Goal: Task Accomplishment & Management: Use online tool/utility

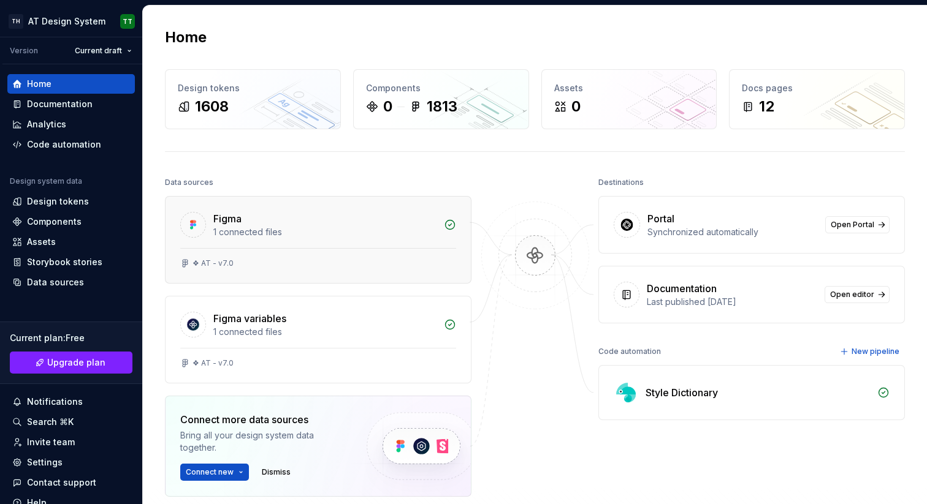
scroll to position [40, 0]
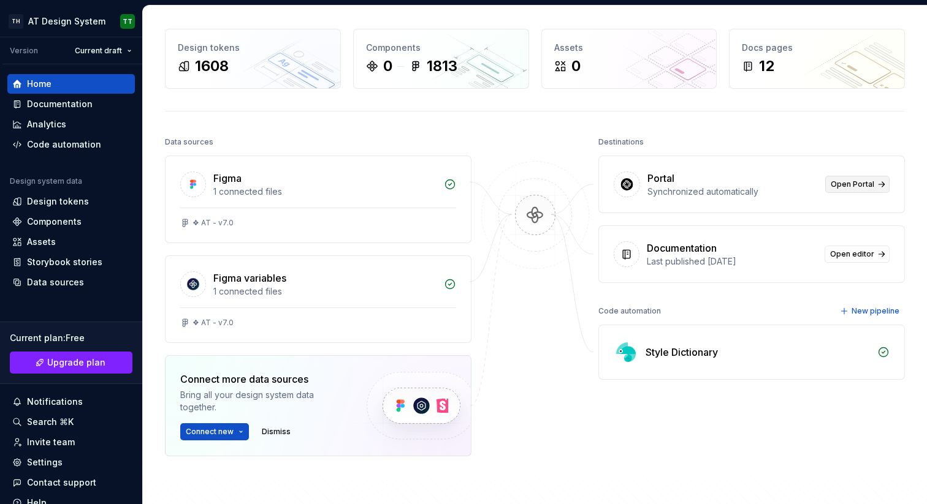
click at [850, 187] on span "Open Portal" at bounding box center [852, 185] width 44 height 10
click at [837, 185] on span "Open Portal" at bounding box center [852, 185] width 44 height 10
click at [63, 262] on div "Storybook stories" at bounding box center [64, 262] width 75 height 12
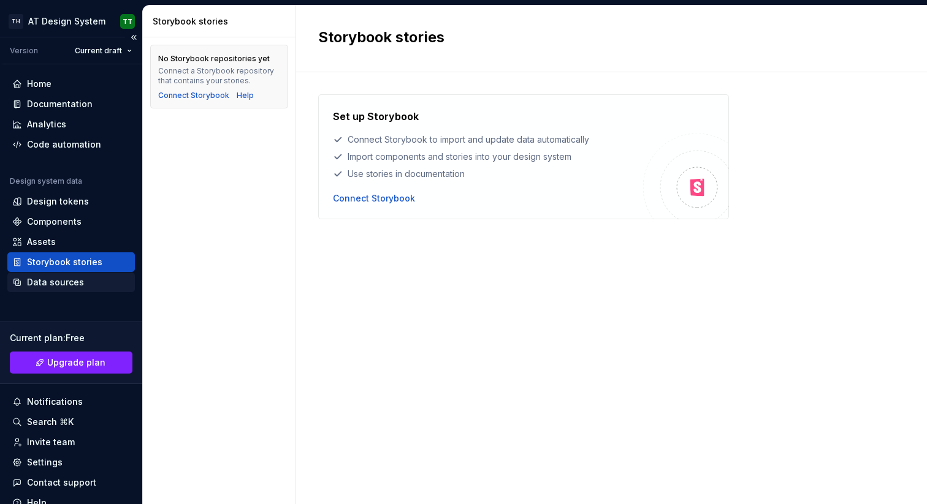
click at [64, 287] on div "Data sources" at bounding box center [55, 282] width 57 height 12
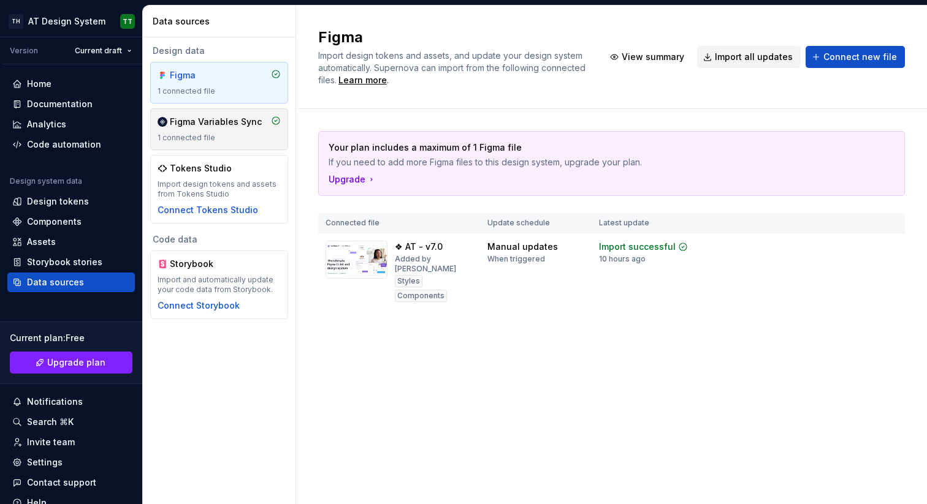
click at [215, 122] on div "Figma Variables Sync" at bounding box center [216, 122] width 92 height 12
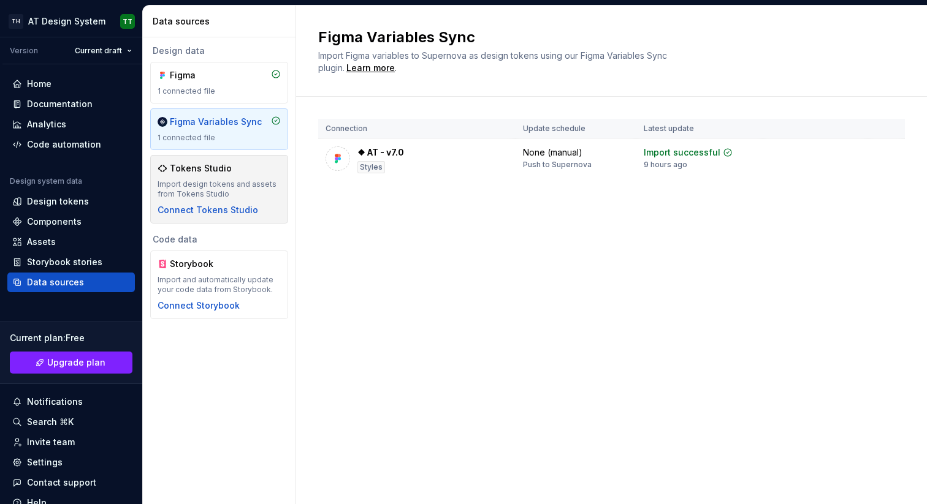
click at [237, 168] on div "Tokens Studio" at bounding box center [219, 168] width 123 height 12
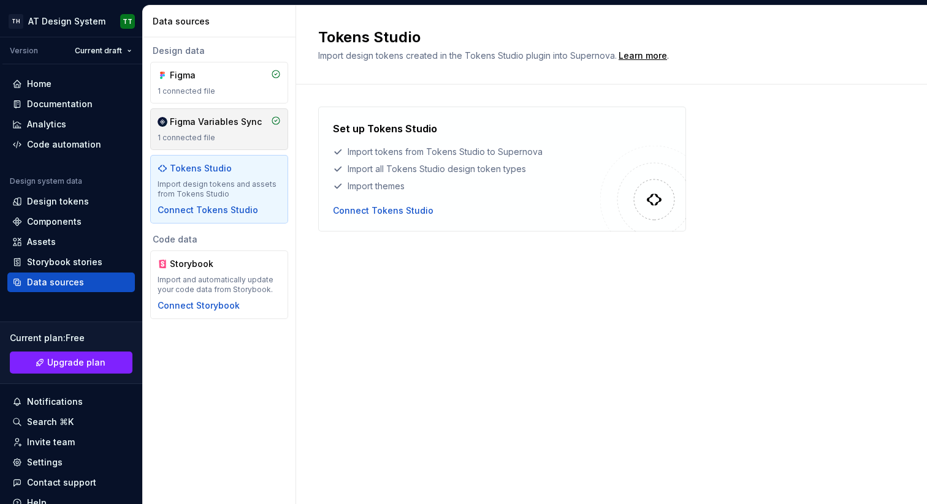
click at [244, 127] on div "Figma Variables Sync" at bounding box center [216, 122] width 92 height 12
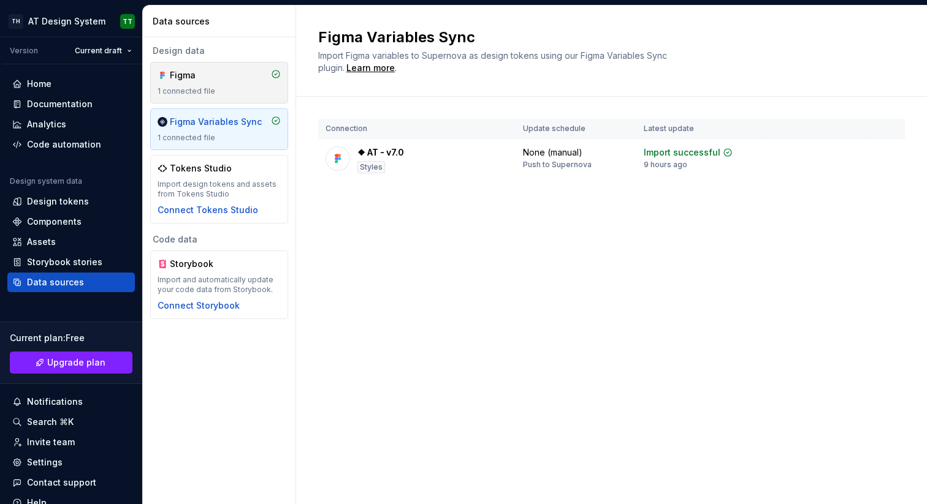
click at [243, 88] on div "1 connected file" at bounding box center [219, 91] width 123 height 10
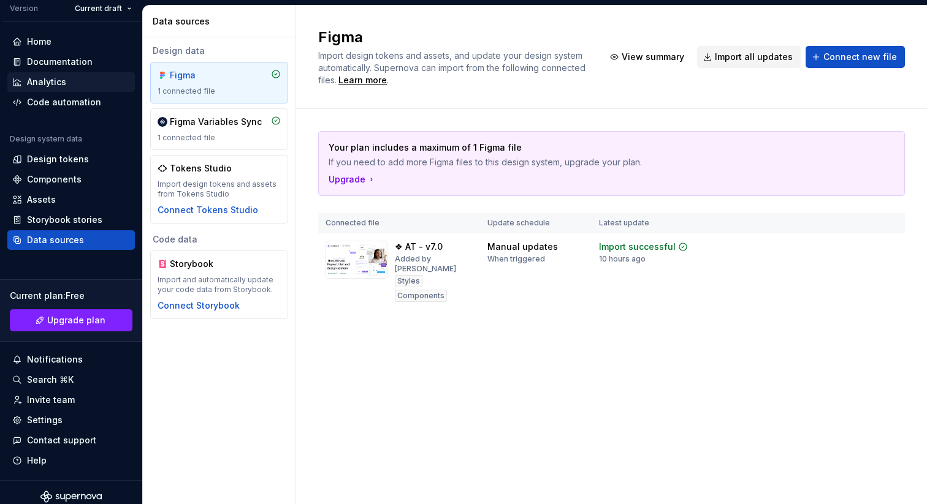
scroll to position [51, 0]
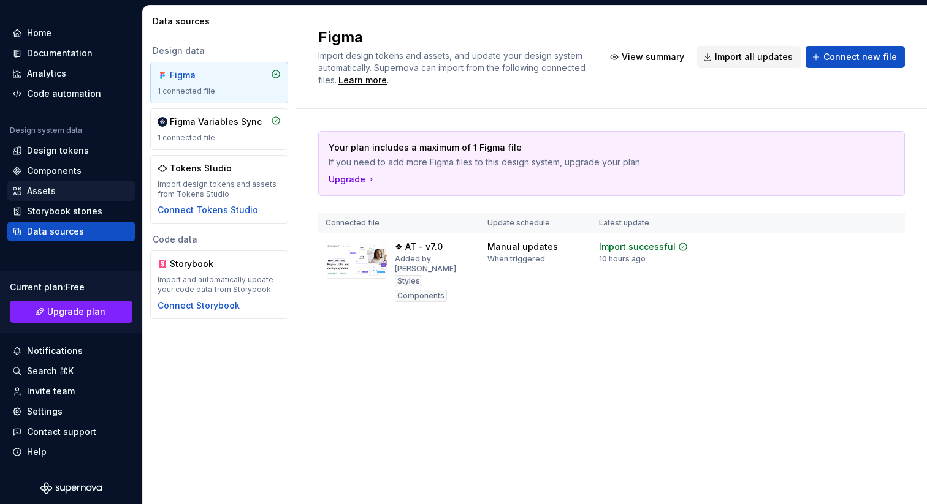
click at [77, 195] on div "Assets" at bounding box center [71, 191] width 118 height 12
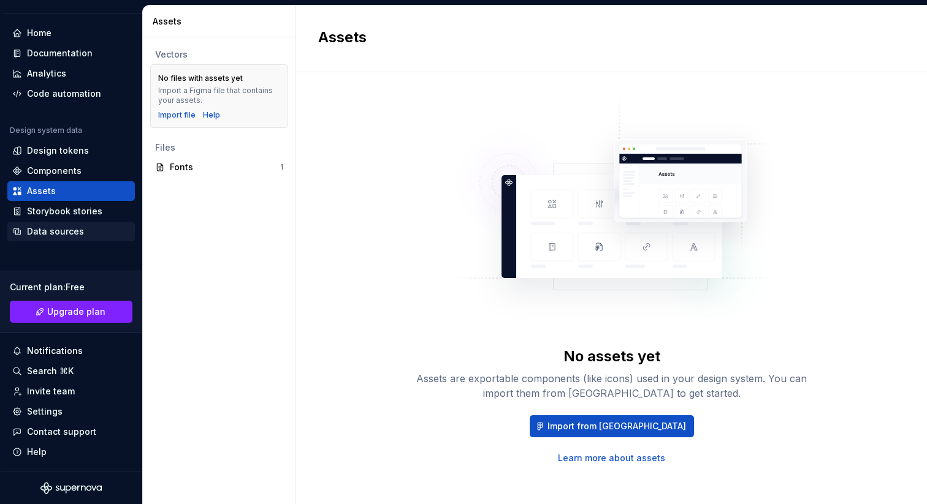
click at [70, 233] on div "Data sources" at bounding box center [55, 232] width 57 height 12
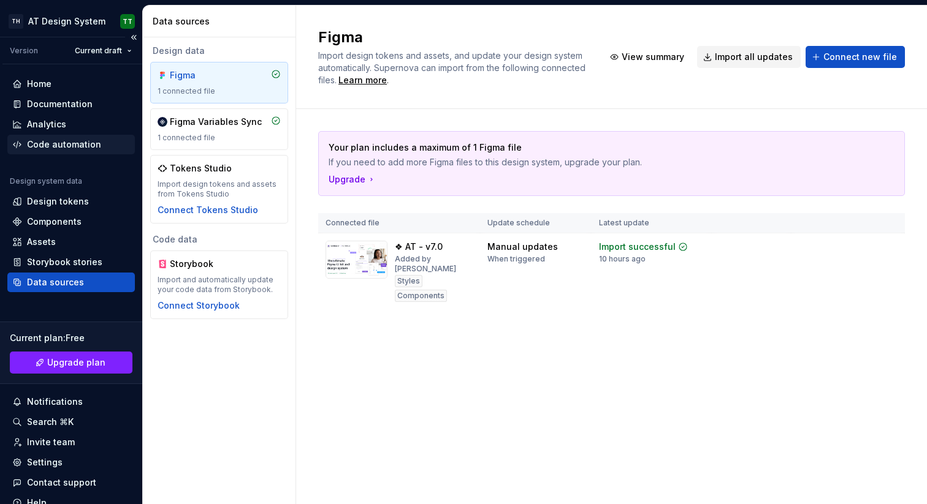
click at [76, 139] on div "Code automation" at bounding box center [64, 145] width 74 height 12
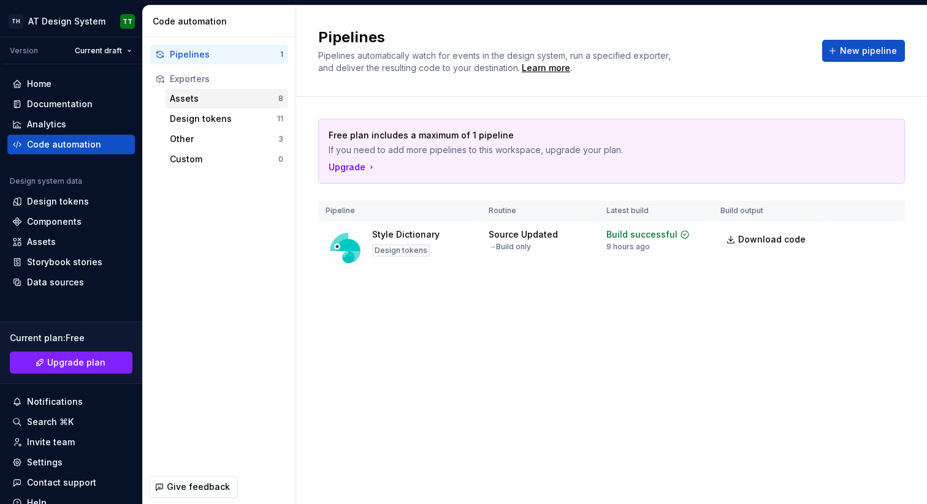
click at [227, 97] on div "Assets" at bounding box center [224, 99] width 108 height 12
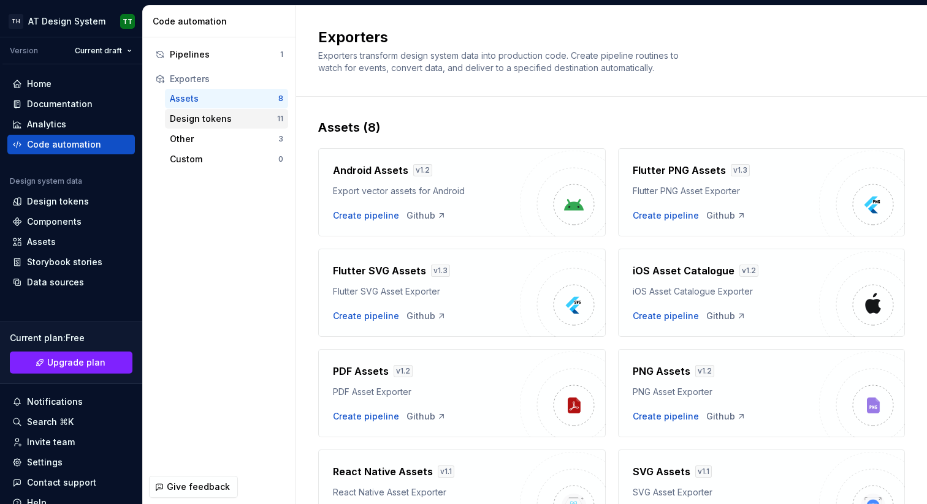
click at [231, 121] on div "Design tokens" at bounding box center [223, 119] width 107 height 12
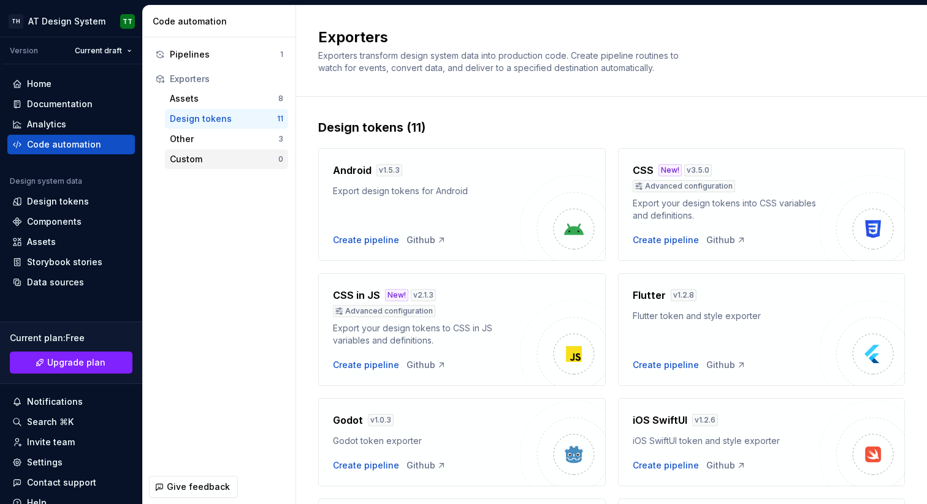
click at [200, 156] on div "Custom" at bounding box center [224, 159] width 108 height 12
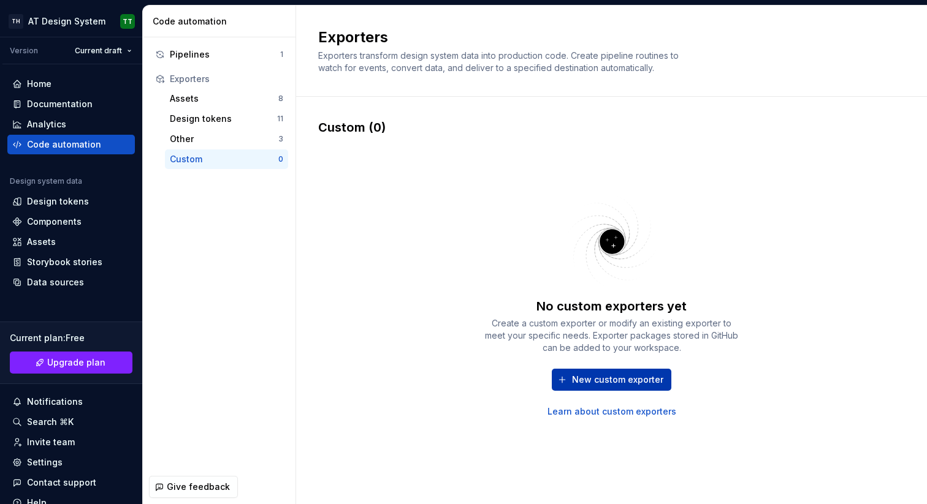
click at [599, 377] on span "New custom exporter" at bounding box center [617, 380] width 91 height 12
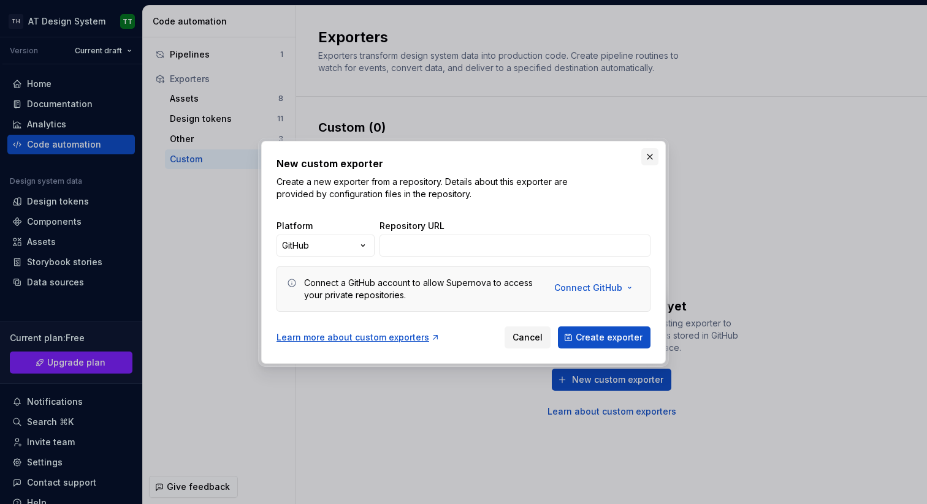
click at [648, 150] on button "button" at bounding box center [649, 156] width 17 height 17
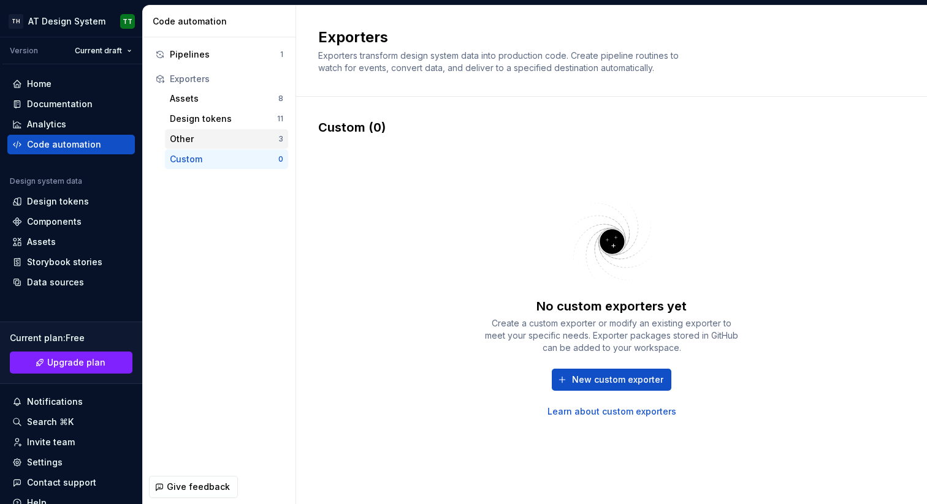
click at [230, 140] on div "Other" at bounding box center [224, 139] width 108 height 12
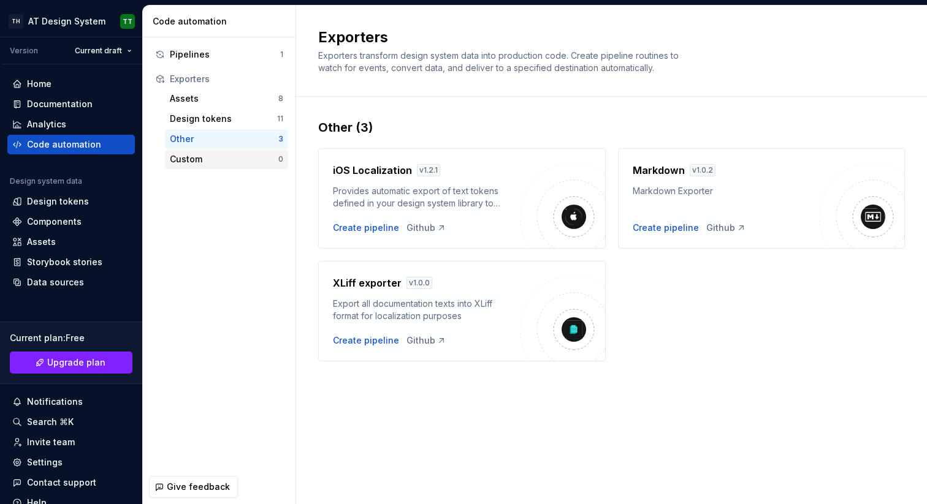
click at [237, 156] on div "Custom" at bounding box center [224, 159] width 108 height 12
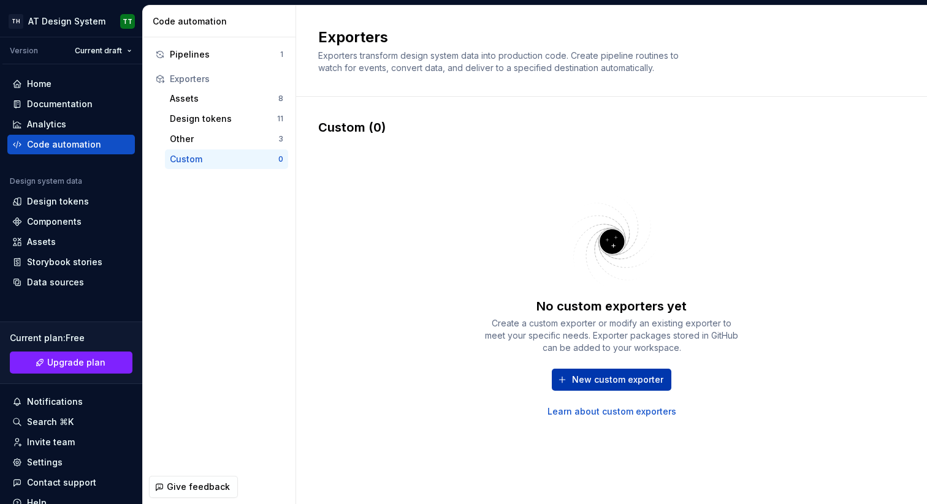
click at [613, 374] on span "New custom exporter" at bounding box center [617, 380] width 91 height 12
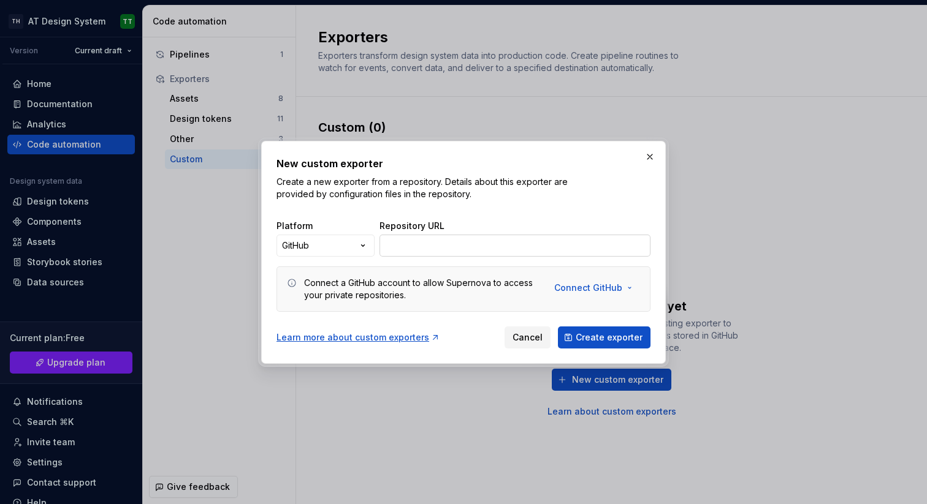
click at [413, 242] on input "Repository URL" at bounding box center [514, 246] width 271 height 22
click at [427, 279] on div "Connect a GitHub account to allow Supernova to access your private repositories." at bounding box center [421, 289] width 235 height 25
click at [607, 287] on span "Connect GitHub" at bounding box center [588, 288] width 68 height 12
click at [618, 311] on span "Connect GitHub account" at bounding box center [634, 314] width 125 height 12
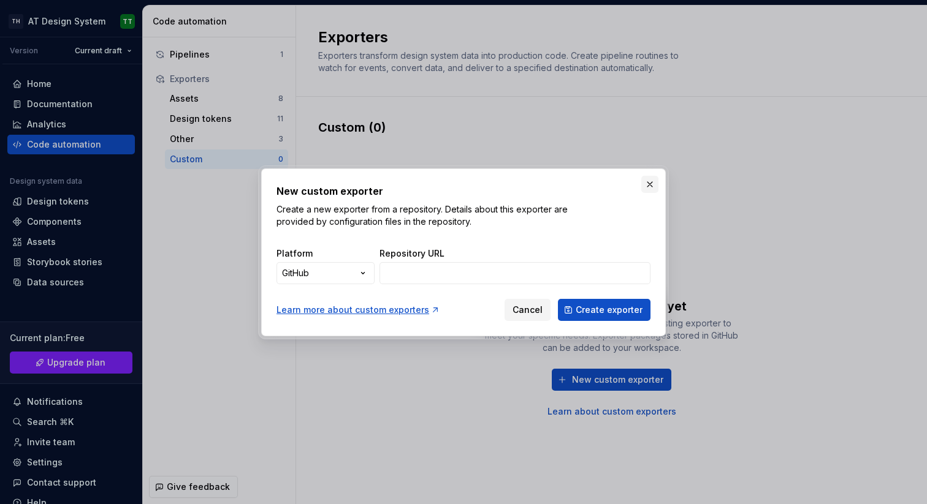
click at [647, 184] on button "button" at bounding box center [649, 184] width 17 height 17
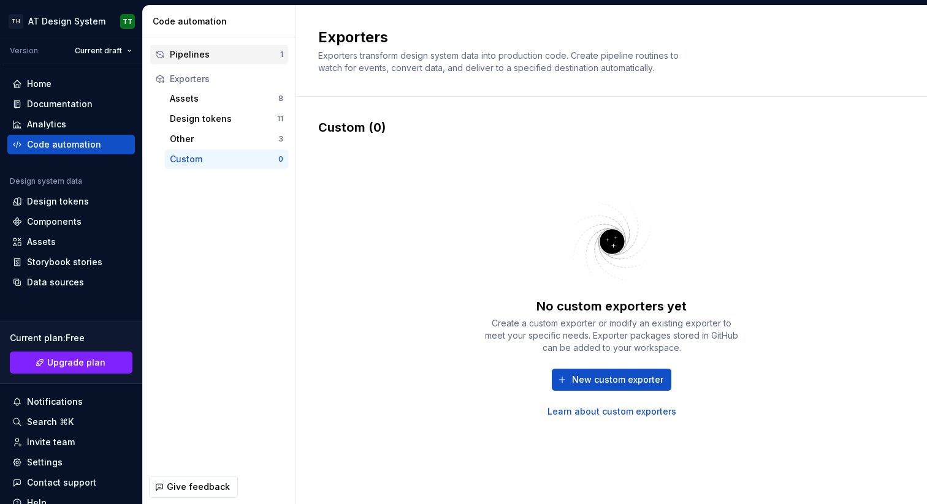
click at [236, 54] on div "Pipelines" at bounding box center [225, 54] width 110 height 12
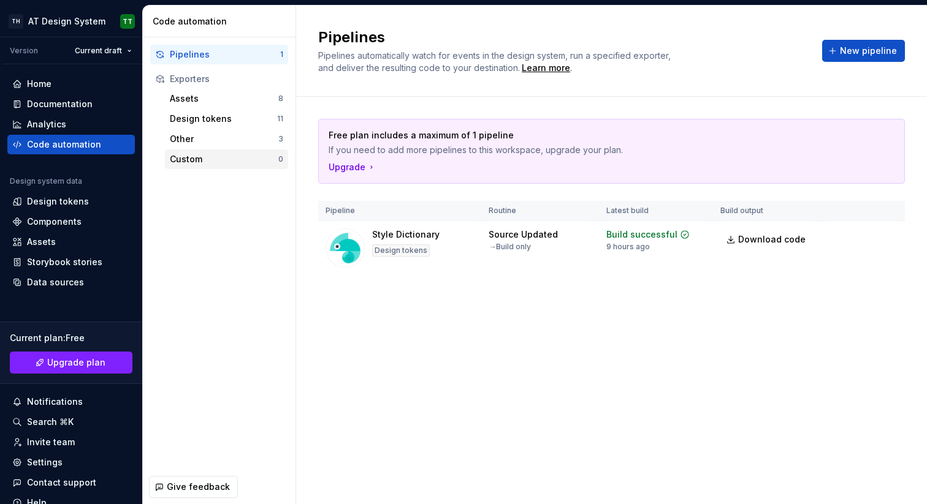
click at [221, 161] on div "Custom" at bounding box center [224, 159] width 108 height 12
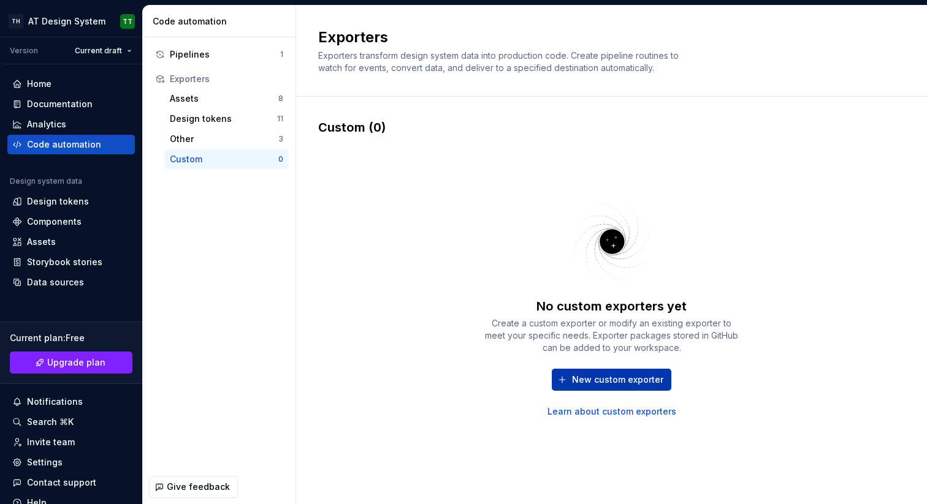
click at [595, 383] on span "New custom exporter" at bounding box center [617, 380] width 91 height 12
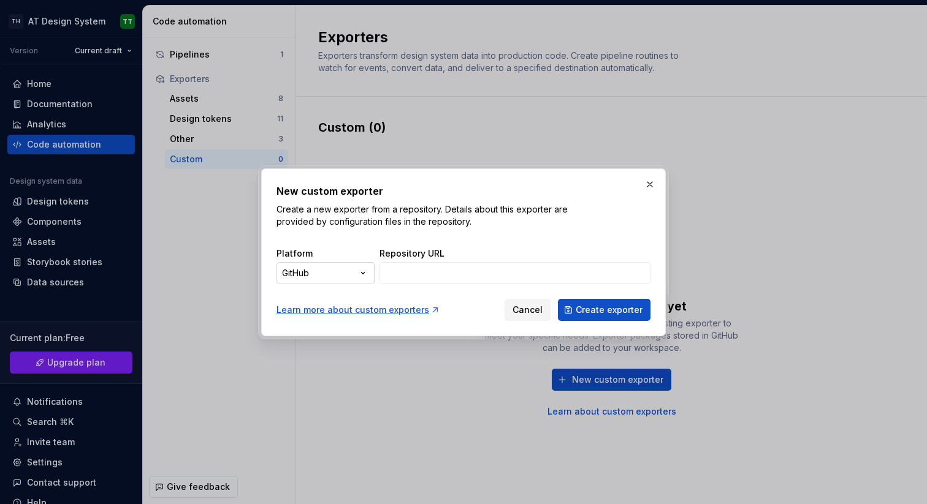
click at [363, 271] on div "New custom exporter Create a new exporter from a repository. Details about this…" at bounding box center [463, 252] width 927 height 504
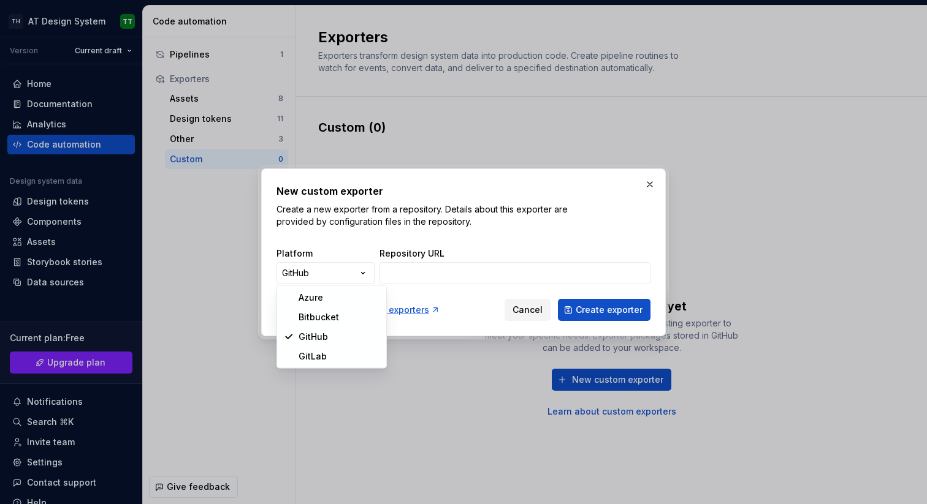
click at [425, 272] on div "New custom exporter Create a new exporter from a repository. Details about this…" at bounding box center [463, 252] width 927 height 504
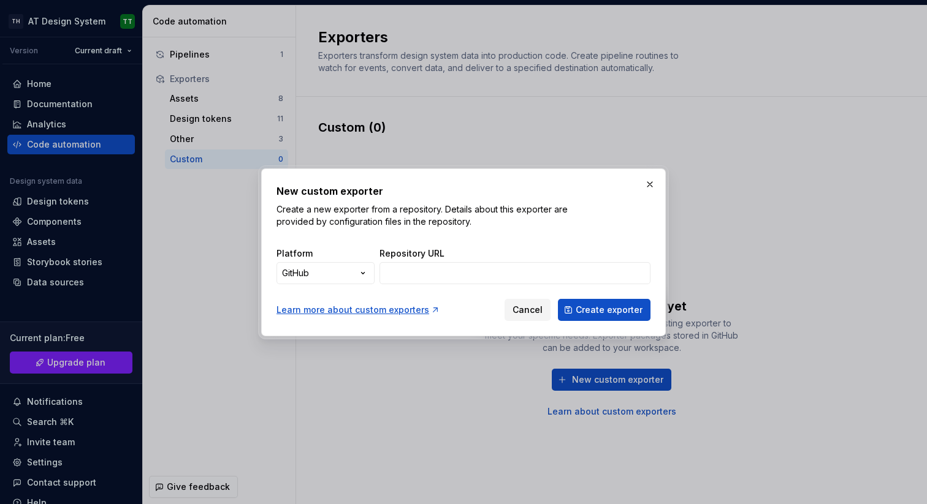
click at [425, 272] on input "Repository URL" at bounding box center [514, 273] width 271 height 22
click at [553, 224] on p "Create a new exporter from a repository. Details about this exporter are provid…" at bounding box center [423, 215] width 294 height 25
click at [489, 273] on input "Repository URL" at bounding box center [514, 273] width 271 height 22
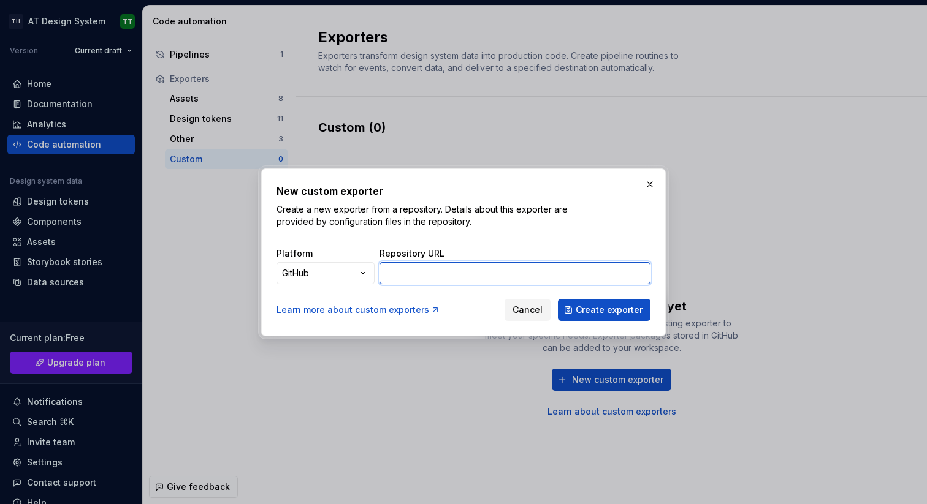
click at [497, 273] on input "Repository URL" at bounding box center [514, 273] width 271 height 22
paste input "[URL][DOMAIN_NAME]"
type input "[URL][DOMAIN_NAME]"
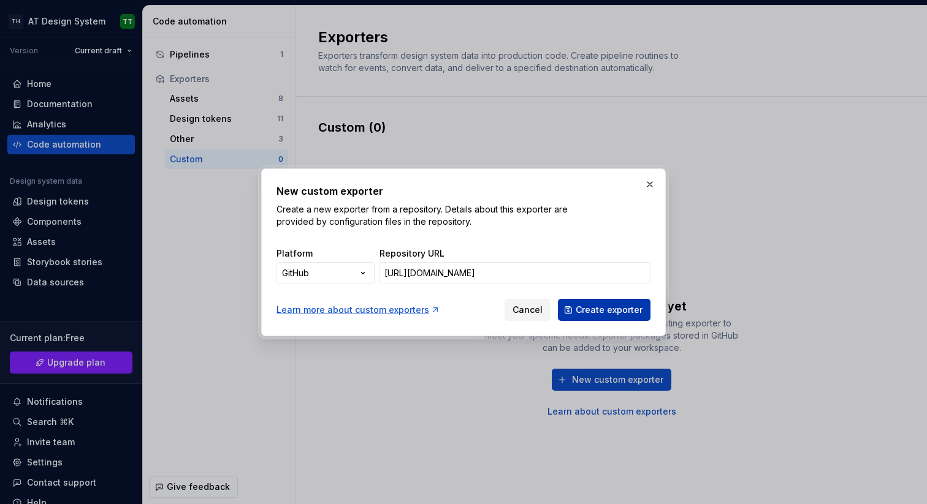
click at [596, 311] on span "Create exporter" at bounding box center [609, 310] width 67 height 12
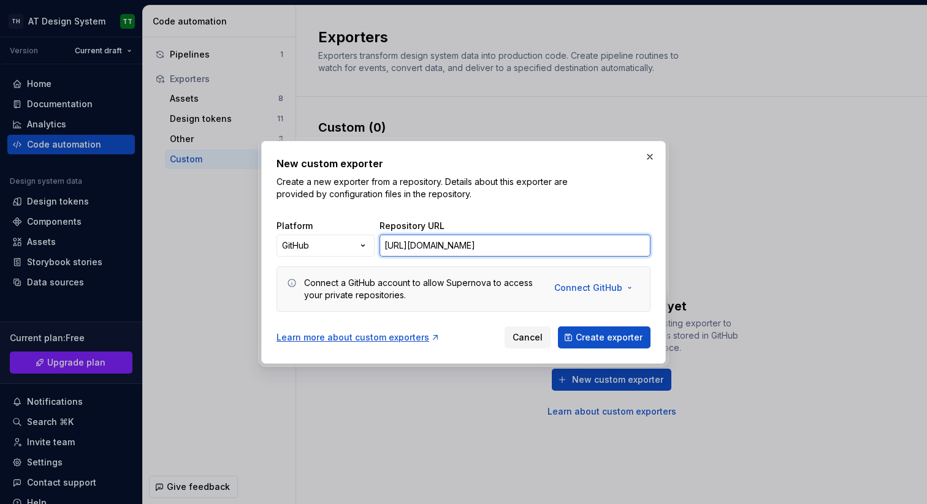
click at [588, 249] on input "[URL][DOMAIN_NAME]" at bounding box center [514, 246] width 271 height 22
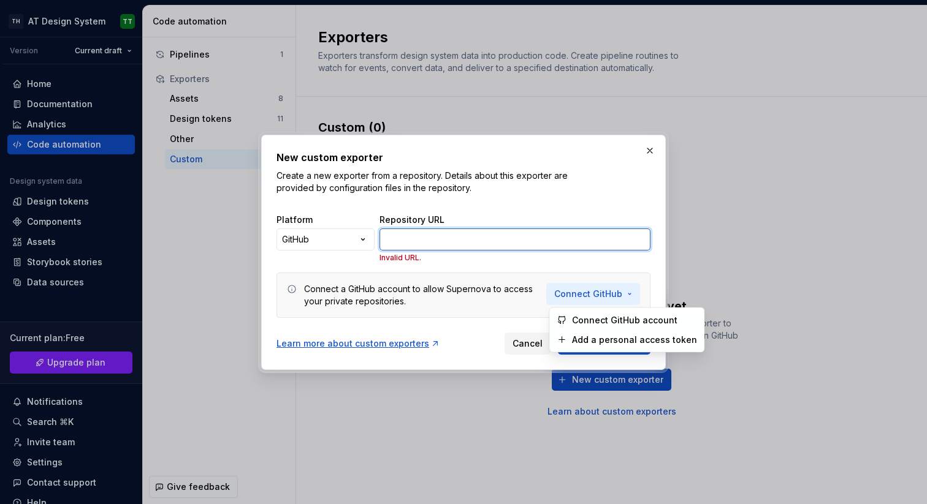
click at [620, 292] on span "Connect GitHub" at bounding box center [588, 294] width 68 height 12
click at [616, 314] on span "Connect GitHub account" at bounding box center [634, 320] width 125 height 12
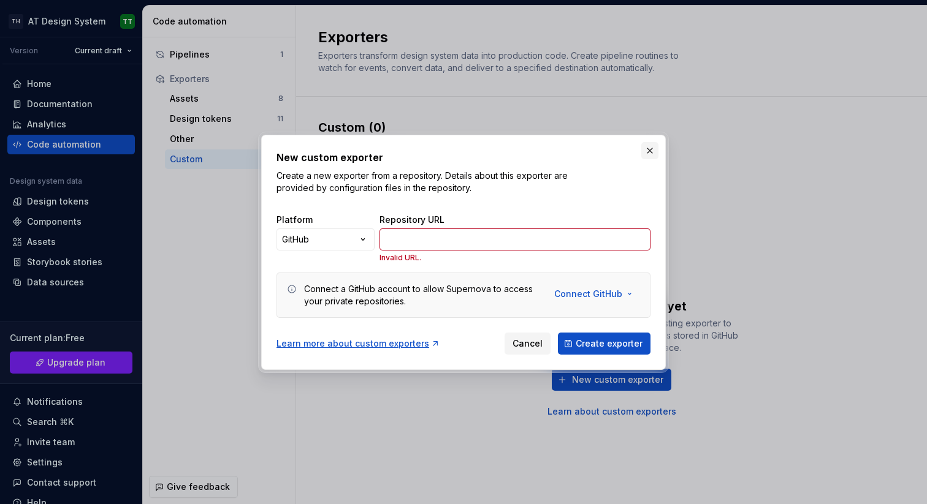
click at [647, 144] on button "button" at bounding box center [649, 150] width 17 height 17
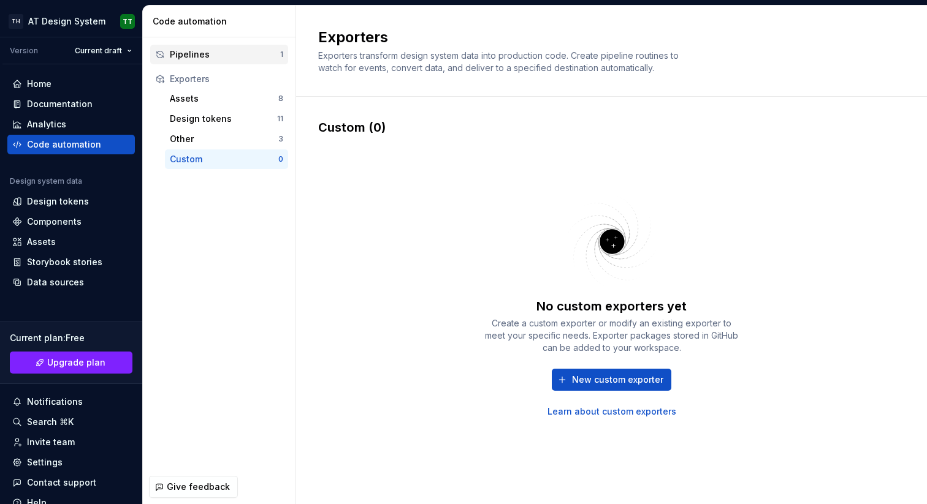
click at [212, 53] on div "Pipelines" at bounding box center [225, 54] width 110 height 12
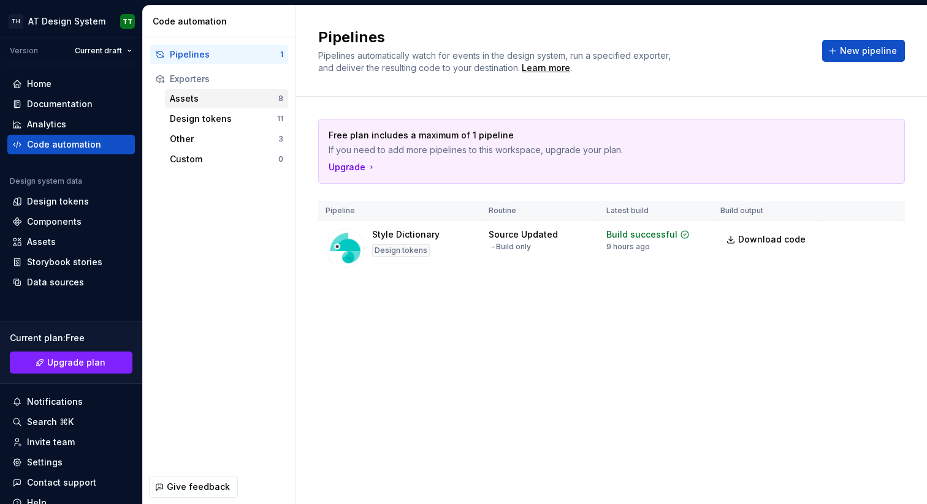
click at [206, 96] on div "Assets" at bounding box center [224, 99] width 108 height 12
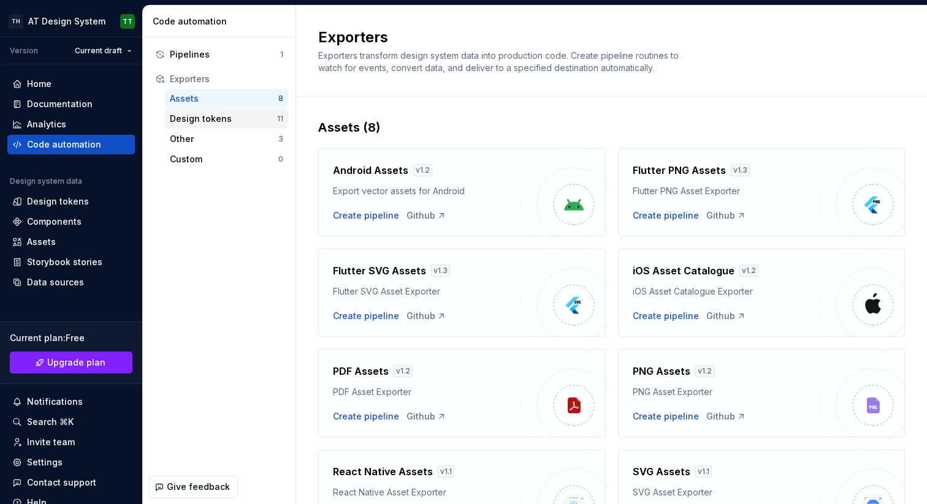
click at [209, 115] on div "Design tokens" at bounding box center [223, 119] width 107 height 12
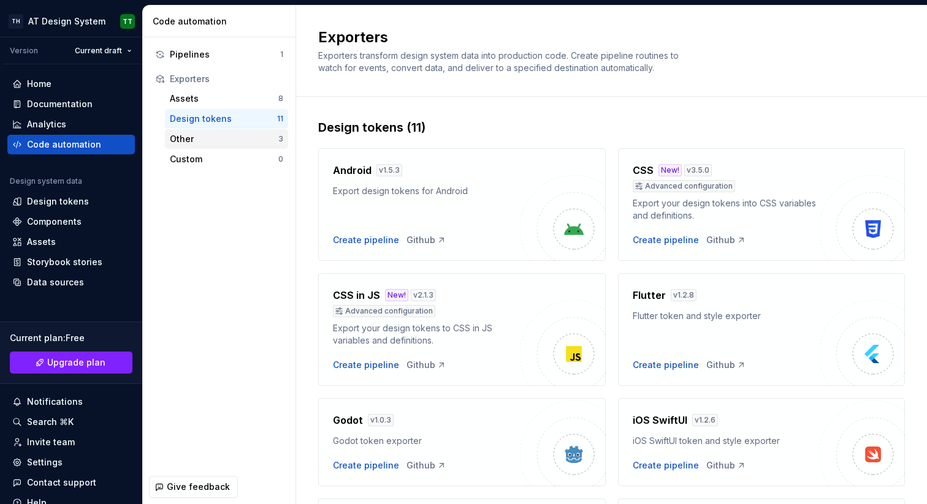
click at [203, 139] on div "Other" at bounding box center [224, 139] width 108 height 12
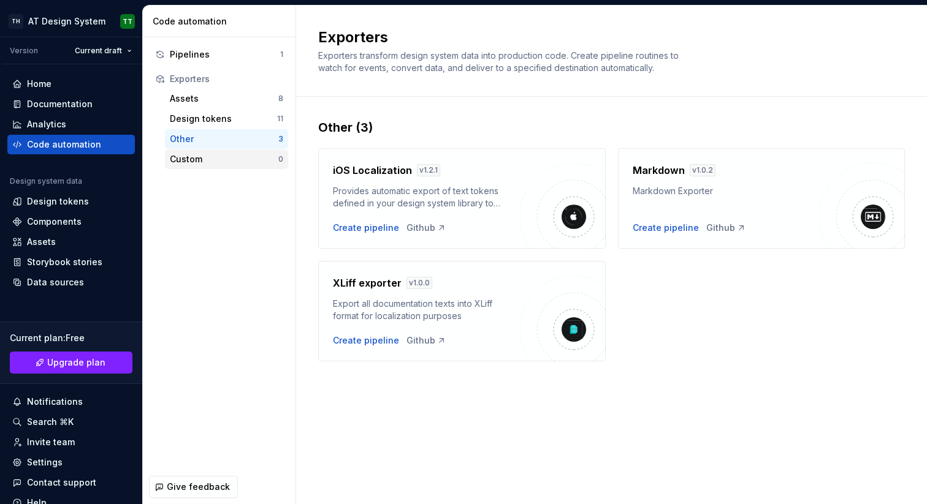
click at [205, 158] on div "Custom" at bounding box center [224, 159] width 108 height 12
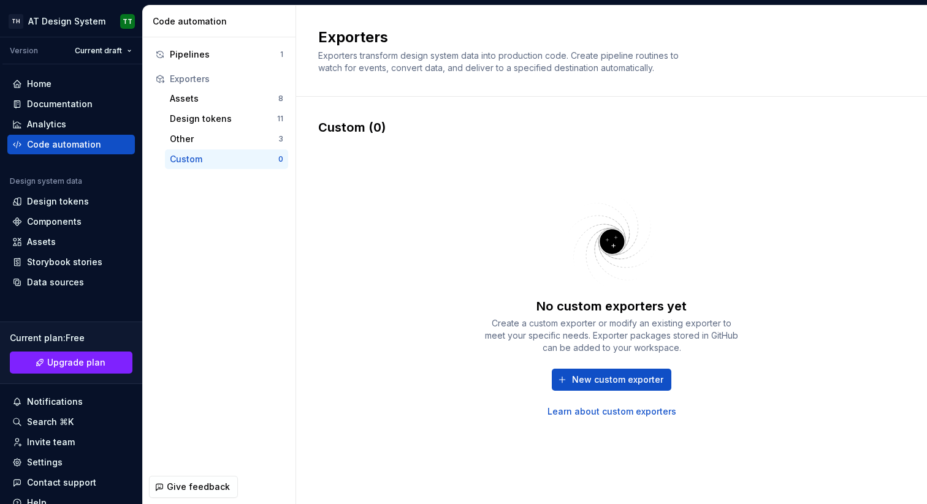
click at [613, 411] on link "Learn about custom exporters" at bounding box center [611, 412] width 129 height 12
click at [634, 378] on span "New custom exporter" at bounding box center [617, 380] width 91 height 12
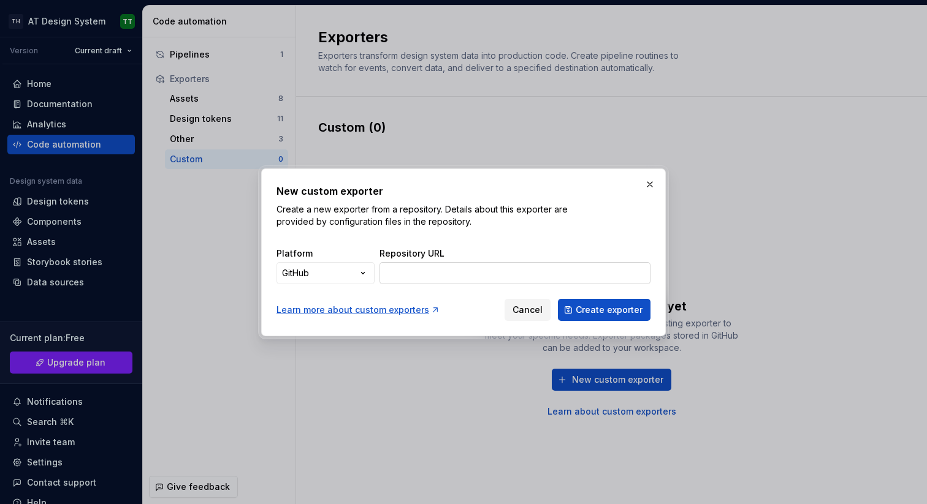
click at [469, 275] on input "Repository URL" at bounding box center [514, 273] width 271 height 22
click at [600, 309] on span "Create exporter" at bounding box center [609, 310] width 67 height 12
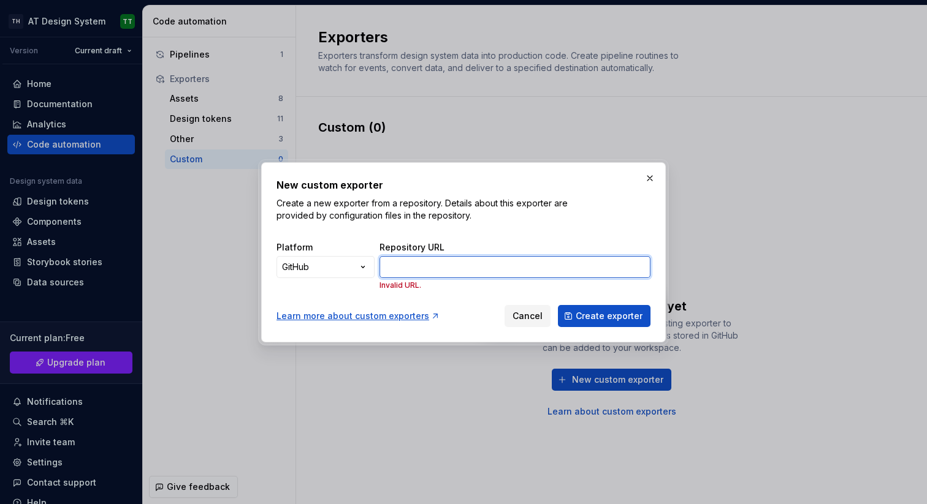
click at [514, 266] on input "Repository URL" at bounding box center [514, 267] width 271 height 22
click at [515, 264] on input "Repository URL" at bounding box center [514, 267] width 271 height 22
click at [539, 221] on p "Create a new exporter from a repository. Details about this exporter are provid…" at bounding box center [423, 209] width 294 height 25
click at [507, 270] on input "Repository URL" at bounding box center [514, 267] width 271 height 22
paste input "https://github.com/hieud4l/supernova"
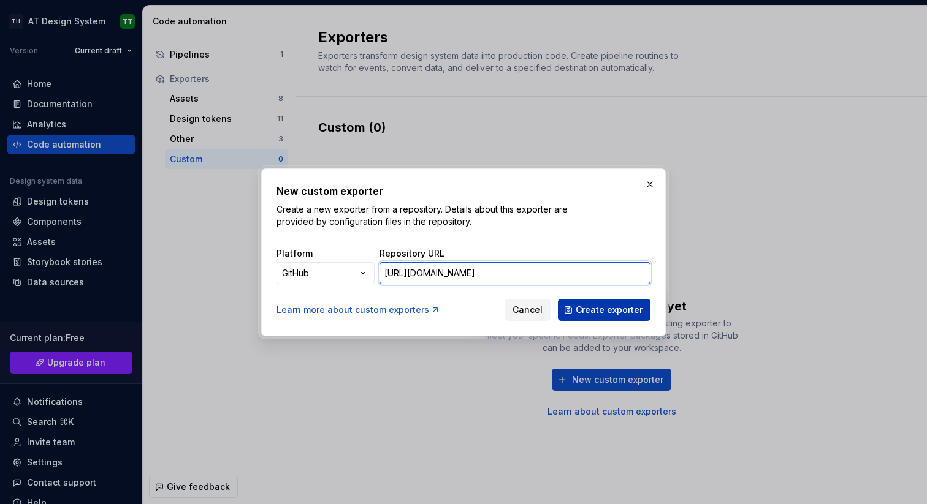
type input "https://github.com/hieud4l/supernova"
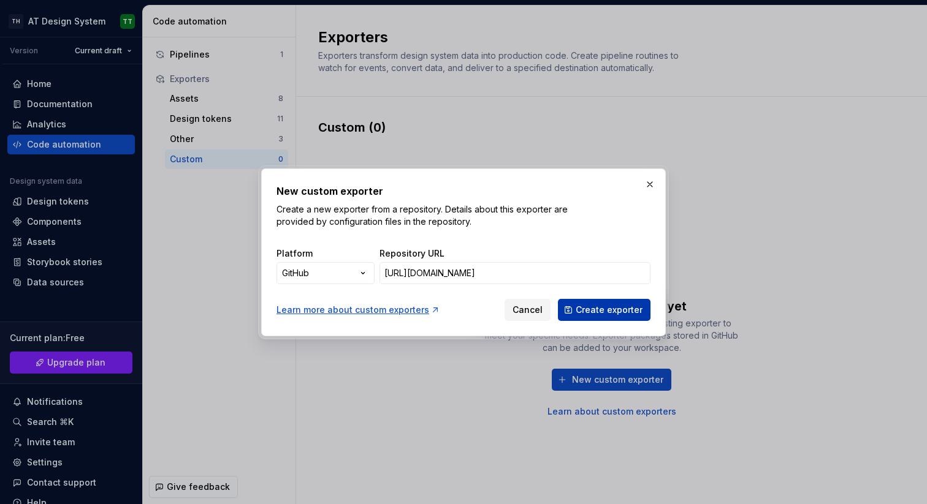
click at [593, 310] on span "Create exporter" at bounding box center [609, 310] width 67 height 12
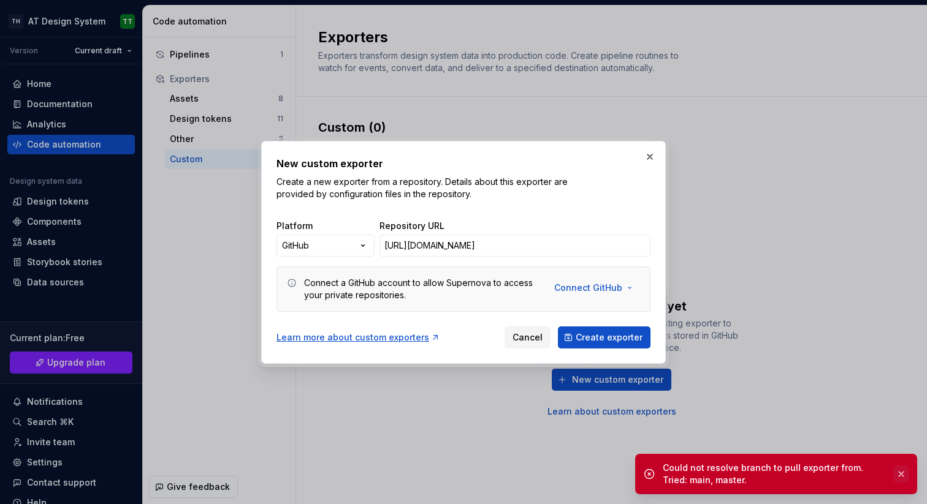
click at [902, 473] on button "button" at bounding box center [901, 474] width 16 height 17
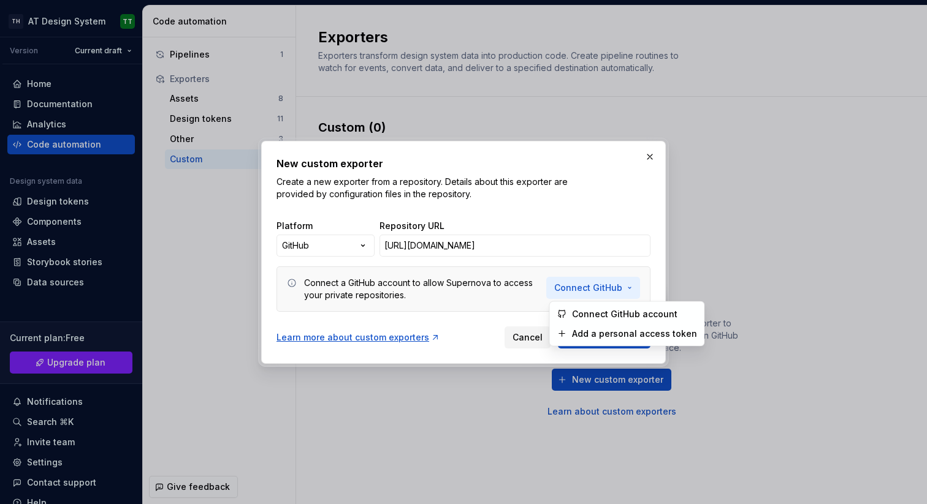
click at [595, 282] on span "Connect GitHub" at bounding box center [588, 288] width 68 height 12
click at [604, 311] on span "Connect GitHub account" at bounding box center [634, 314] width 125 height 12
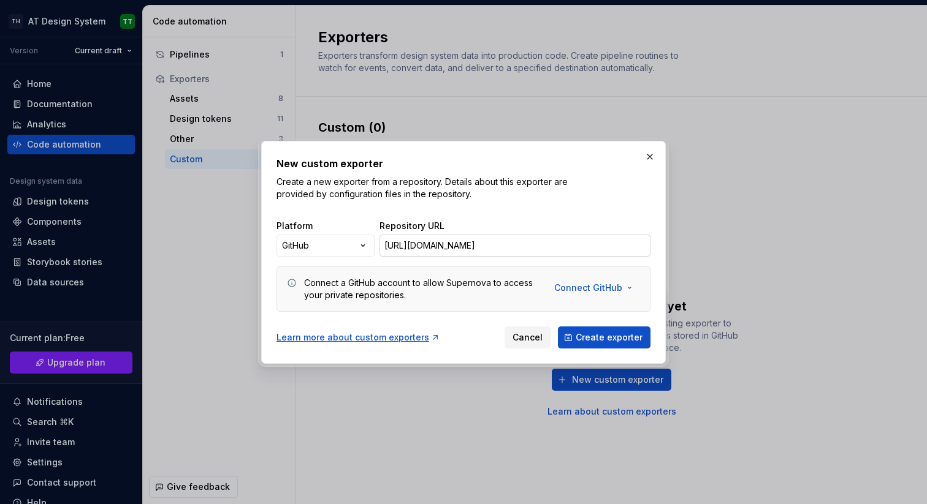
click at [571, 248] on input "https://github.com/hieud4l/supernova" at bounding box center [514, 246] width 271 height 22
click at [536, 247] on input "https://github.com/hieud4l/supernova" at bounding box center [514, 246] width 271 height 22
click at [594, 334] on span "Create exporter" at bounding box center [609, 338] width 67 height 12
click at [647, 154] on button "button" at bounding box center [649, 156] width 17 height 17
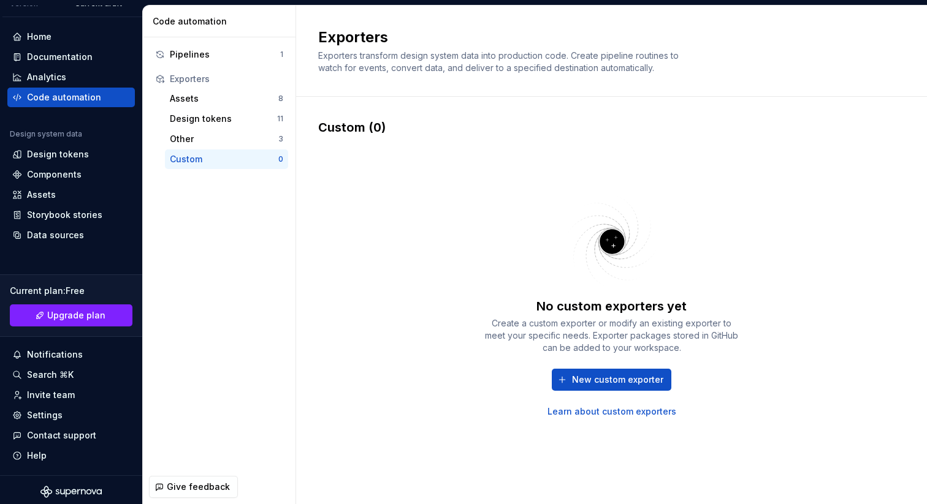
scroll to position [51, 0]
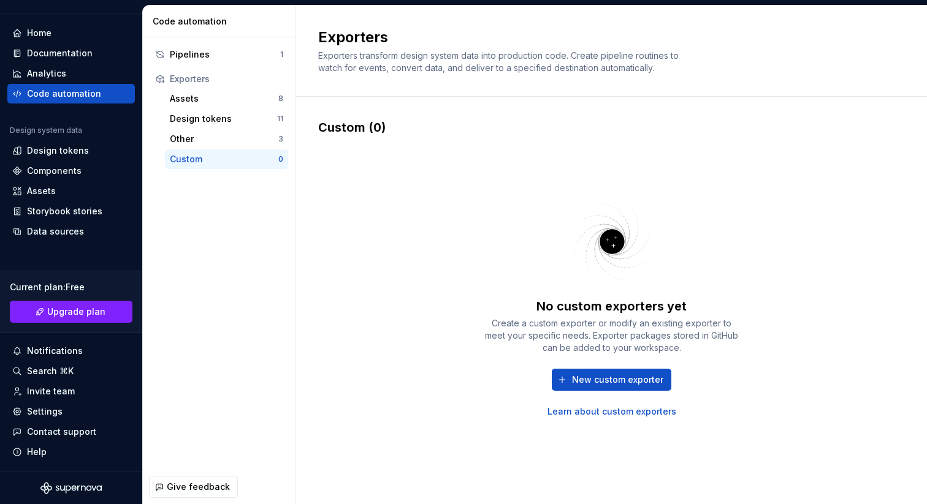
click at [634, 408] on link "Learn about custom exporters" at bounding box center [611, 412] width 129 height 12
click at [598, 382] on span "New custom exporter" at bounding box center [617, 380] width 91 height 12
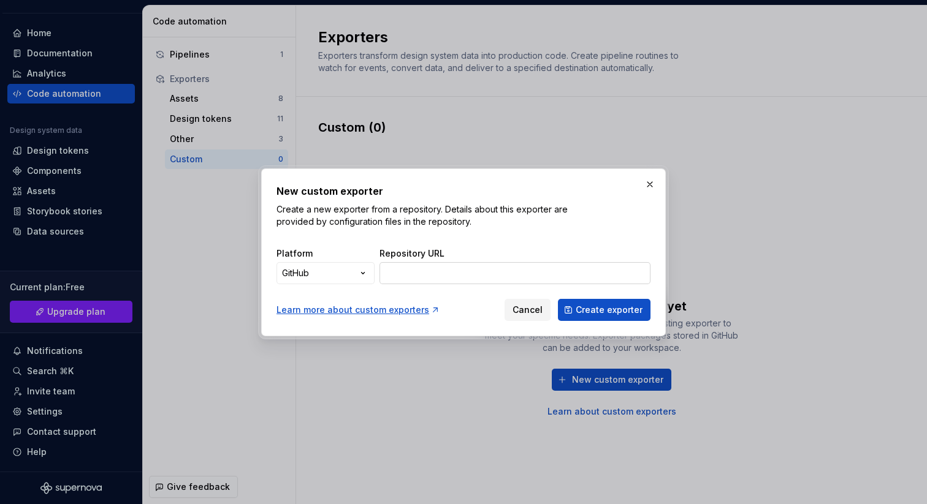
click at [445, 278] on input "Repository URL" at bounding box center [514, 273] width 271 height 22
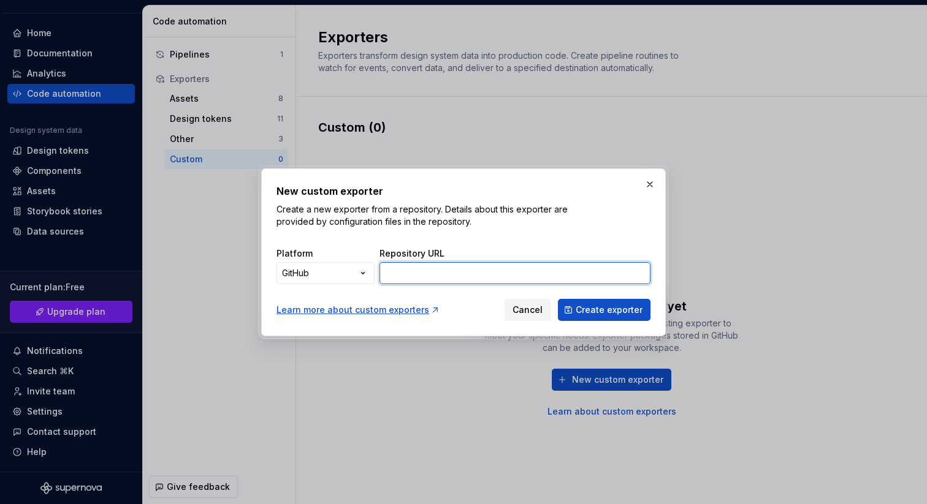
paste input "[URL][DOMAIN_NAME]"
type input "[URL][DOMAIN_NAME]"
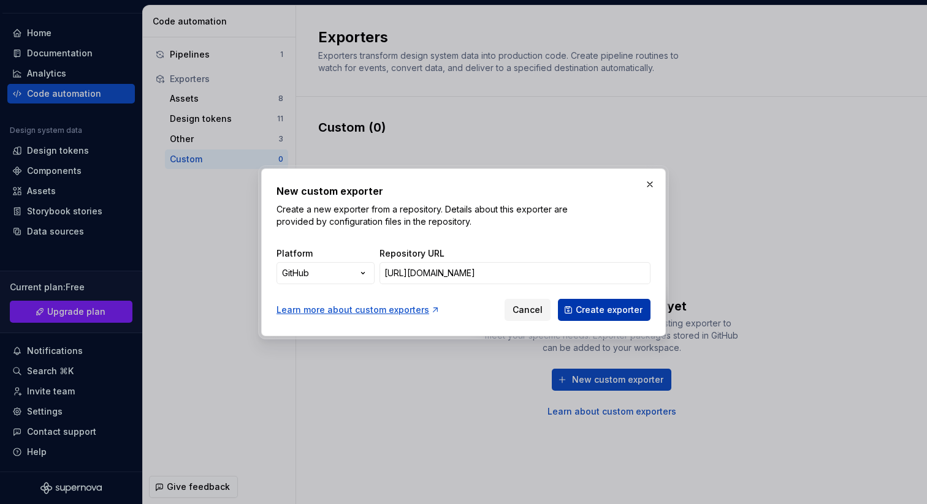
click at [585, 310] on span "Create exporter" at bounding box center [609, 310] width 67 height 12
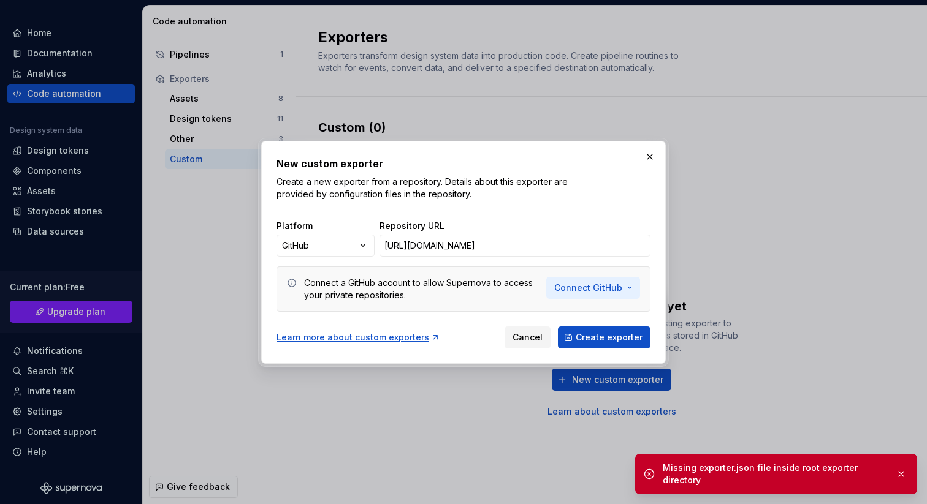
click at [606, 286] on span "Connect GitHub" at bounding box center [588, 288] width 68 height 12
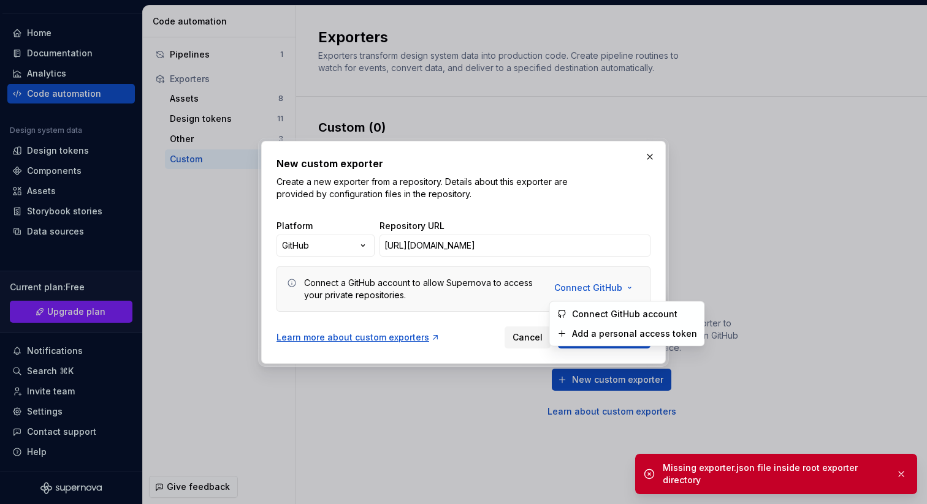
click at [607, 311] on span "Connect GitHub account" at bounding box center [634, 314] width 125 height 12
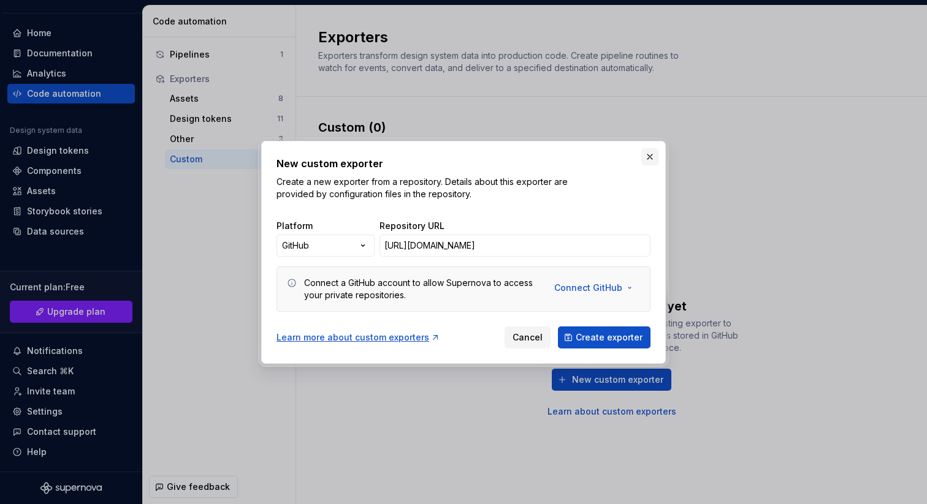
click at [650, 154] on button "button" at bounding box center [649, 156] width 17 height 17
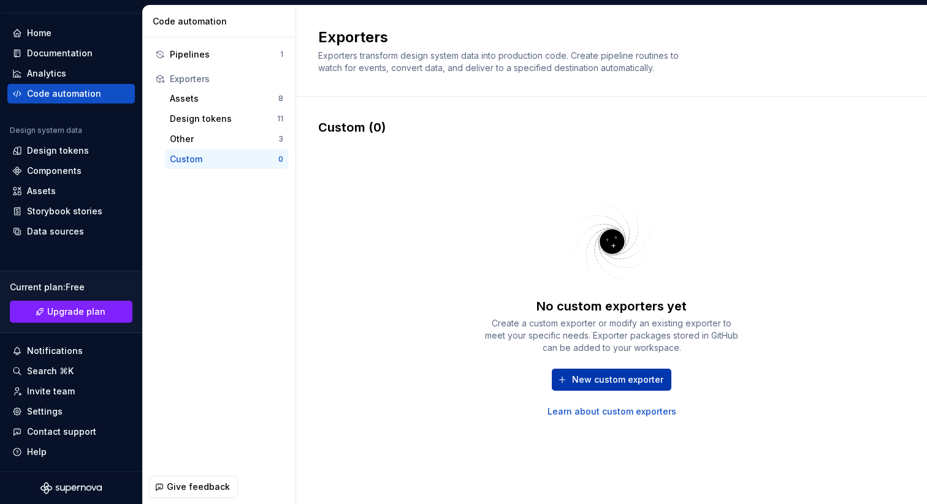
click at [606, 376] on span "New custom exporter" at bounding box center [617, 380] width 91 height 12
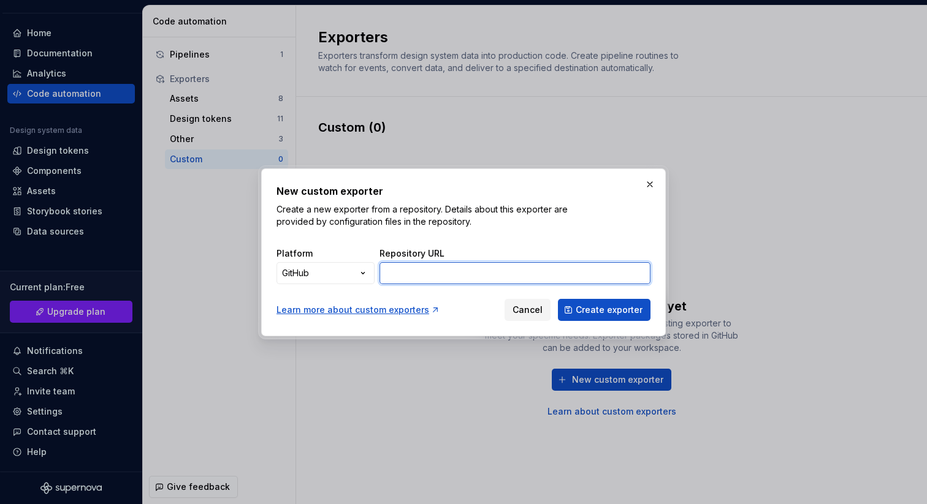
click at [439, 276] on input "Repository URL" at bounding box center [514, 273] width 271 height 22
paste input "https://github.com/hieud4l/sync"
type input "https://github.com/hieud4l/sync"
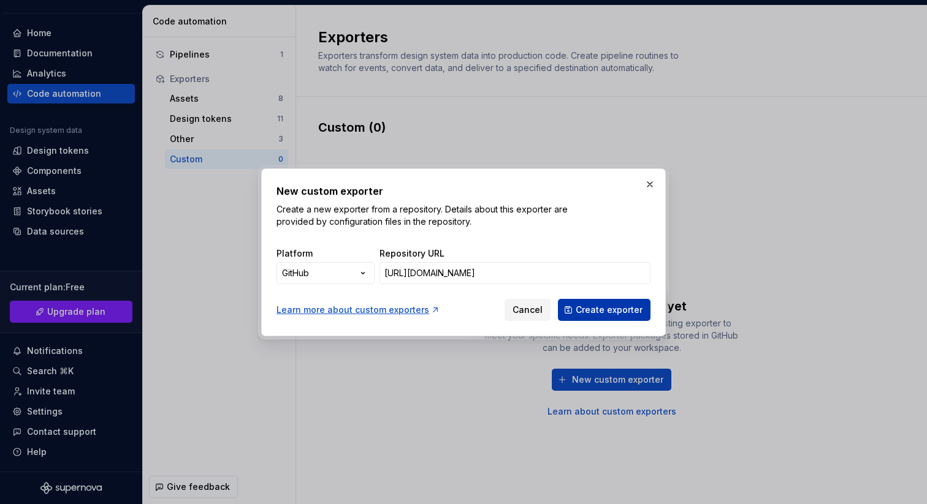
click at [588, 307] on span "Create exporter" at bounding box center [609, 310] width 67 height 12
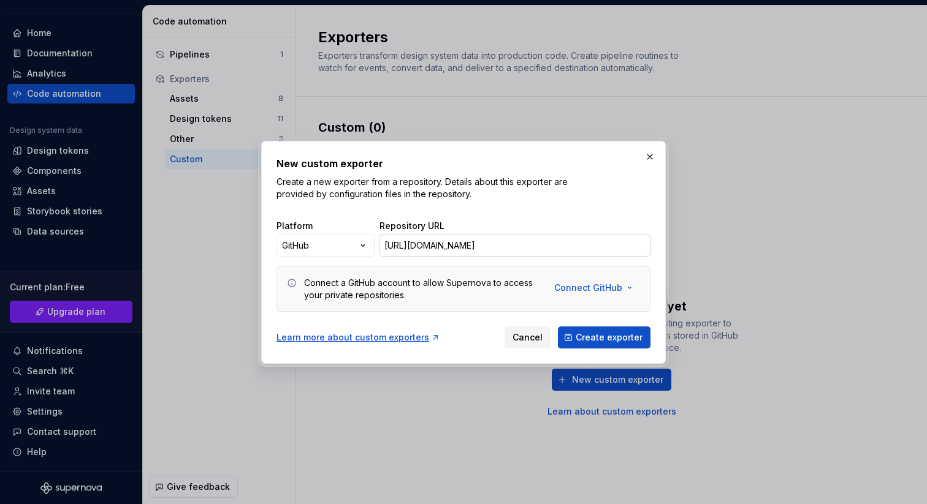
click at [539, 240] on input "https://github.com/hieud4l/sync" at bounding box center [514, 246] width 271 height 22
click at [598, 338] on span "Create exporter" at bounding box center [609, 338] width 67 height 12
click at [623, 338] on span "Create exporter" at bounding box center [609, 338] width 67 height 12
click at [481, 249] on input "https://github.com/hieud4l/sync" at bounding box center [514, 246] width 271 height 22
click at [591, 341] on span "Create exporter" at bounding box center [609, 338] width 67 height 12
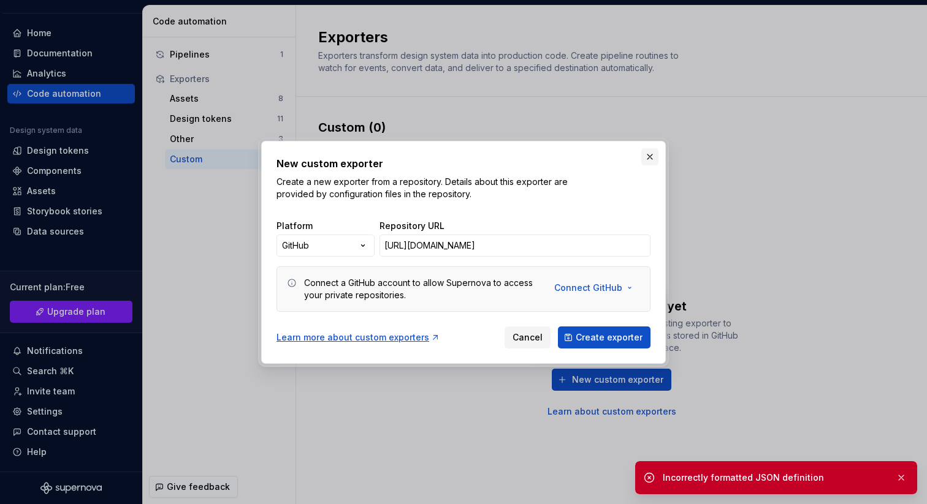
click at [647, 153] on button "button" at bounding box center [649, 156] width 17 height 17
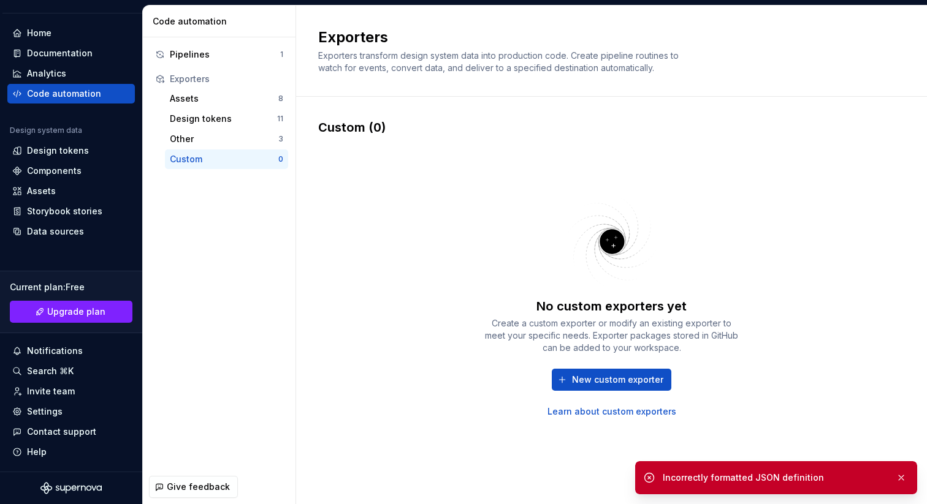
click at [699, 128] on div "Custom (0)" at bounding box center [611, 127] width 587 height 17
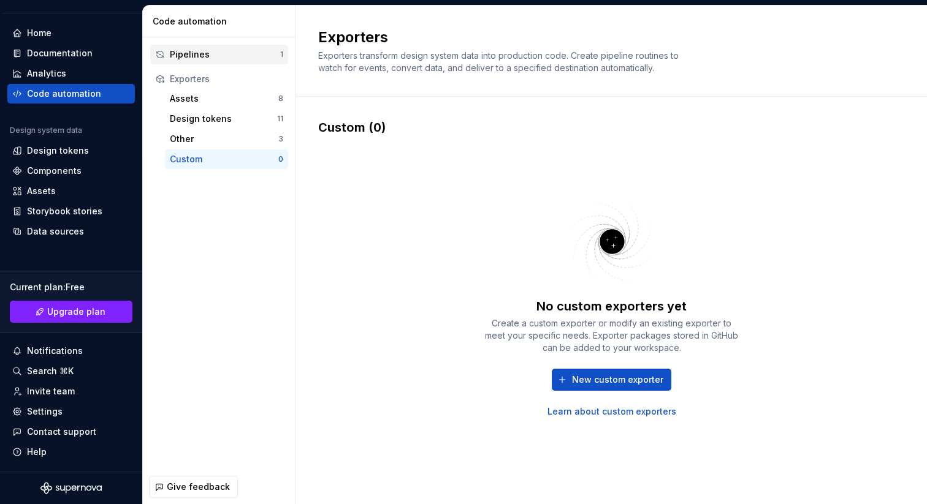
click at [215, 45] on div "Pipelines 1" at bounding box center [219, 55] width 138 height 20
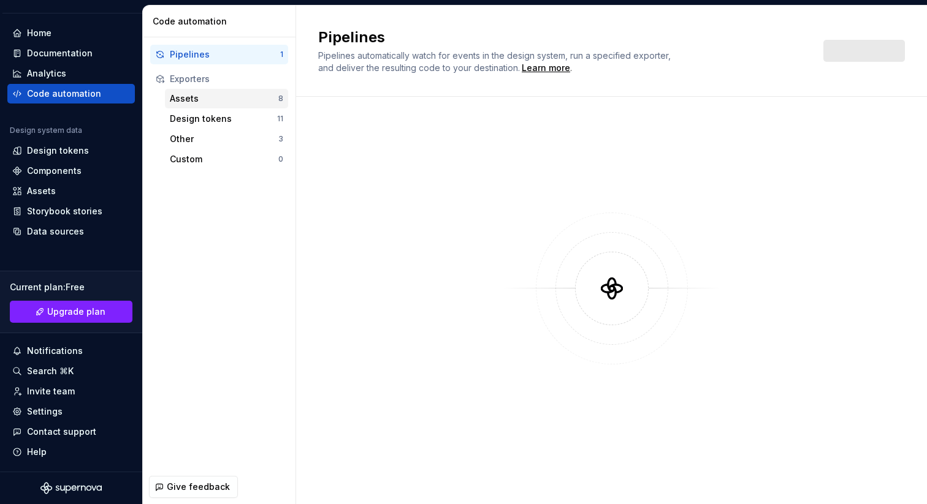
click at [205, 101] on div "Assets" at bounding box center [224, 99] width 108 height 12
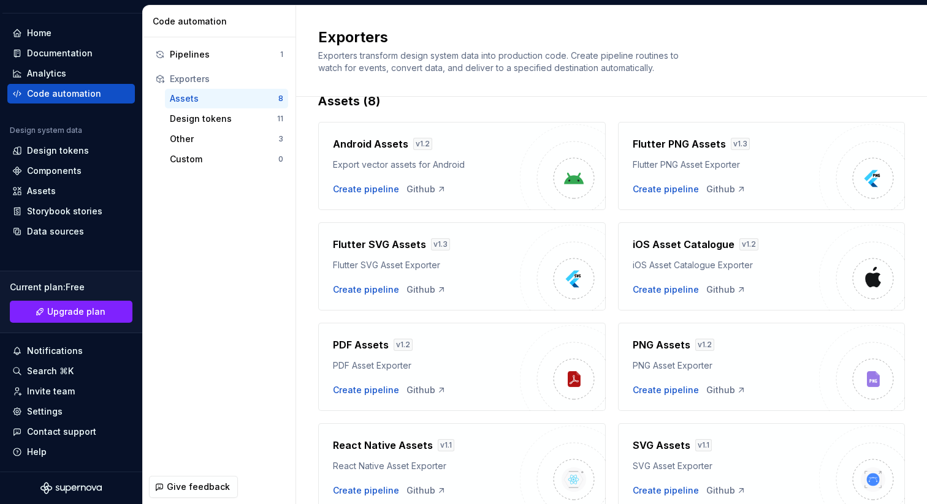
scroll to position [80, 0]
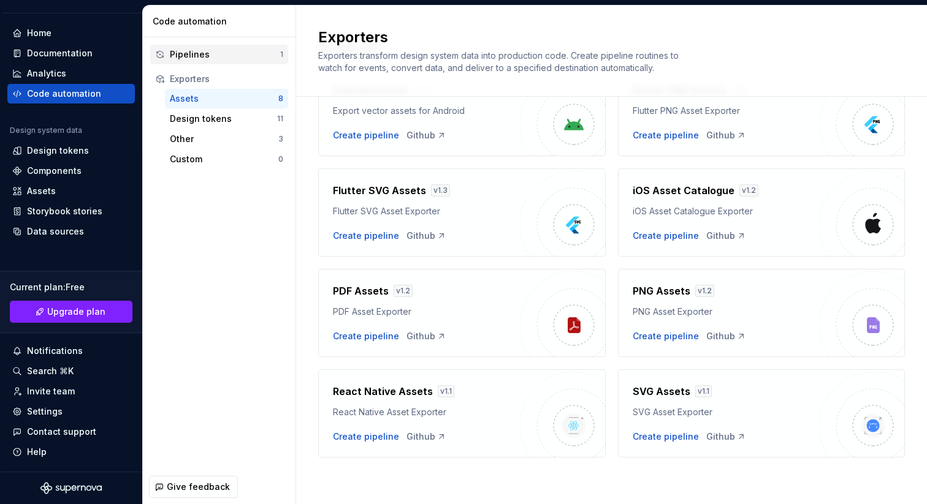
click at [216, 59] on div "Pipelines" at bounding box center [225, 54] width 110 height 12
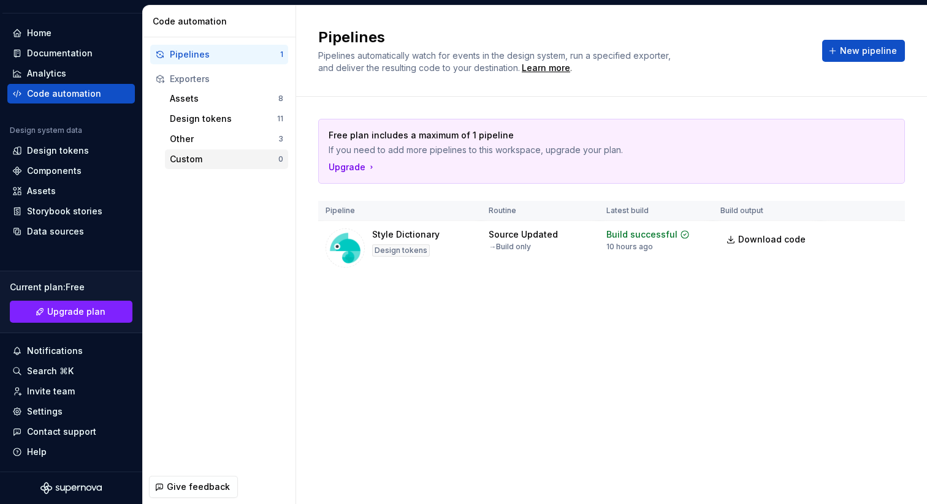
click at [227, 155] on div "Custom" at bounding box center [224, 159] width 108 height 12
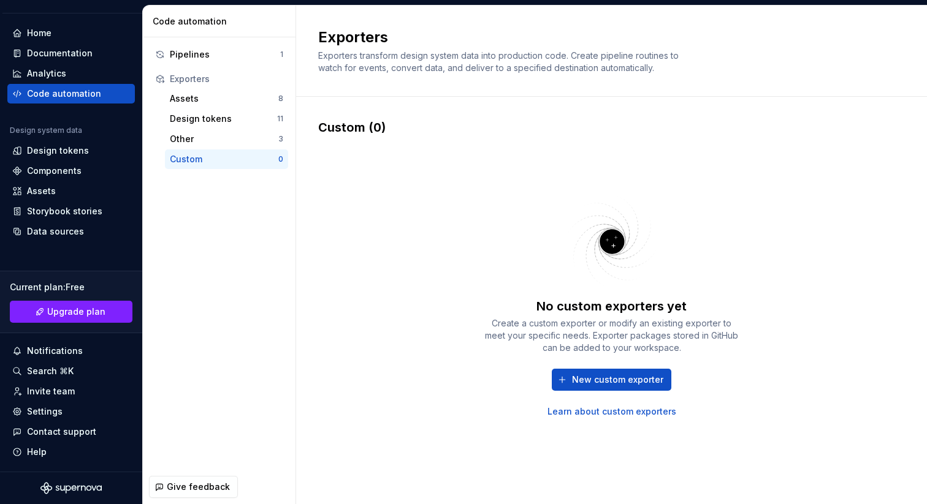
click at [585, 410] on link "Learn about custom exporters" at bounding box center [611, 412] width 129 height 12
click at [202, 47] on div "Pipelines 1" at bounding box center [219, 55] width 138 height 20
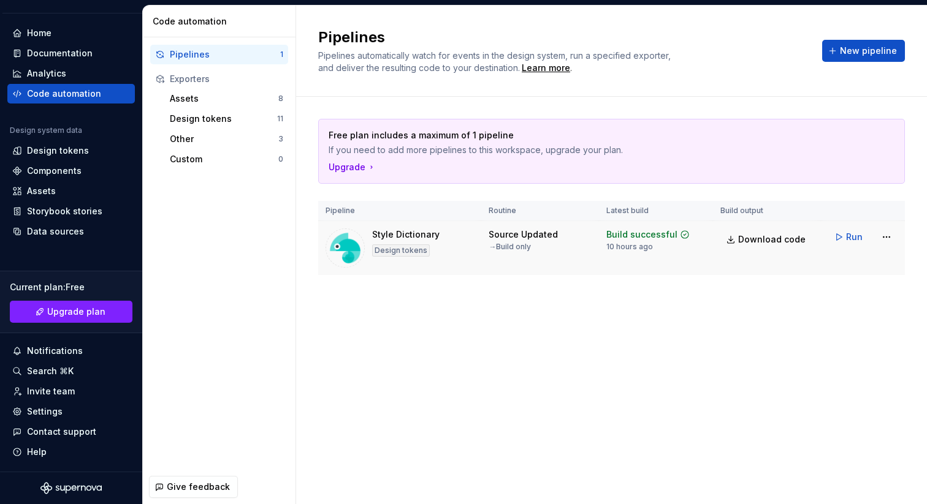
click at [450, 248] on div "Style Dictionary Design tokens" at bounding box center [399, 248] width 148 height 39
click at [891, 236] on html "TH AT Design System TT Version Current draft Home Documentation Analytics Code …" at bounding box center [463, 252] width 927 height 504
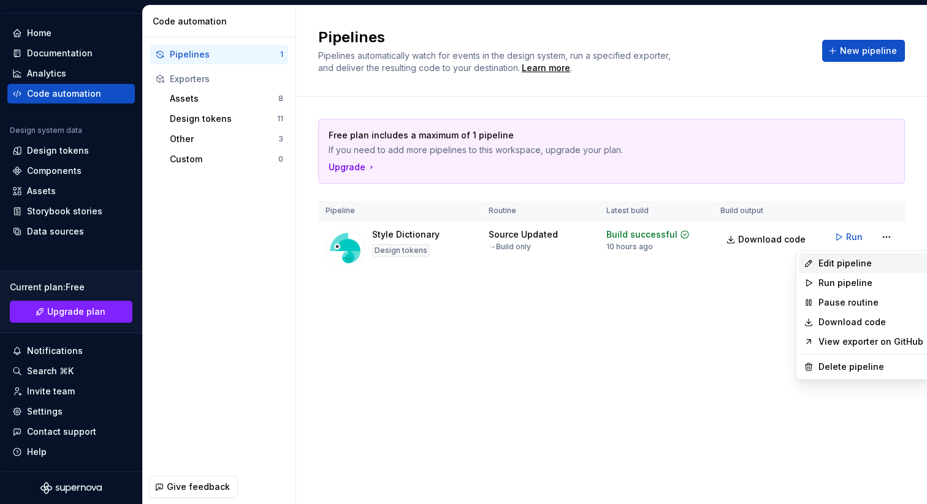
click at [876, 257] on div "Edit pipeline" at bounding box center [863, 264] width 129 height 20
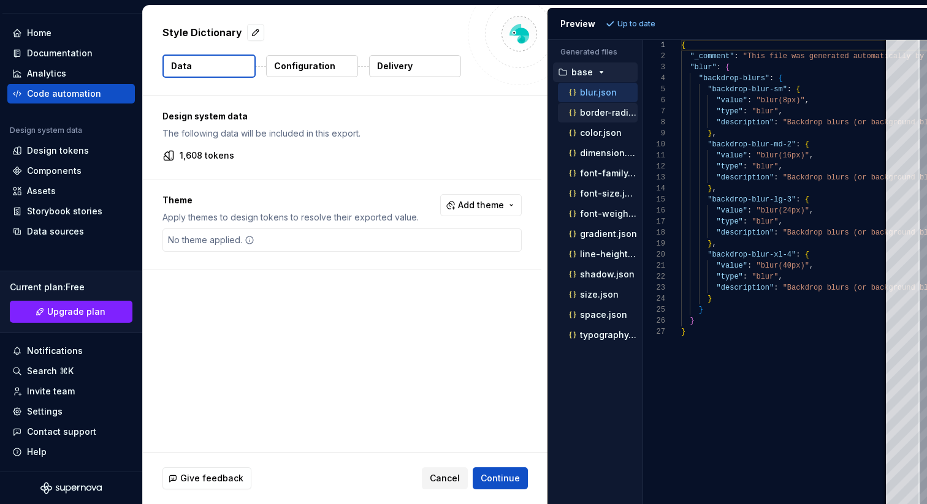
click at [591, 114] on p "border-radius.json" at bounding box center [609, 113] width 58 height 10
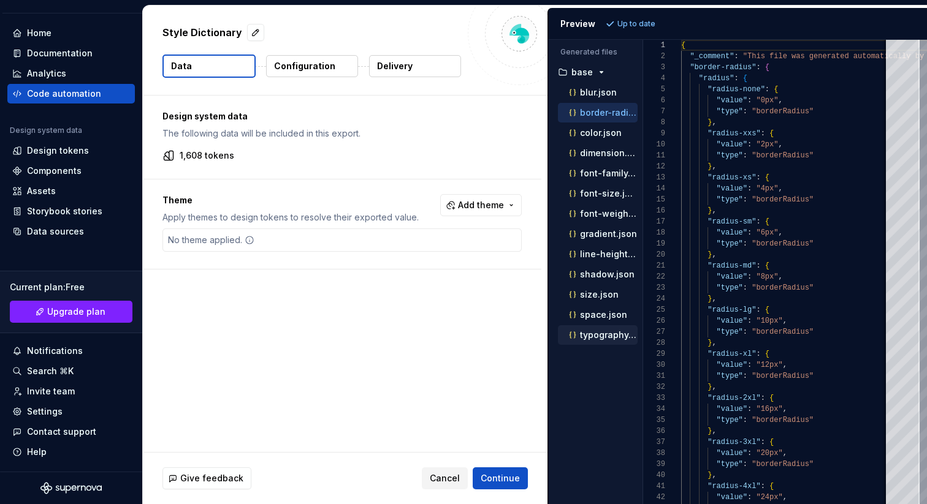
click at [589, 335] on p "typography.json" at bounding box center [609, 335] width 58 height 10
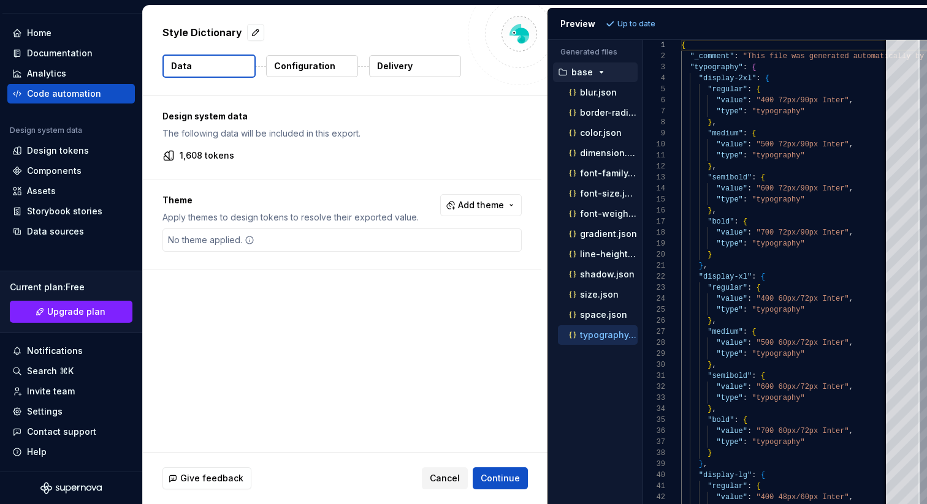
click at [578, 64] on div "base" at bounding box center [595, 73] width 85 height 20
click at [596, 71] on icon "button" at bounding box center [601, 72] width 10 height 10
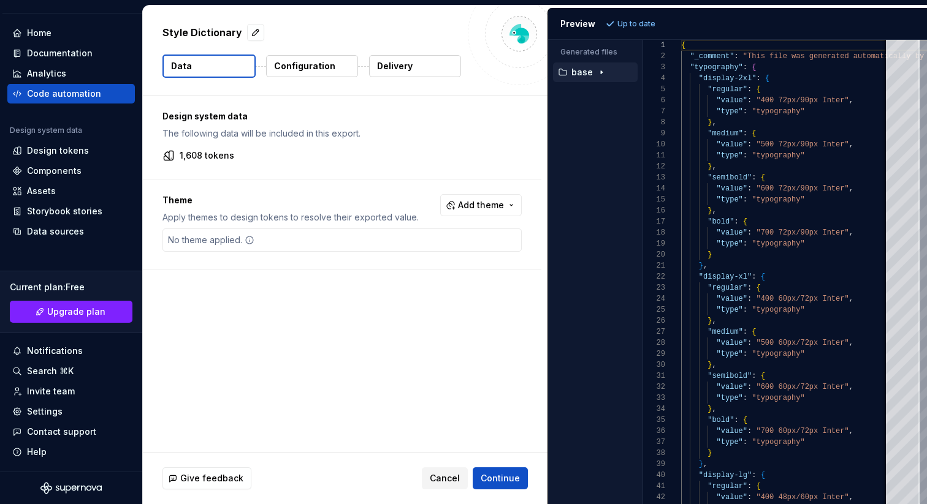
click at [603, 70] on icon "button" at bounding box center [601, 72] width 10 height 10
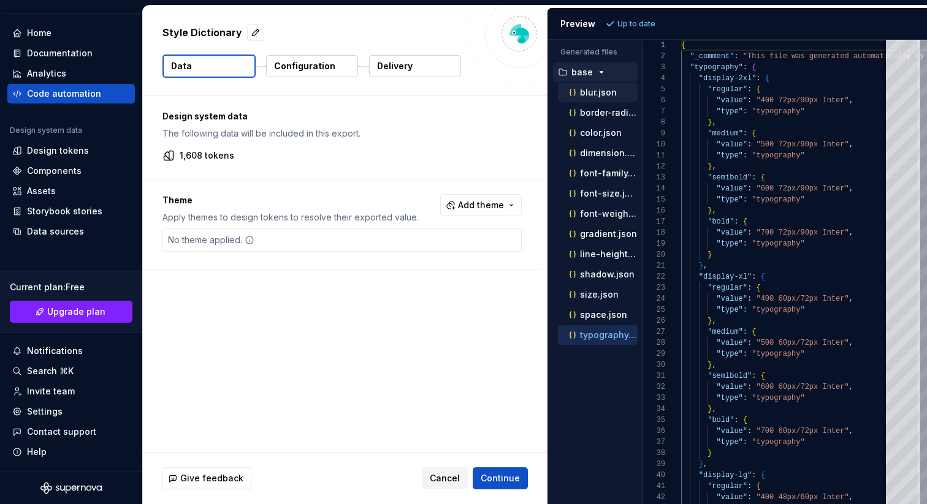
click at [588, 98] on div "blur.json" at bounding box center [601, 92] width 71 height 12
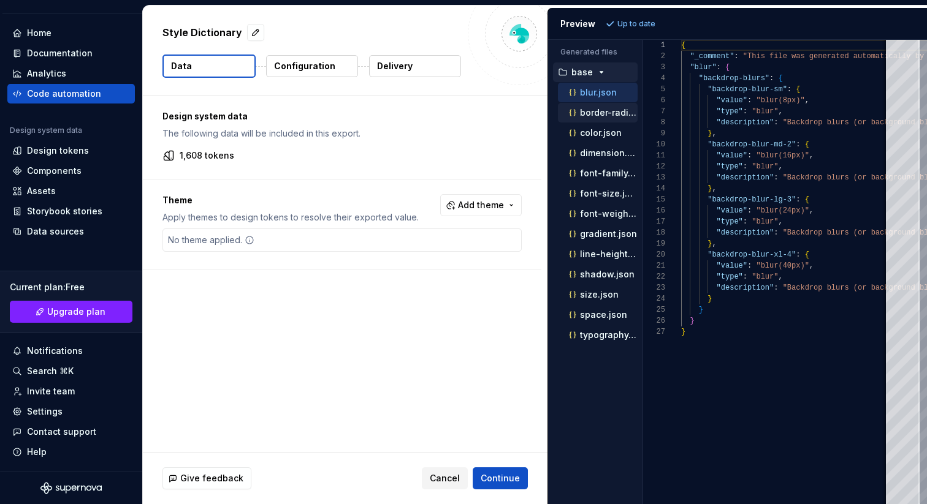
click at [589, 117] on p "border-radius.json" at bounding box center [609, 113] width 58 height 10
type textarea "**********"
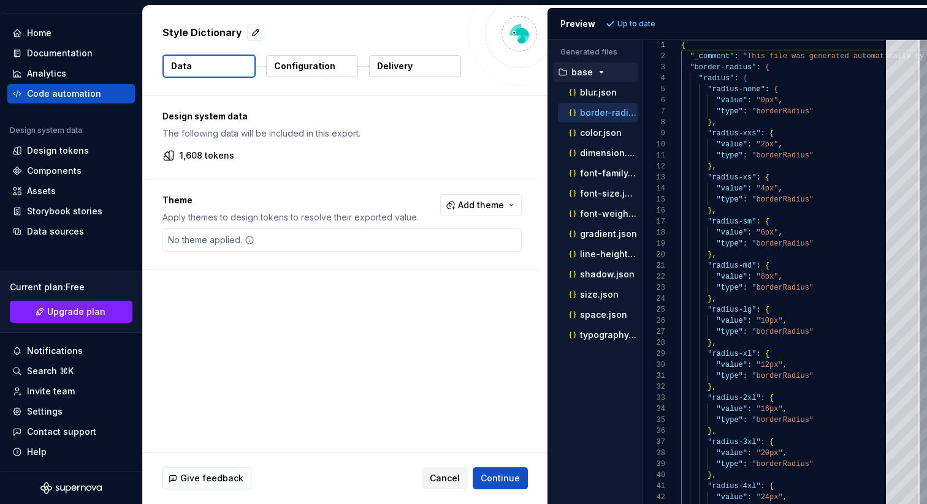
click at [320, 70] on p "Configuration" at bounding box center [304, 66] width 61 height 12
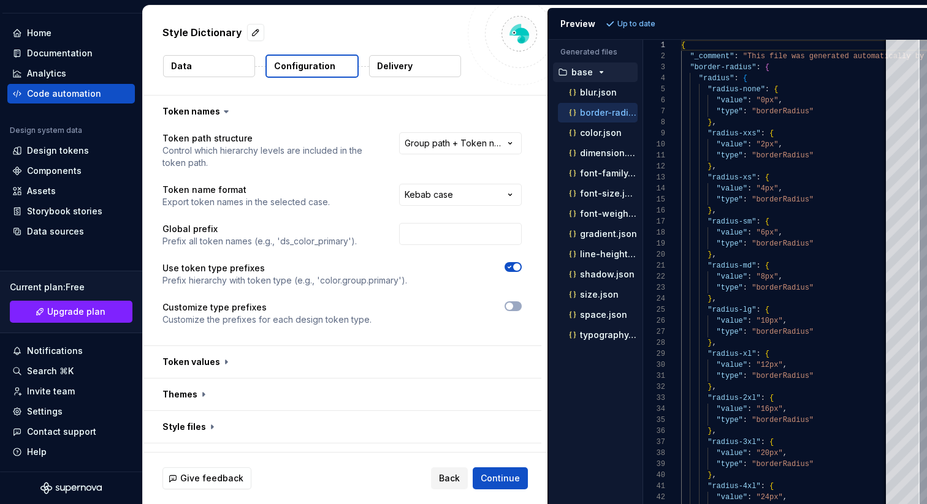
click at [444, 145] on html "**********" at bounding box center [463, 252] width 927 height 504
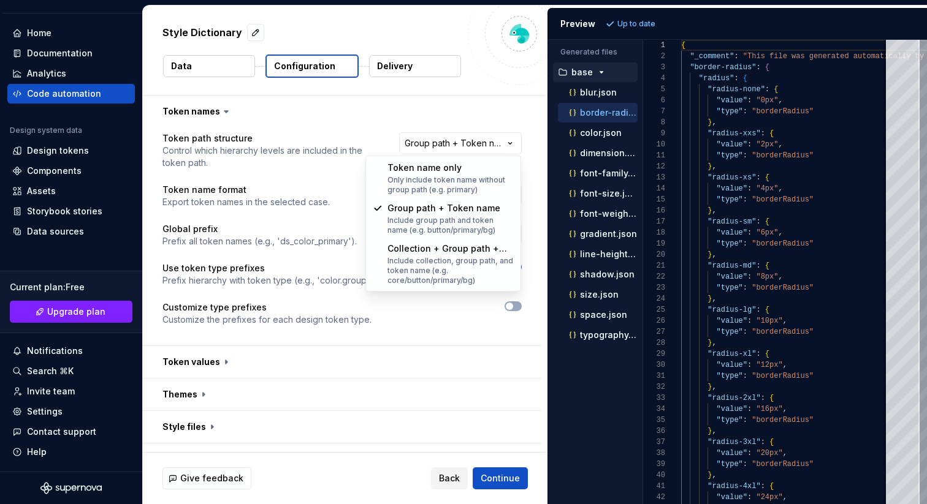
click at [470, 94] on html "**********" at bounding box center [463, 252] width 927 height 504
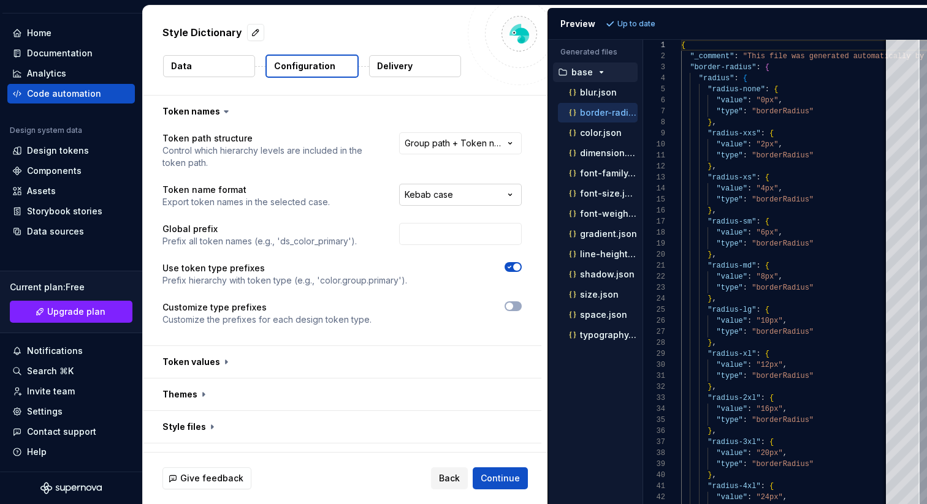
click at [480, 191] on html "**********" at bounding box center [463, 252] width 927 height 504
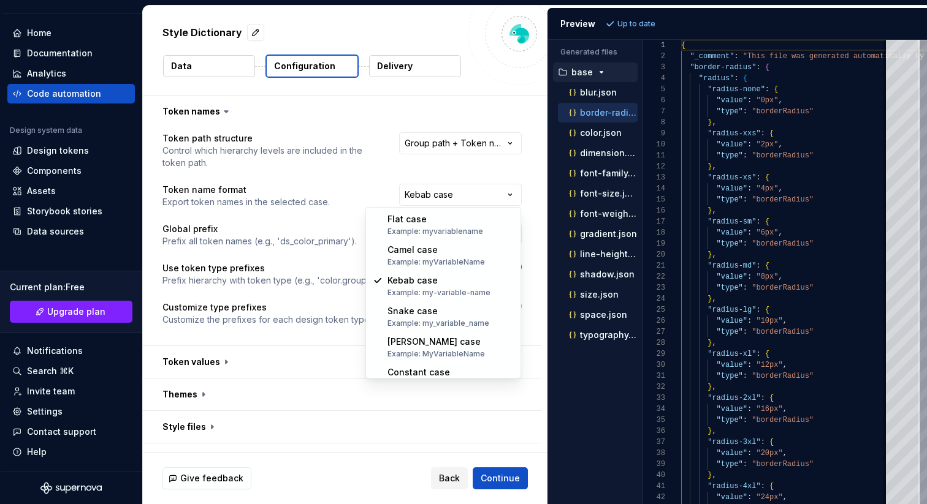
click at [487, 82] on html "**********" at bounding box center [463, 252] width 927 height 504
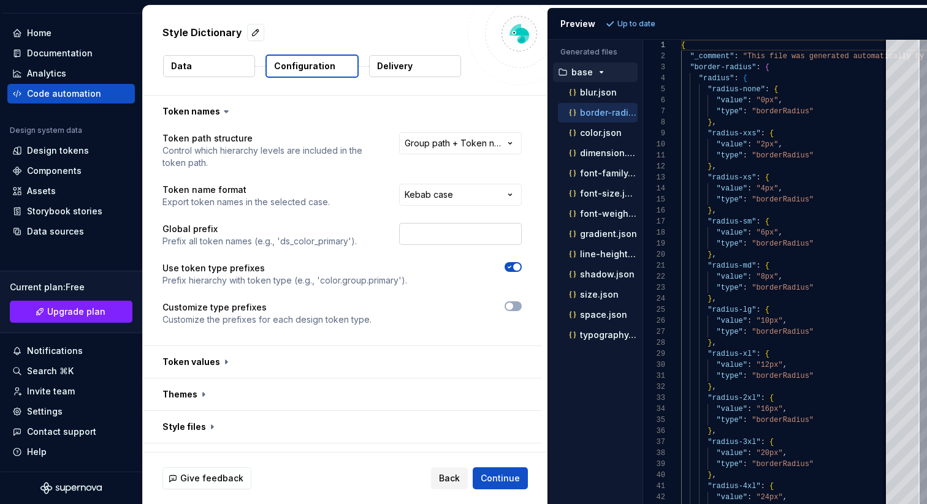
click at [447, 233] on input "text" at bounding box center [460, 234] width 123 height 22
click at [439, 259] on div "**********" at bounding box center [341, 236] width 359 height 208
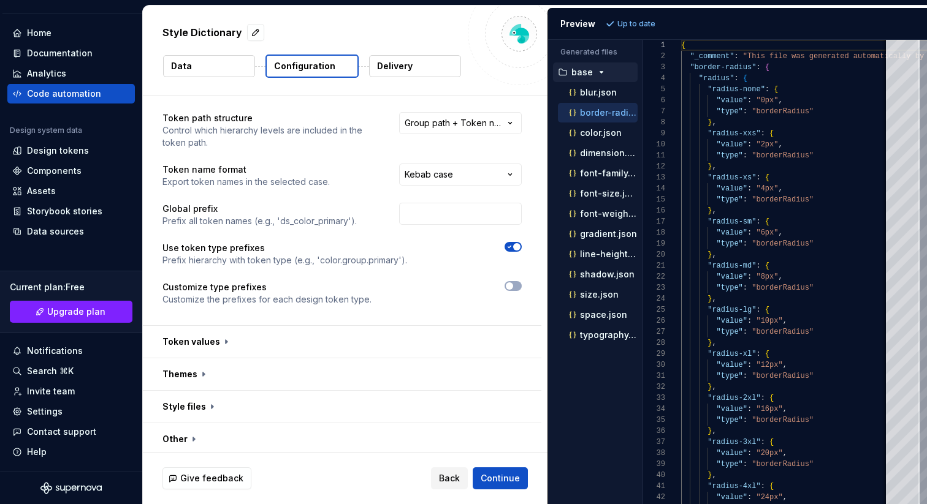
scroll to position [24, 0]
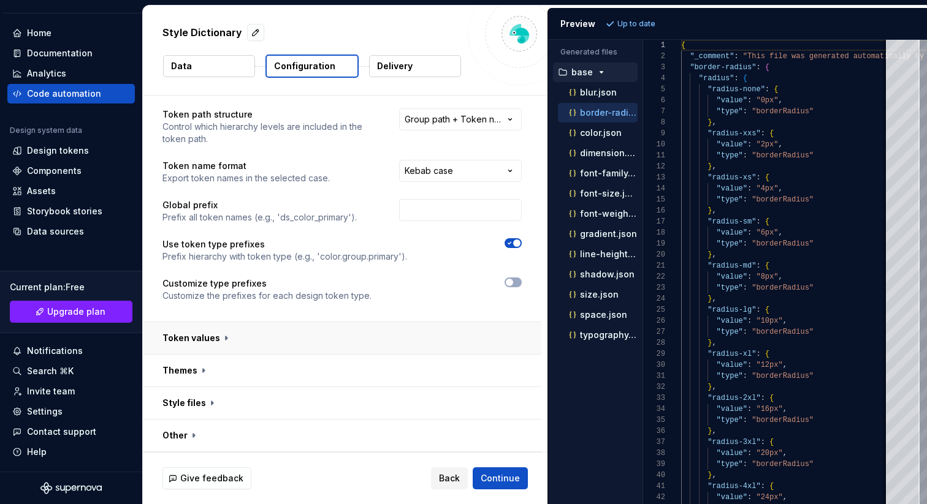
click at [210, 343] on button "button" at bounding box center [342, 338] width 398 height 32
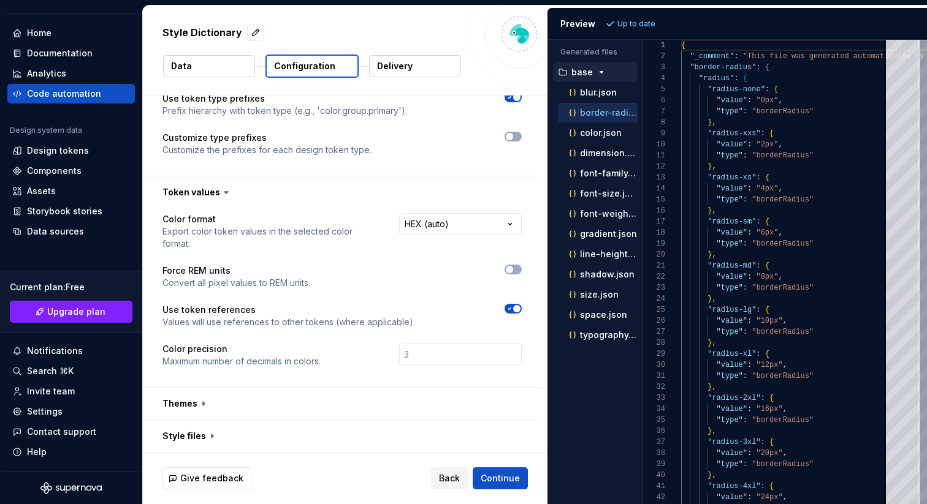
scroll to position [179, 0]
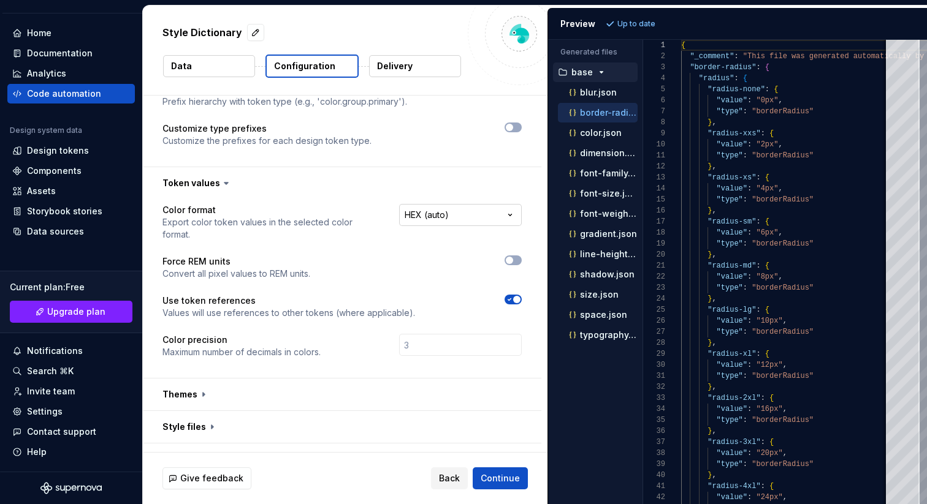
click at [459, 210] on html "**********" at bounding box center [463, 252] width 927 height 504
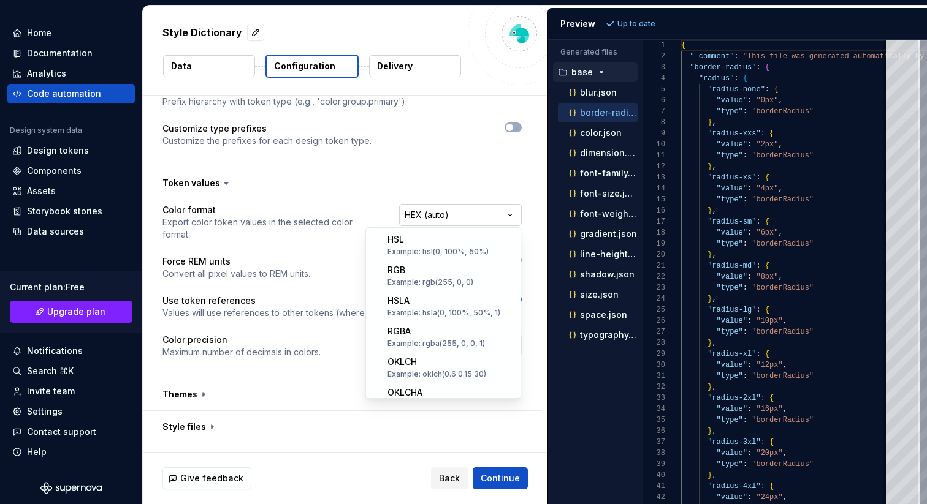
scroll to position [240, 0]
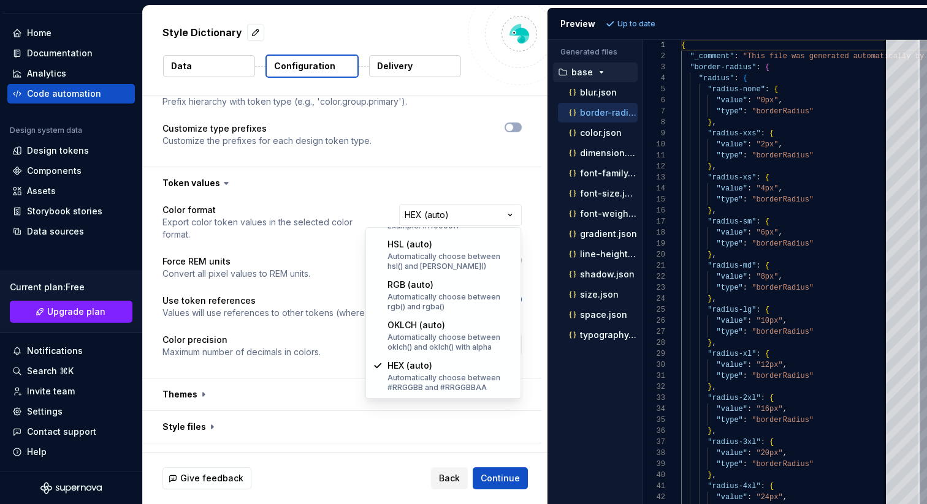
select select "*********"
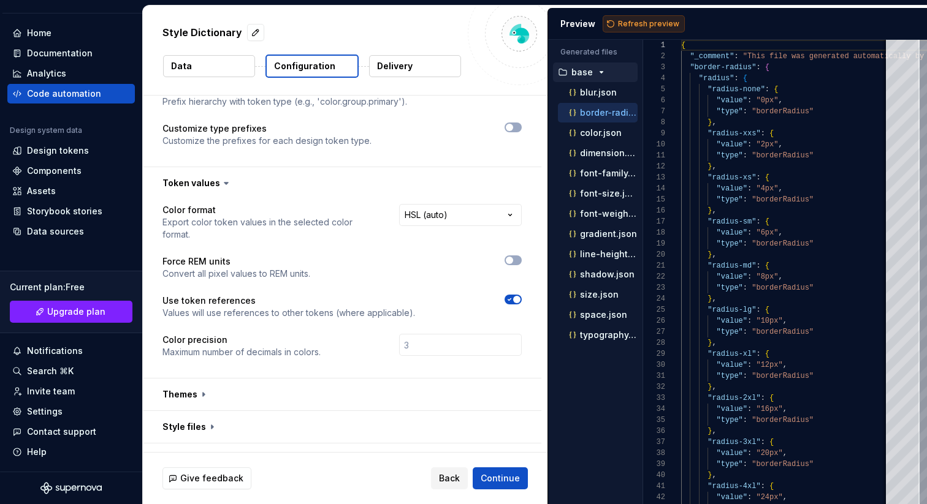
click at [634, 23] on span "Refresh preview" at bounding box center [648, 24] width 61 height 10
click at [593, 141] on div "color.json" at bounding box center [598, 133] width 80 height 20
click at [593, 137] on p "color.json" at bounding box center [601, 133] width 42 height 10
type textarea "**********"
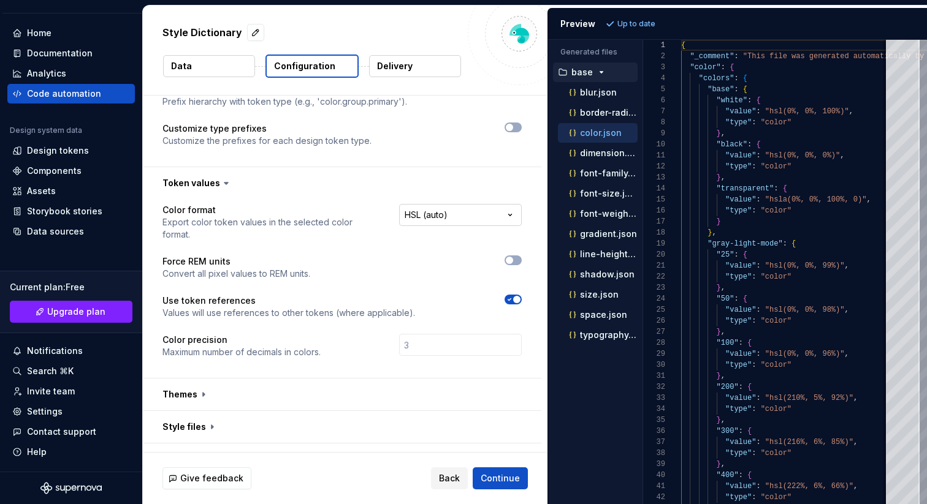
click at [463, 215] on html "**********" at bounding box center [463, 252] width 927 height 504
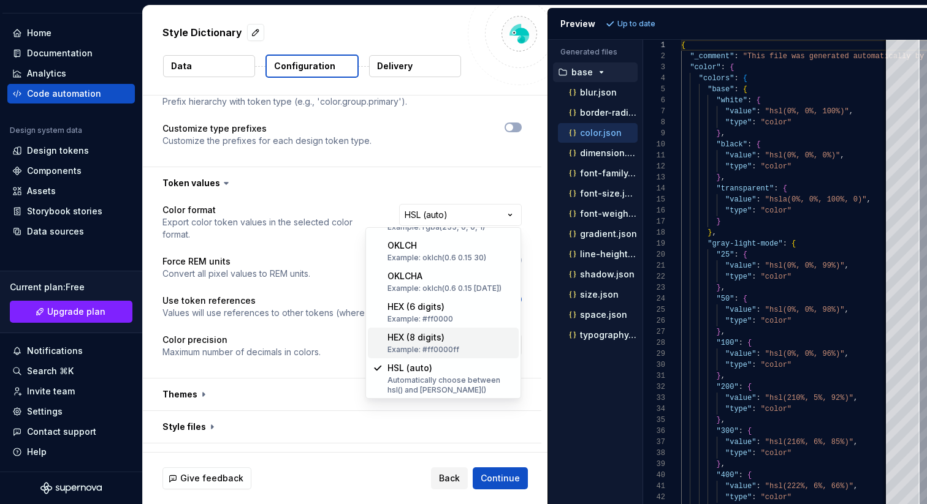
scroll to position [156, 0]
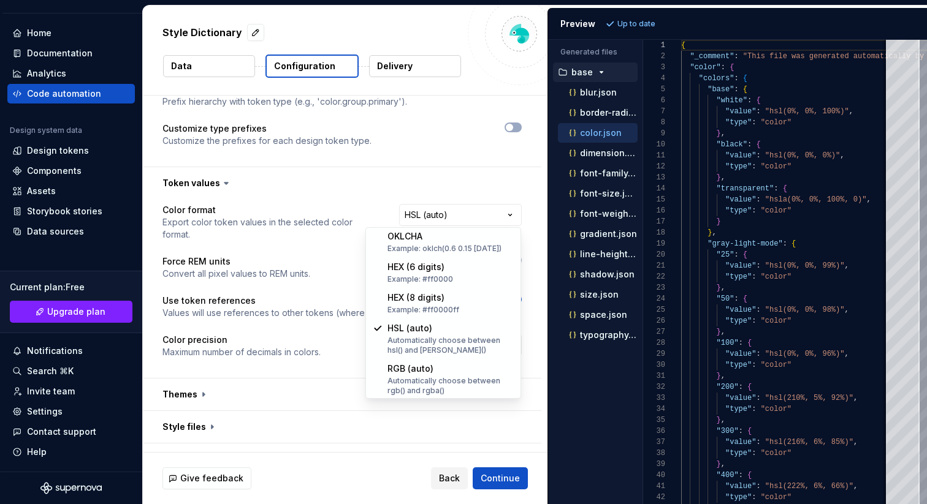
select select "********"
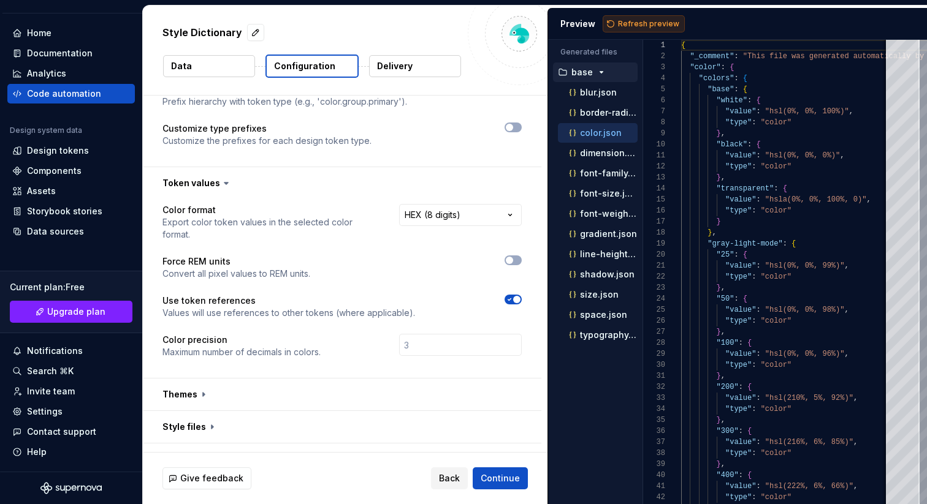
click at [627, 25] on span "Refresh preview" at bounding box center [648, 24] width 61 height 10
type textarea "**********"
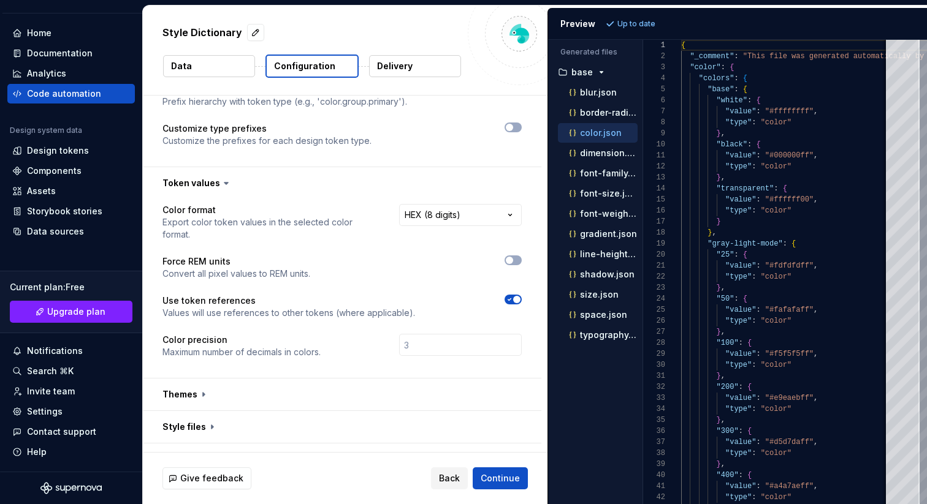
scroll to position [203, 0]
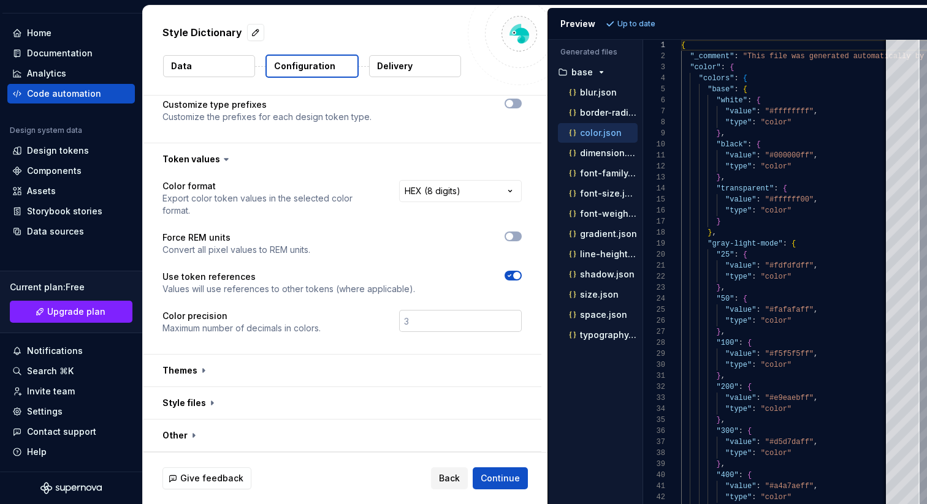
click at [443, 319] on input "number" at bounding box center [460, 321] width 123 height 22
type input "0"
click at [400, 60] on p "Delivery" at bounding box center [395, 66] width 36 height 12
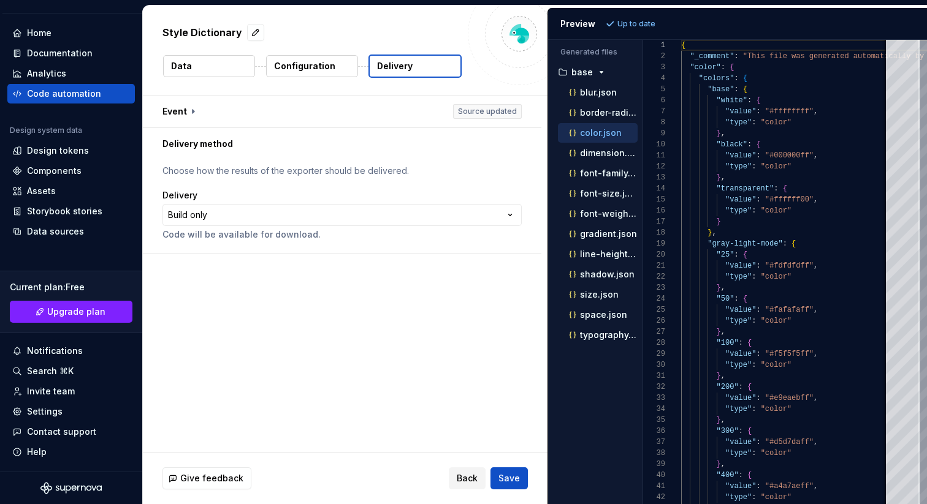
click at [350, 215] on html "**********" at bounding box center [463, 252] width 927 height 504
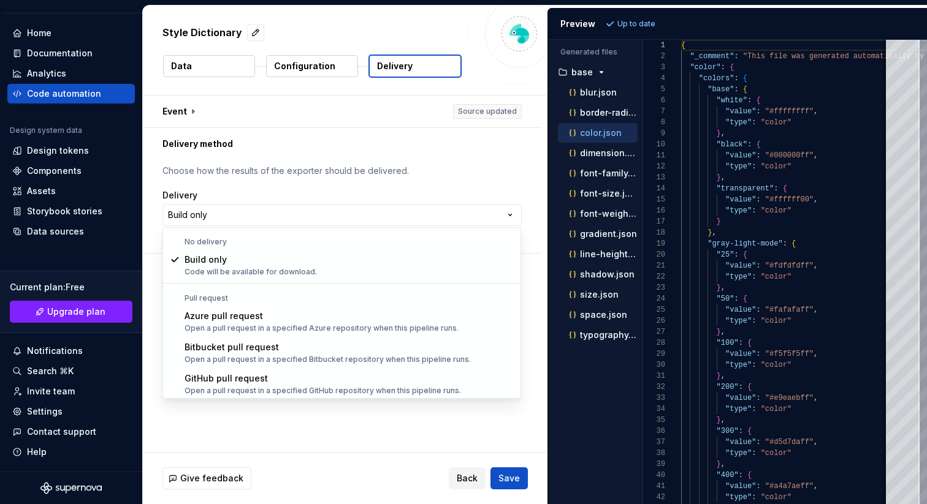
scroll to position [34, 0]
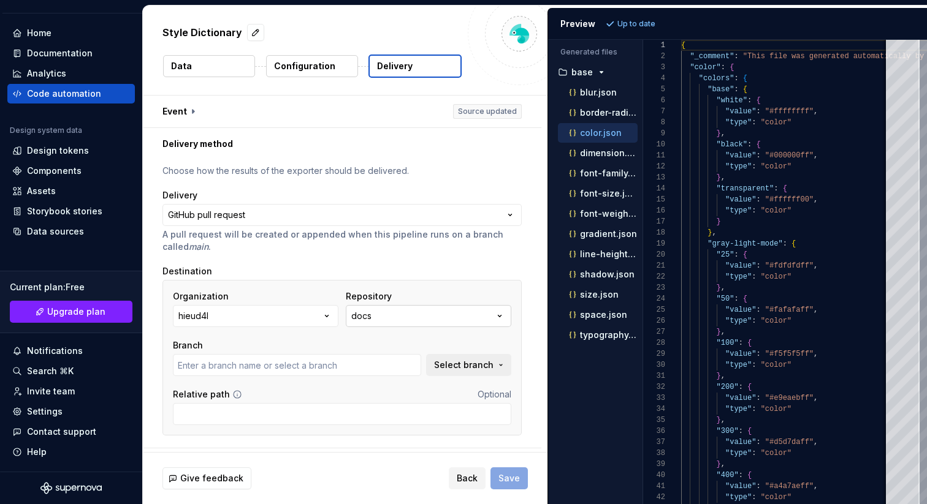
type input "main"
click at [493, 316] on icon "button" at bounding box center [499, 316] width 12 height 12
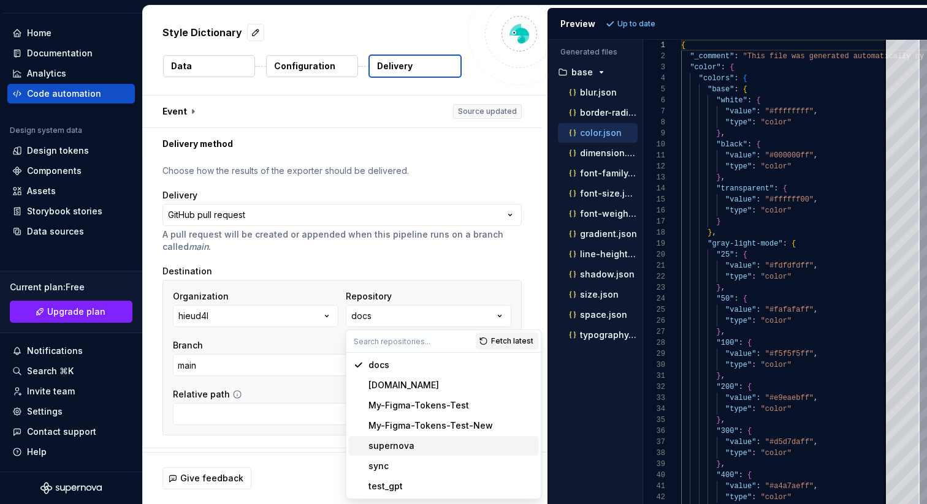
click at [416, 446] on div "supernova" at bounding box center [450, 446] width 165 height 12
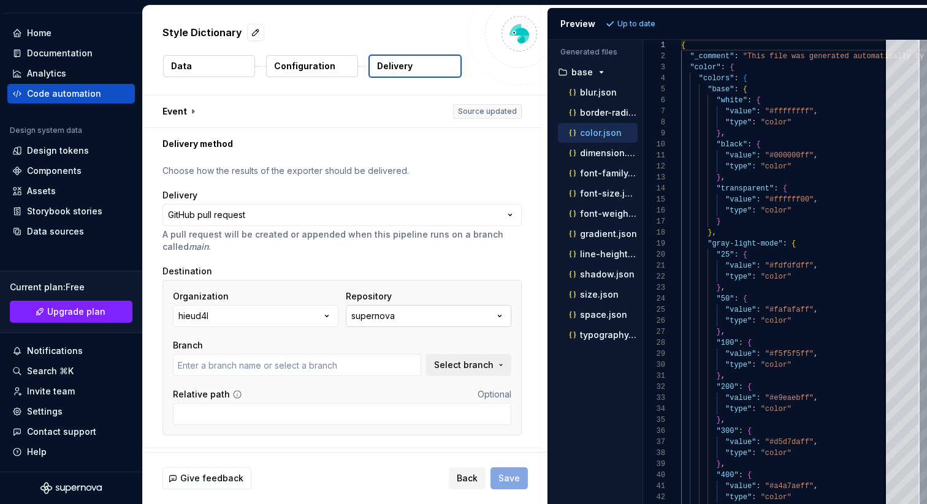
type input "main"
click at [462, 365] on span "Select branch" at bounding box center [463, 365] width 59 height 12
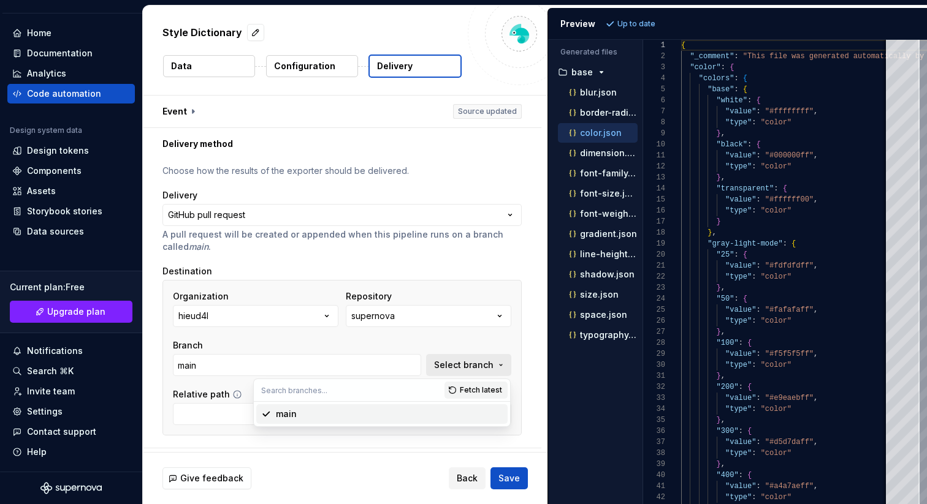
click at [465, 363] on span "Select branch" at bounding box center [463, 365] width 59 height 12
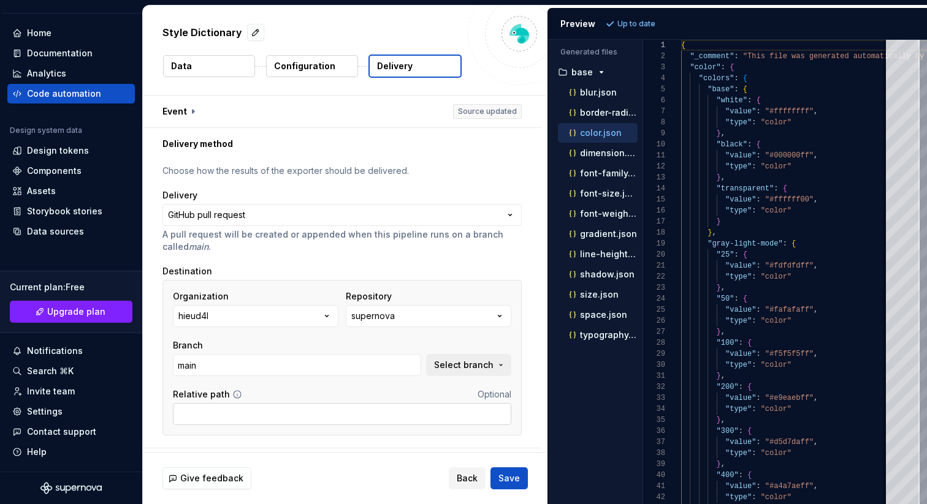
click at [278, 414] on input "Relative path" at bounding box center [342, 414] width 338 height 22
click at [319, 392] on div "Relative path Optional" at bounding box center [342, 395] width 338 height 12
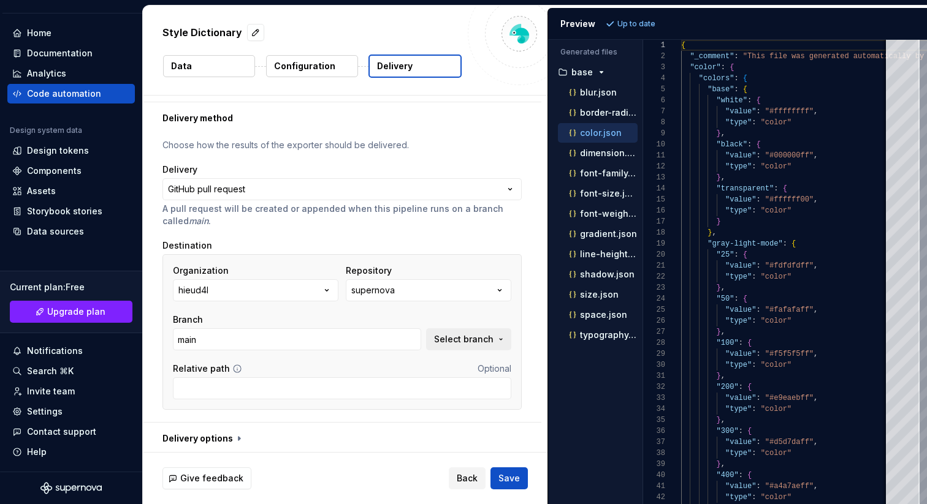
scroll to position [29, 0]
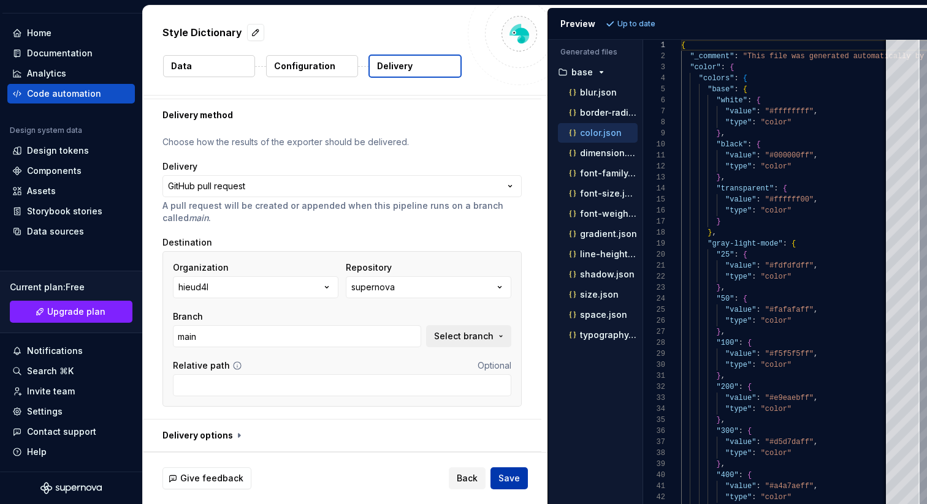
click at [506, 477] on span "Save" at bounding box center [508, 479] width 21 height 12
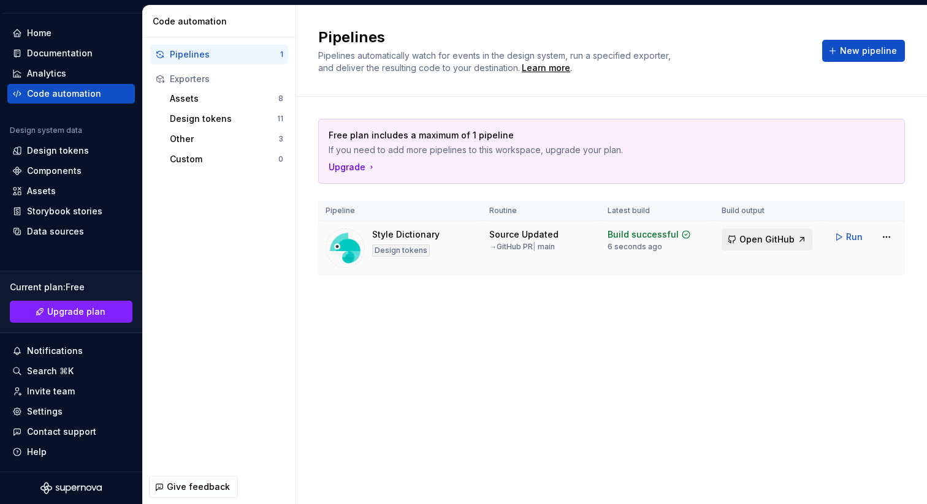
click at [771, 243] on span "Open GitHub" at bounding box center [766, 240] width 55 height 12
click at [72, 91] on div "Code automation" at bounding box center [64, 94] width 74 height 12
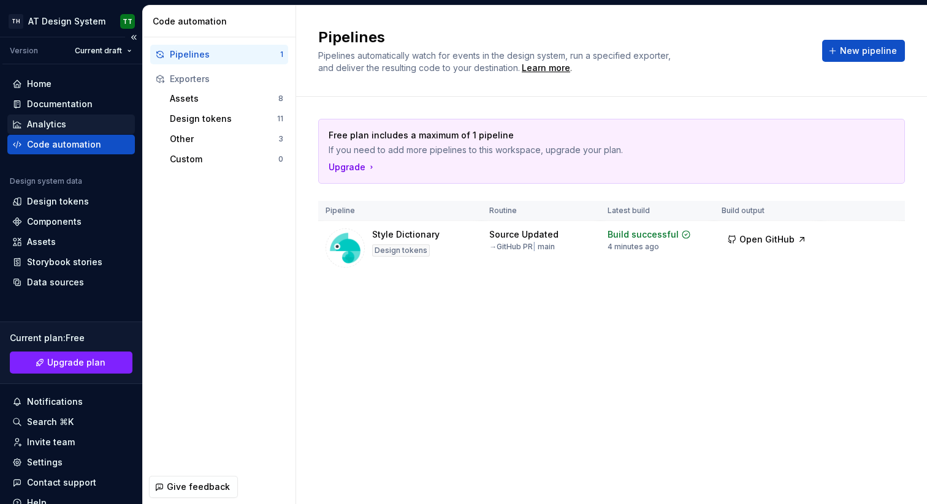
click at [67, 120] on div "Analytics" at bounding box center [71, 124] width 118 height 12
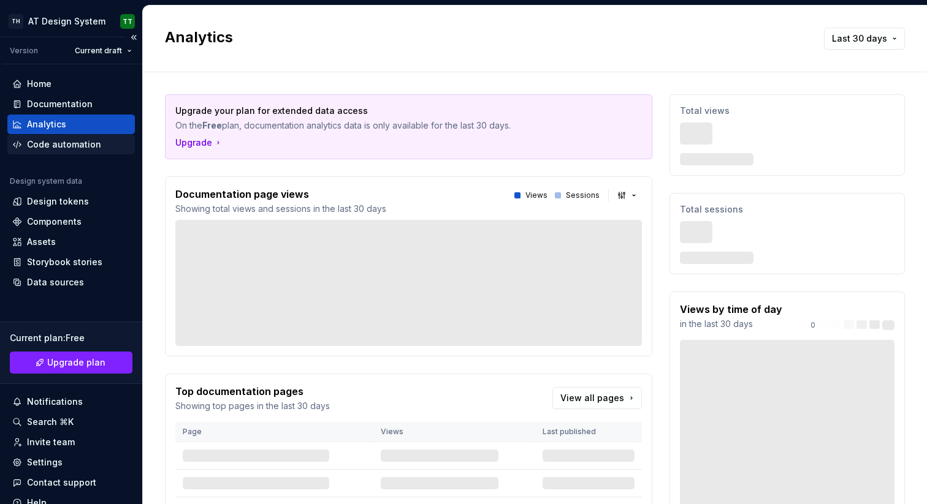
click at [73, 141] on div "Code automation" at bounding box center [64, 145] width 74 height 12
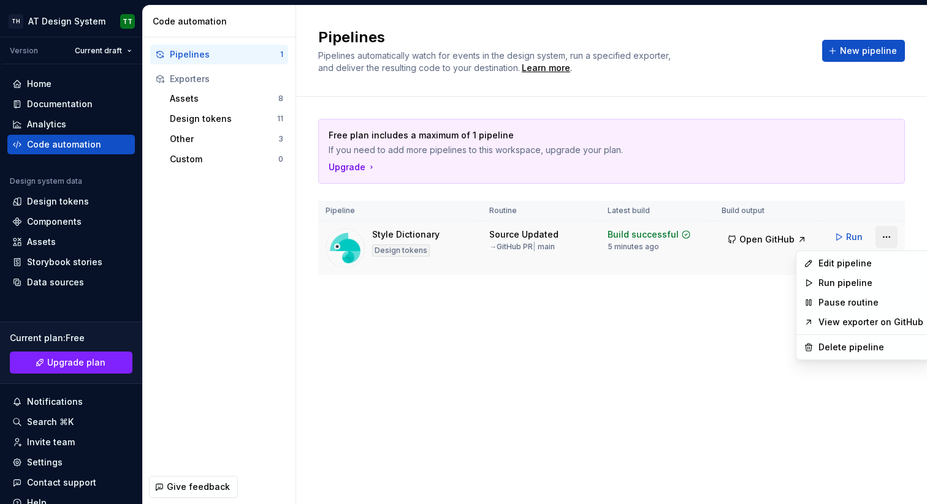
click at [885, 238] on html "TH AT Design System TT Version Current draft Home Documentation Analytics Code …" at bounding box center [463, 252] width 927 height 504
click at [854, 264] on div "Edit pipeline" at bounding box center [870, 263] width 105 height 12
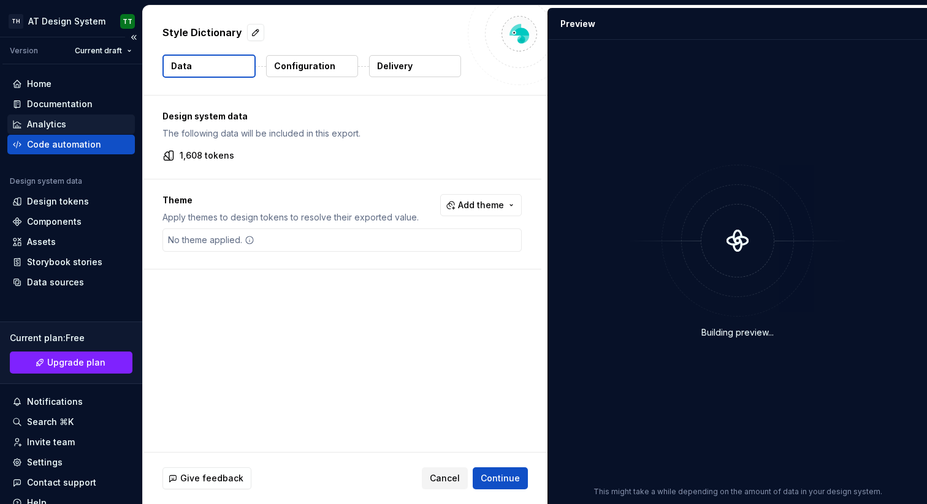
click at [72, 125] on div "Analytics" at bounding box center [71, 124] width 118 height 12
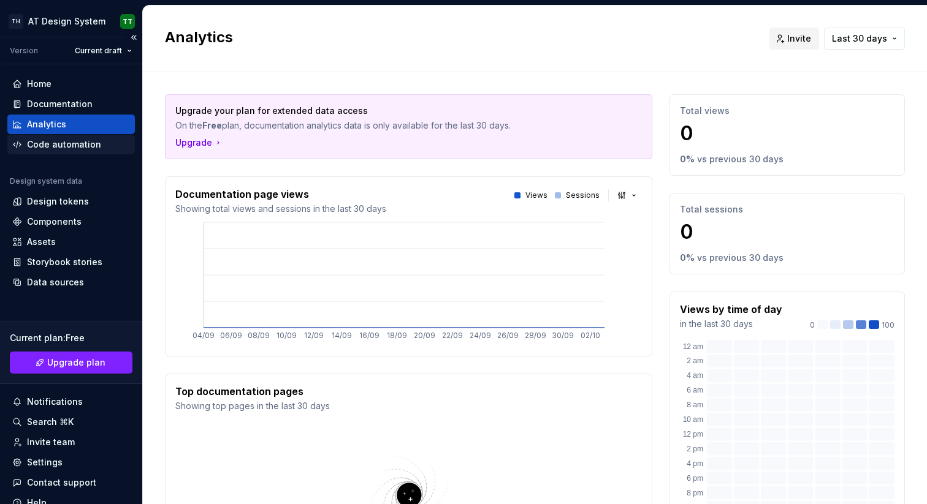
click at [72, 142] on div "Code automation" at bounding box center [64, 145] width 74 height 12
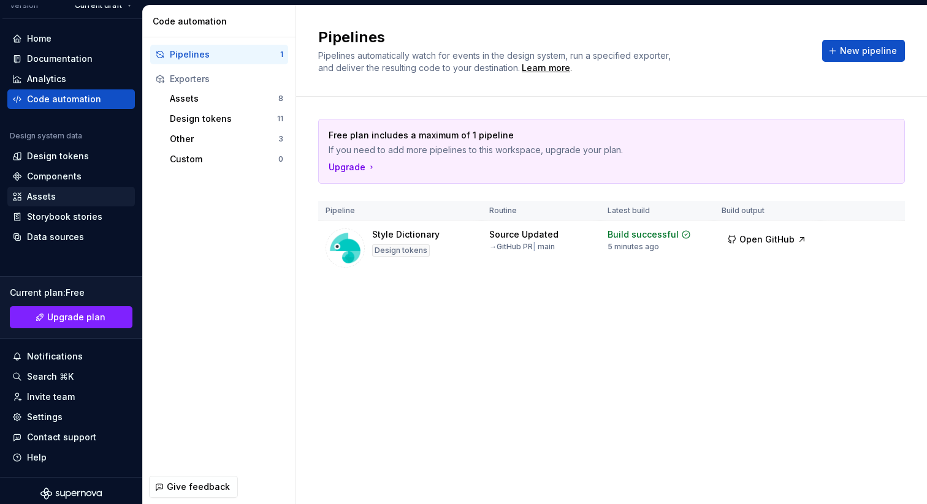
scroll to position [51, 0]
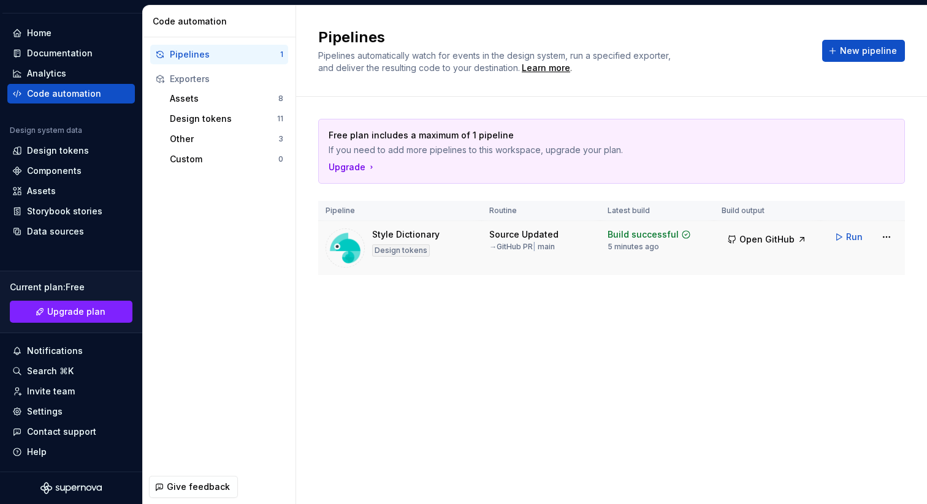
click at [462, 236] on div "Style Dictionary Design tokens" at bounding box center [399, 248] width 149 height 39
click at [881, 239] on html "TH AT Design System TT Version Current draft Home Documentation Analytics Code …" at bounding box center [463, 252] width 927 height 504
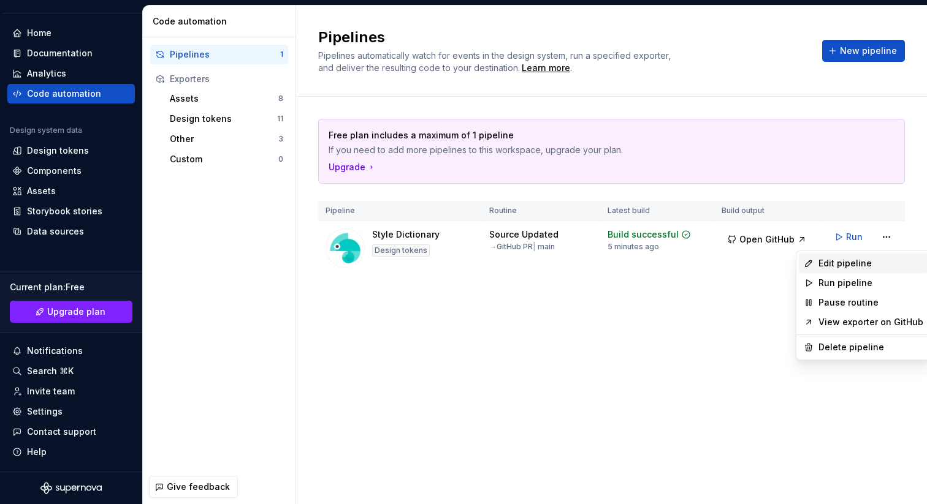
click at [873, 260] on div "Edit pipeline" at bounding box center [870, 263] width 105 height 12
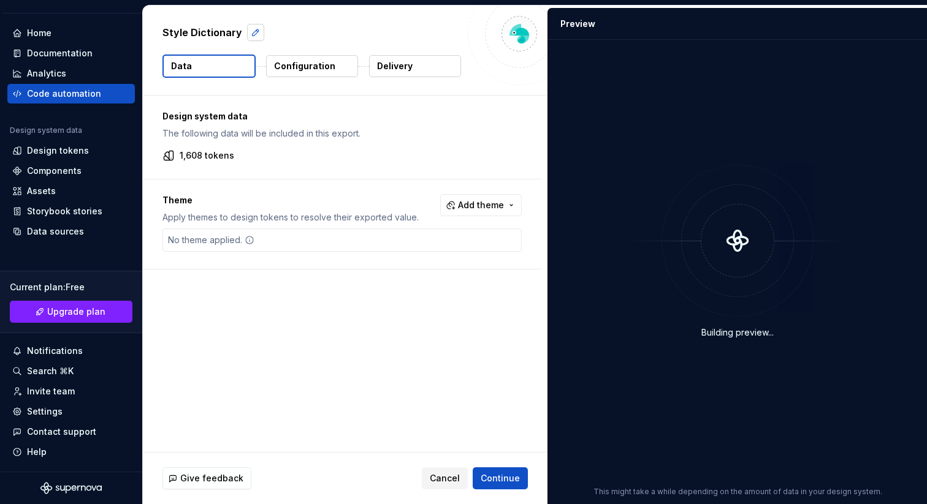
click at [251, 35] on button "button" at bounding box center [255, 32] width 17 height 17
click at [499, 69] on div at bounding box center [519, 33] width 103 height 103
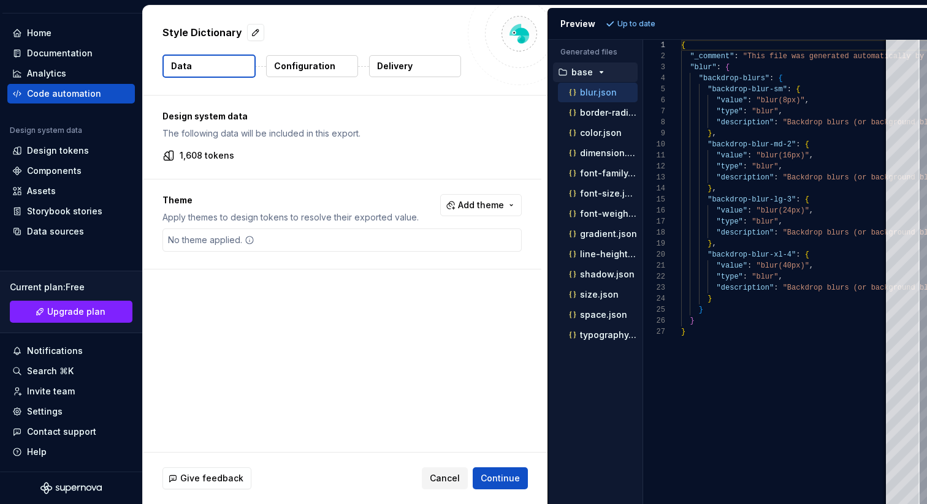
click at [297, 67] on p "Configuration" at bounding box center [304, 66] width 61 height 12
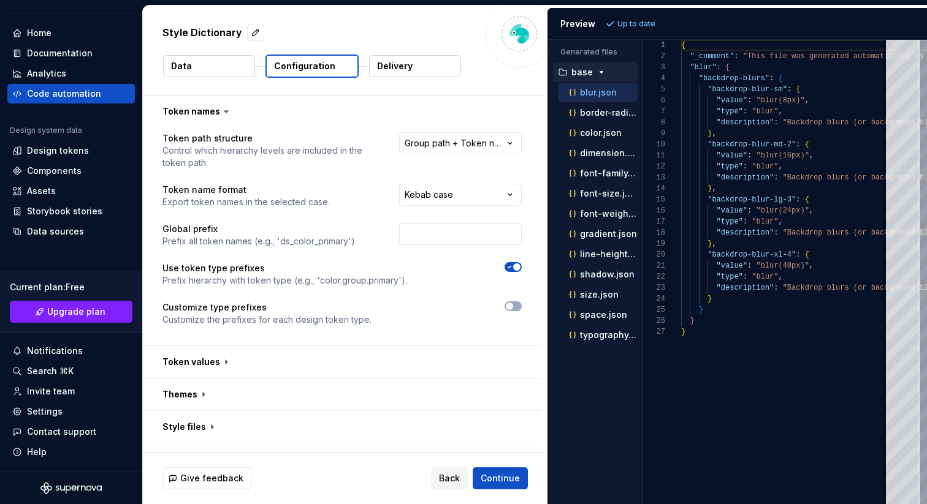
click at [215, 70] on button "Data" at bounding box center [209, 66] width 92 height 22
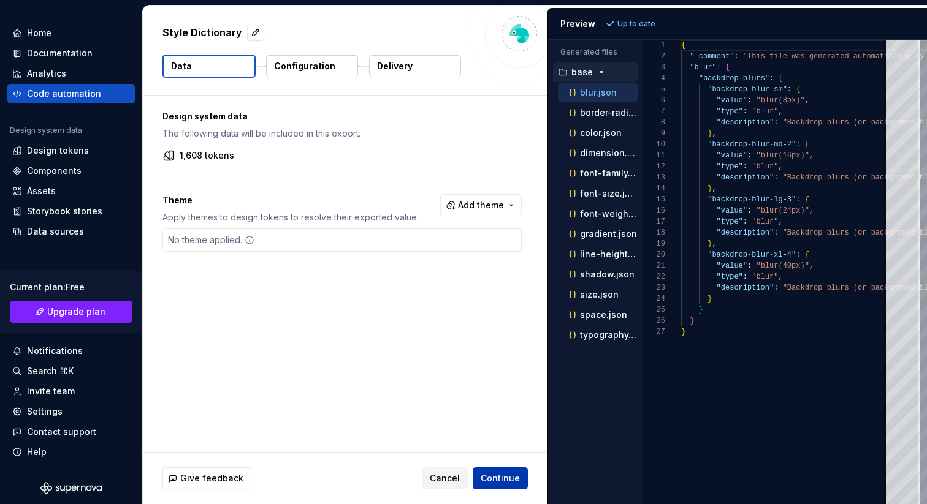
click at [498, 477] on span "Continue" at bounding box center [500, 479] width 39 height 12
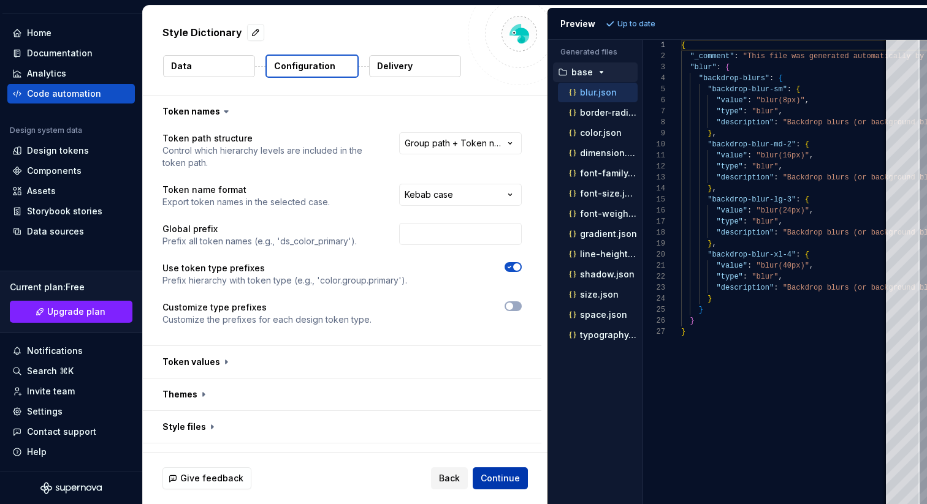
click at [512, 481] on span "Continue" at bounding box center [500, 479] width 39 height 12
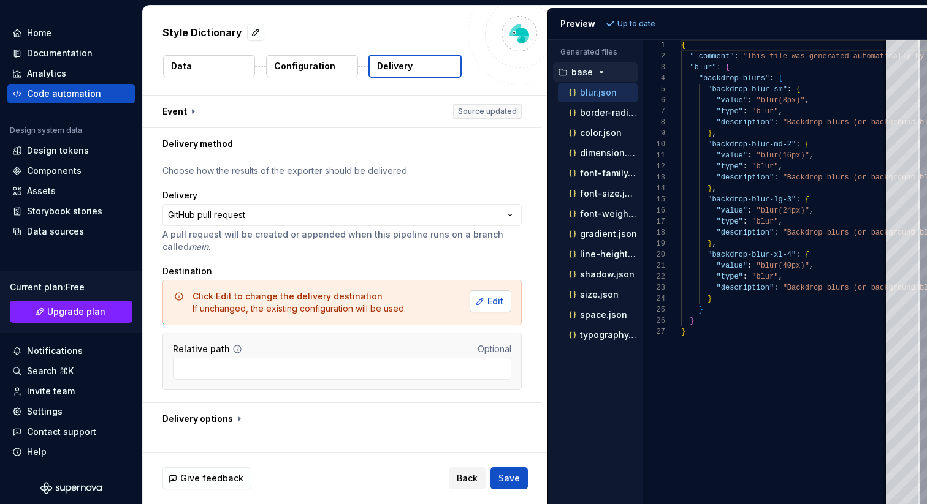
click at [488, 303] on span "Edit" at bounding box center [495, 301] width 16 height 12
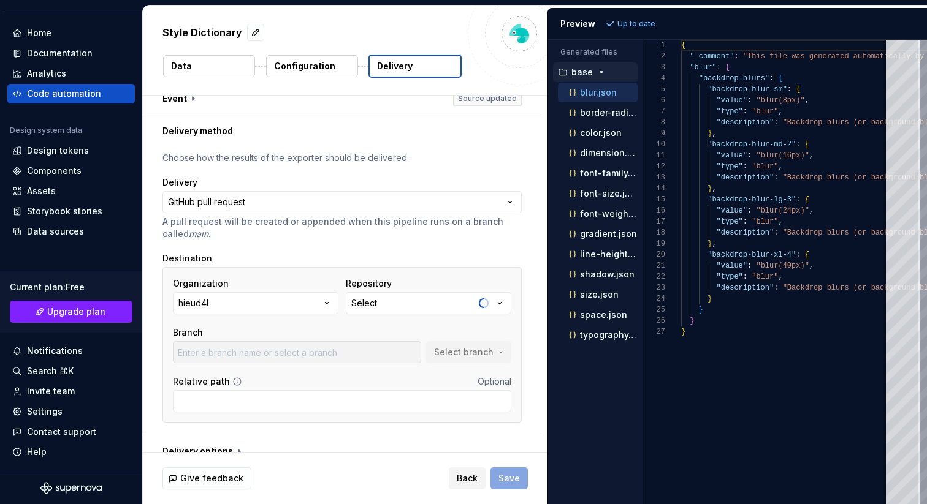
scroll to position [13, 0]
type input "main"
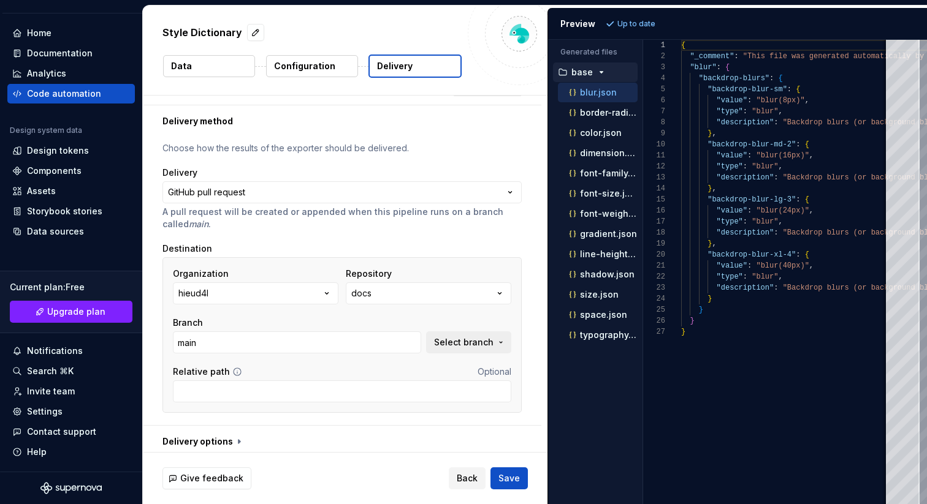
scroll to position [29, 0]
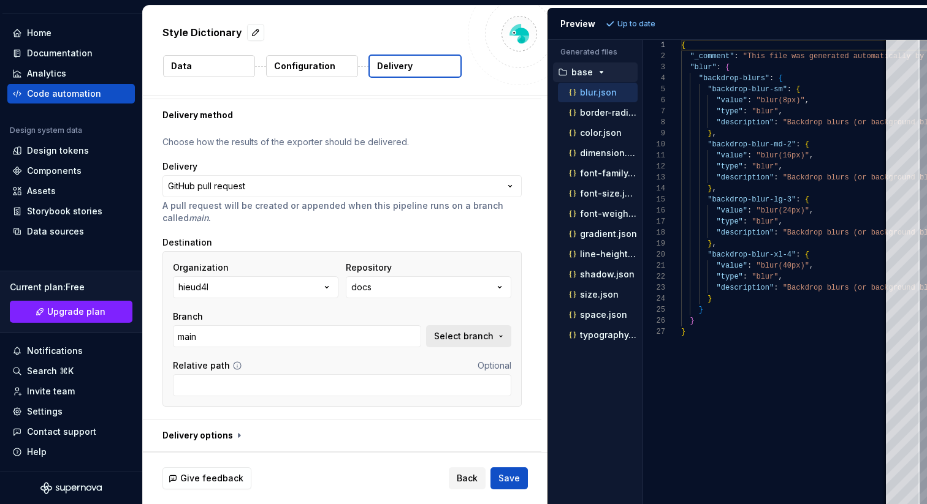
click at [476, 338] on span "Select branch" at bounding box center [463, 336] width 59 height 12
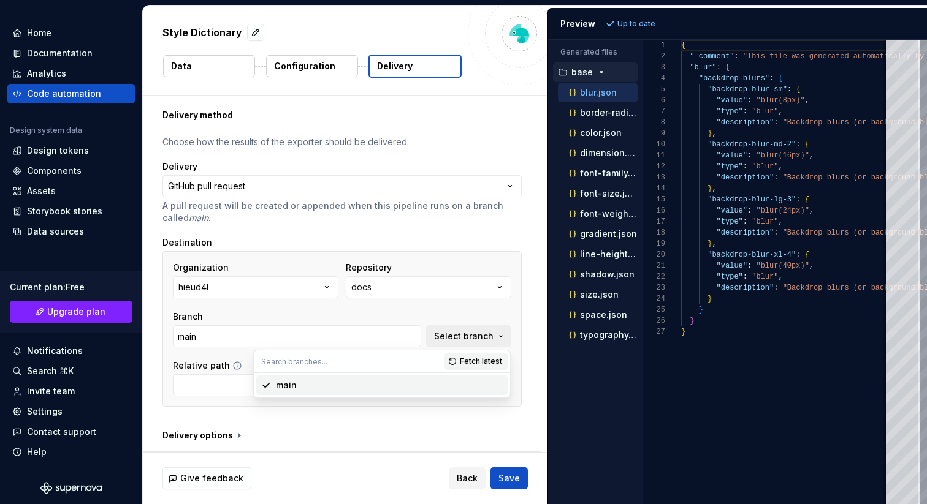
click at [534, 292] on div "**********" at bounding box center [342, 275] width 398 height 288
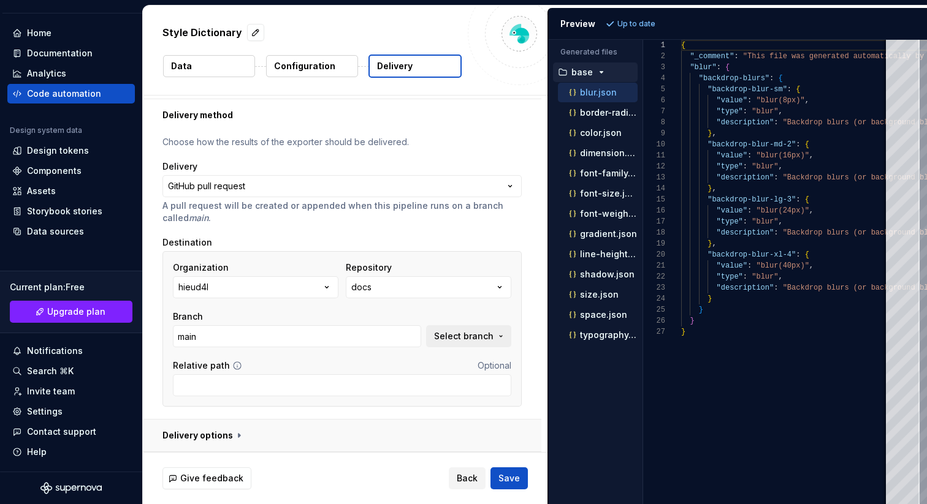
click at [297, 433] on button "button" at bounding box center [342, 436] width 398 height 32
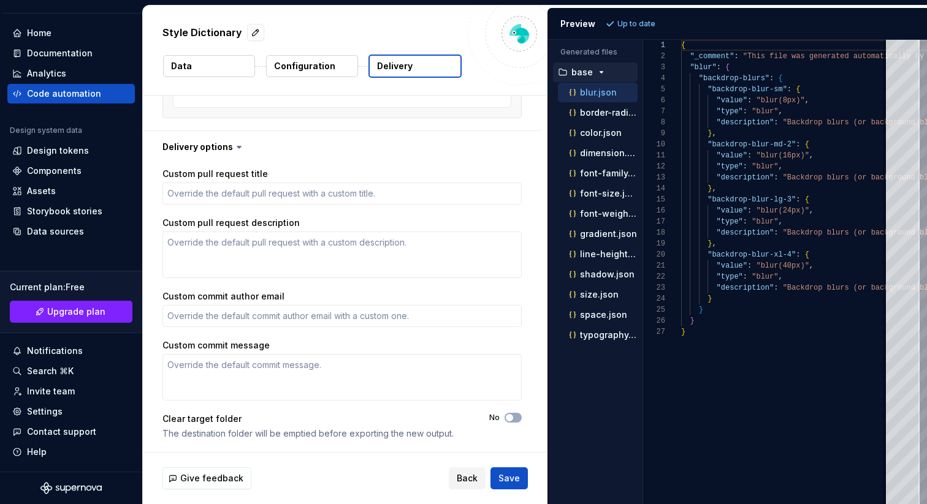
scroll to position [318, 0]
click at [467, 475] on span "Back" at bounding box center [467, 479] width 21 height 12
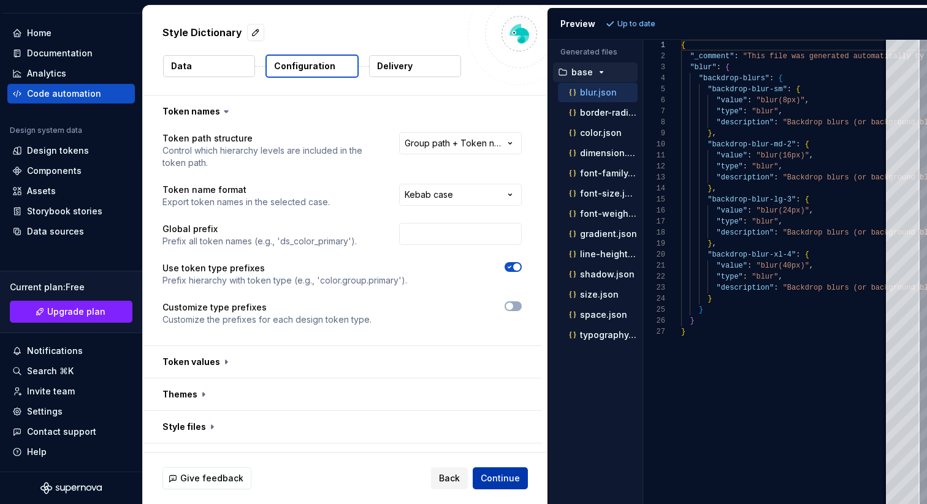
click at [505, 479] on span "Continue" at bounding box center [500, 479] width 39 height 12
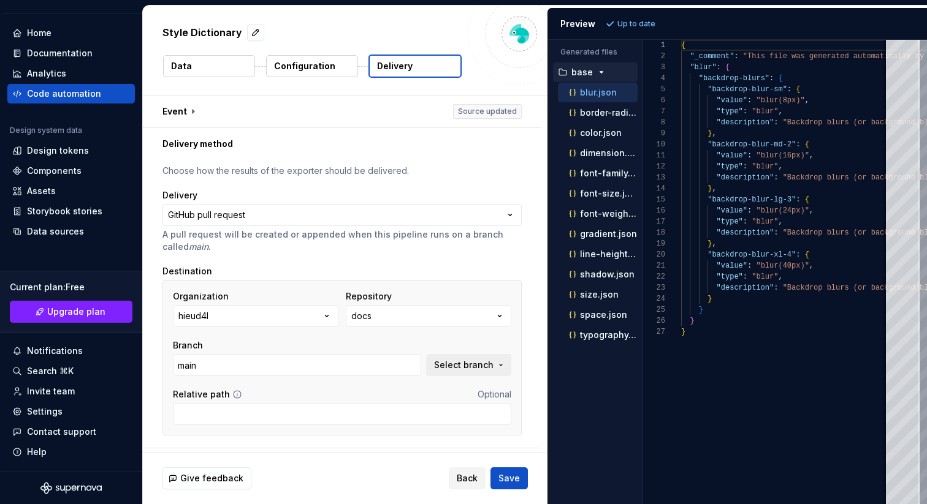
click at [61, 92] on div "Code automation" at bounding box center [64, 94] width 74 height 12
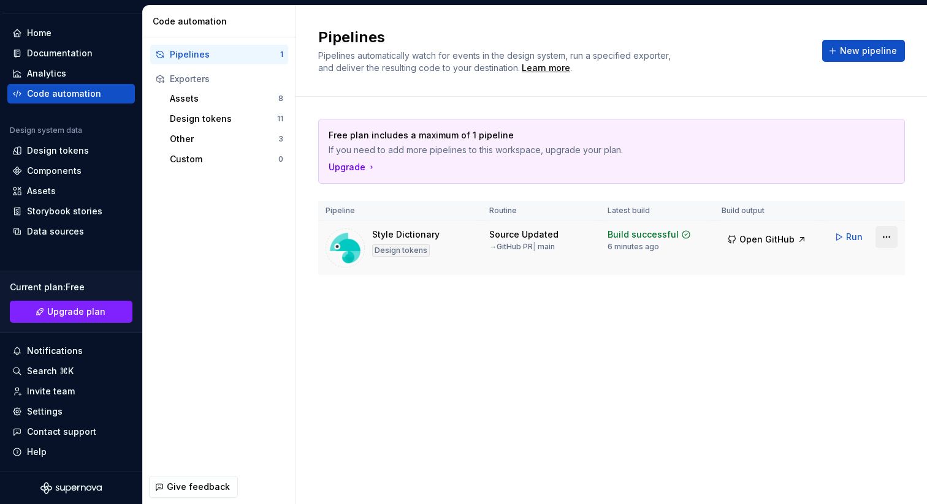
click at [886, 237] on html "TH AT Design System TT Version Current draft Home Documentation Analytics Code …" at bounding box center [463, 252] width 927 height 504
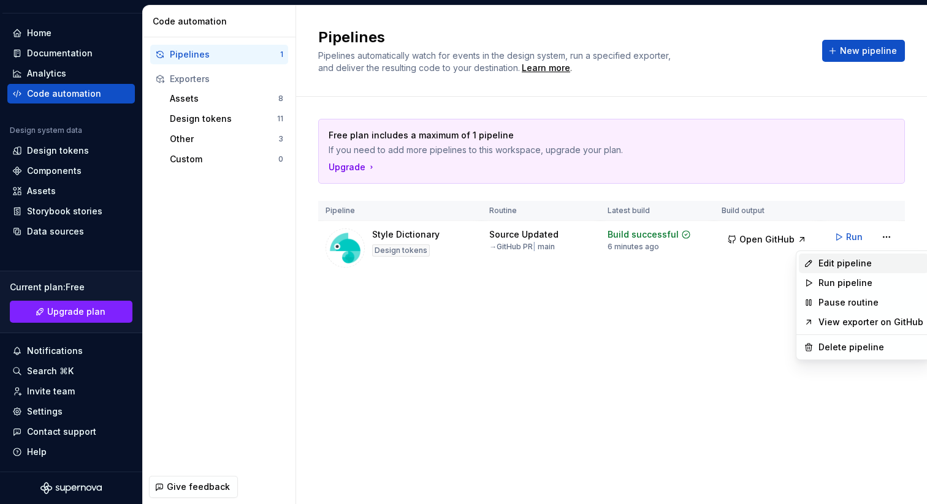
click at [865, 263] on div "Edit pipeline" at bounding box center [870, 263] width 105 height 12
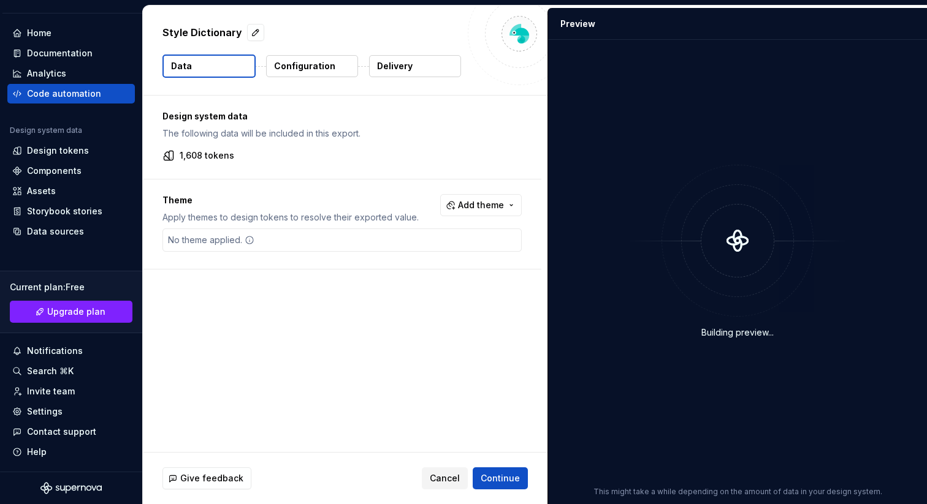
click at [392, 64] on p "Delivery" at bounding box center [395, 66] width 36 height 12
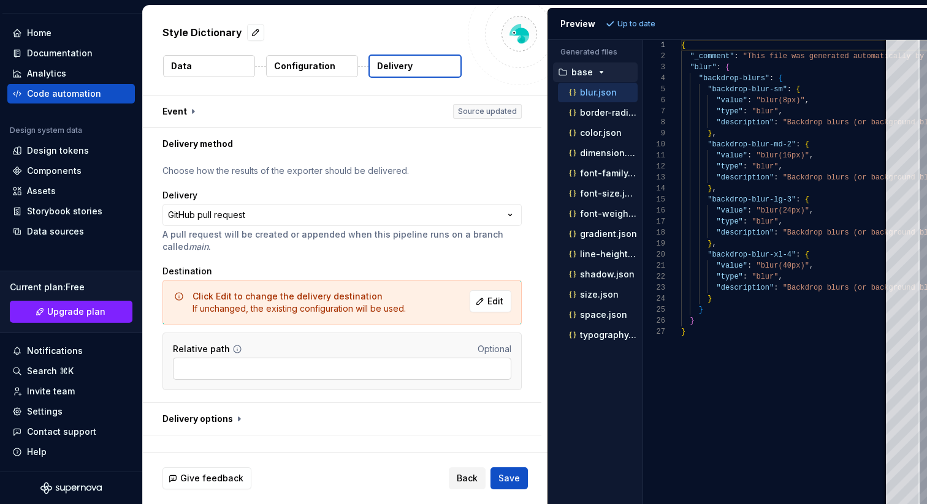
click at [406, 366] on input "Relative path" at bounding box center [342, 369] width 338 height 22
click at [533, 359] on div "**********" at bounding box center [342, 281] width 398 height 243
drag, startPoint x: 232, startPoint y: 416, endPoint x: 254, endPoint y: 409, distance: 22.5
click at [232, 416] on button "button" at bounding box center [342, 419] width 398 height 32
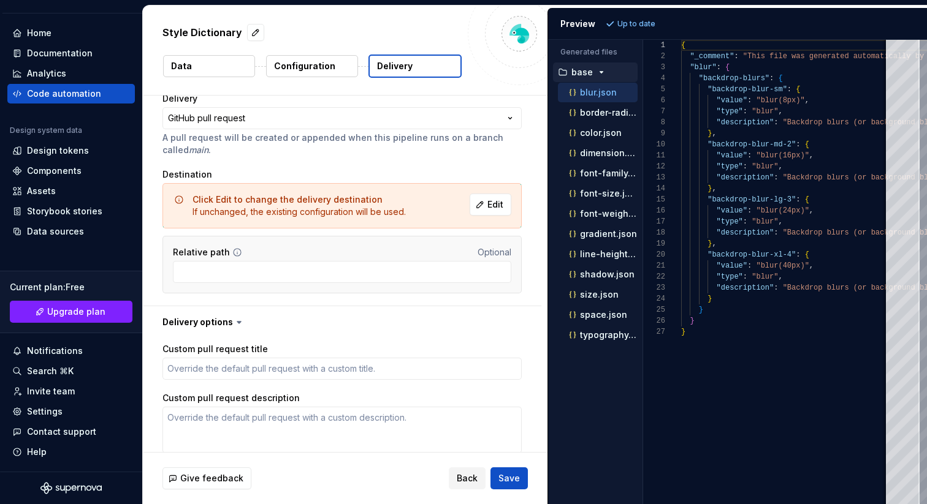
scroll to position [135, 0]
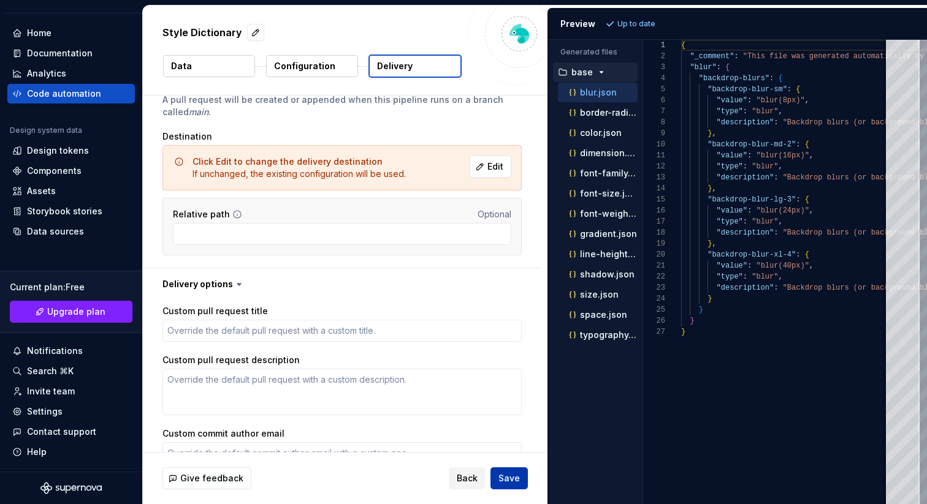
click at [507, 474] on span "Save" at bounding box center [508, 479] width 21 height 12
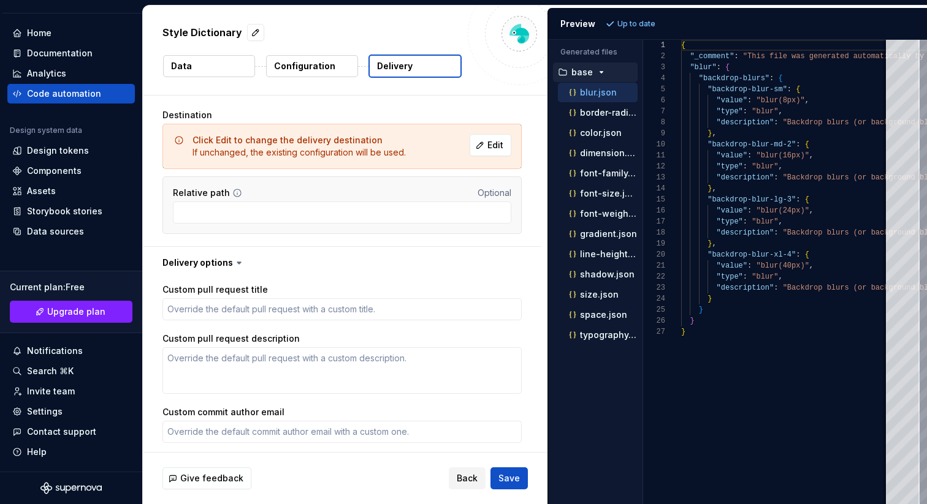
scroll to position [0, 0]
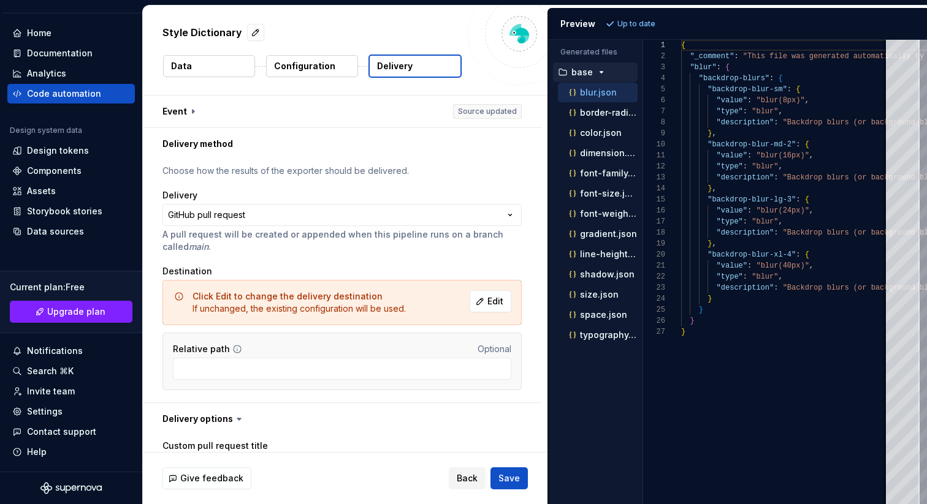
type textarea "*"
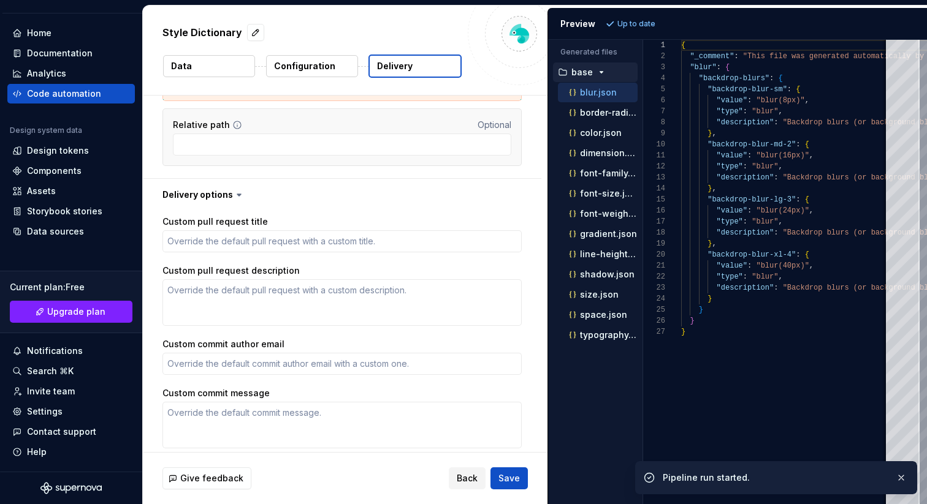
scroll to position [241, 0]
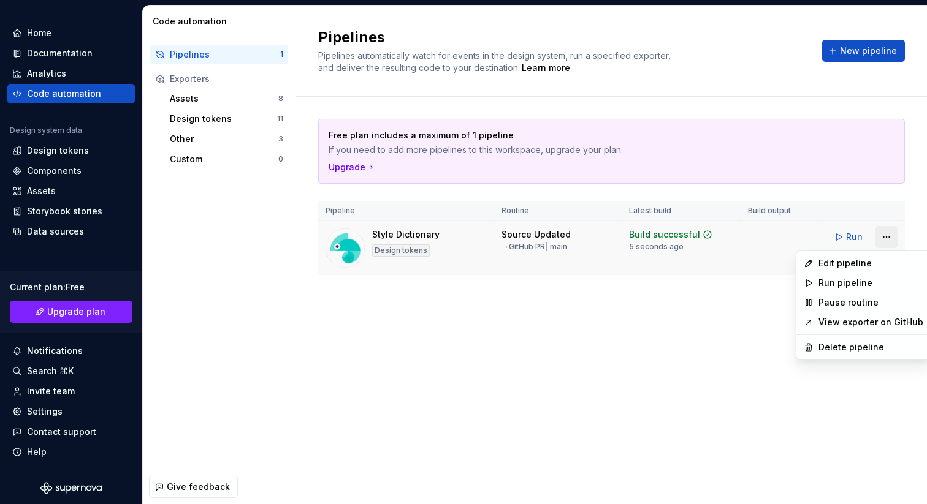
click at [886, 238] on html "TH AT Design System TT Version Current draft Home Documentation Analytics Code …" at bounding box center [463, 252] width 927 height 504
click at [711, 325] on html "TH AT Design System TT Version Current draft Home Documentation Analytics Code …" at bounding box center [463, 252] width 927 height 504
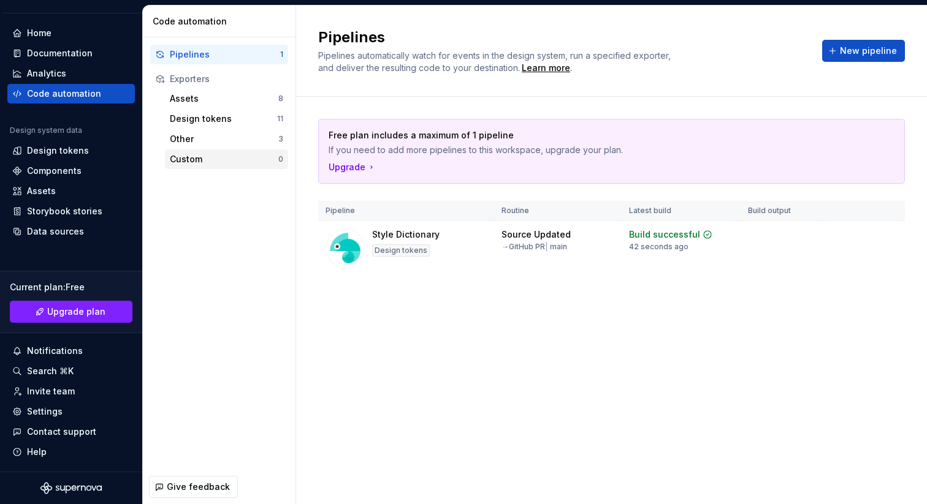
click at [195, 152] on div "Custom 0" at bounding box center [226, 160] width 123 height 20
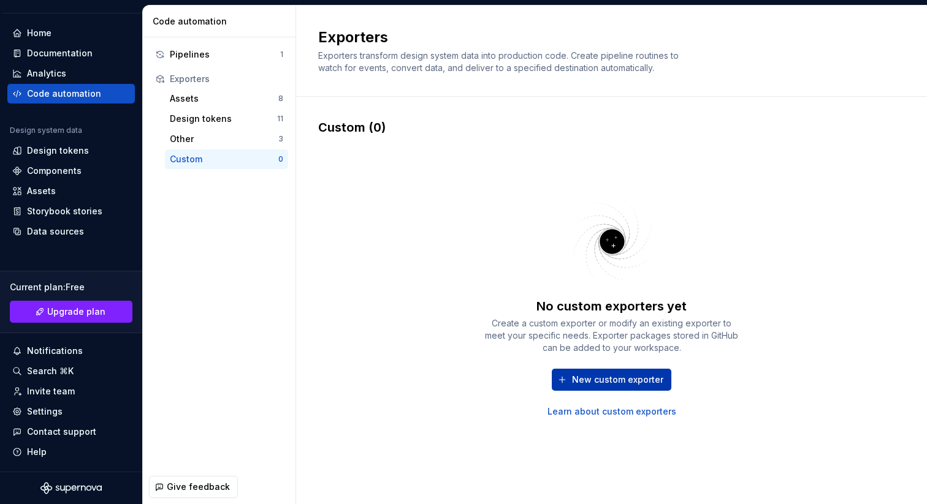
click at [611, 384] on span "New custom exporter" at bounding box center [617, 380] width 91 height 12
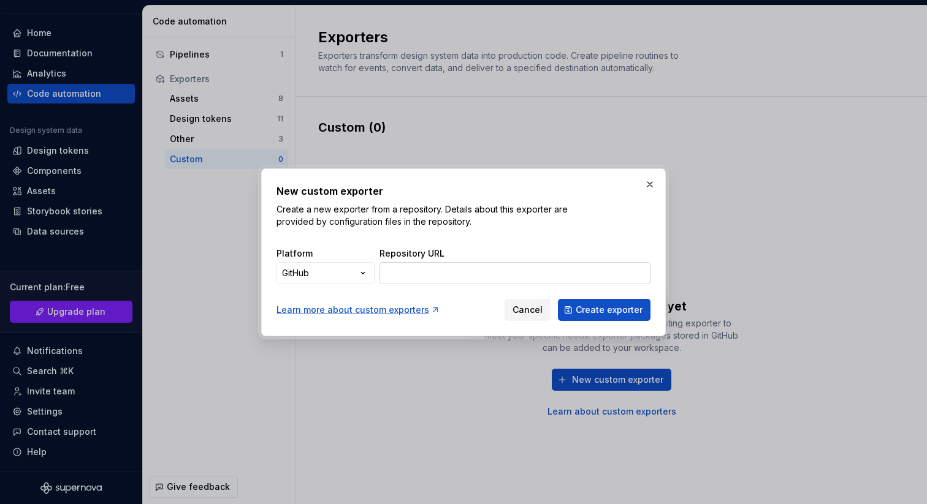
click at [482, 272] on input "Repository URL" at bounding box center [514, 273] width 271 height 22
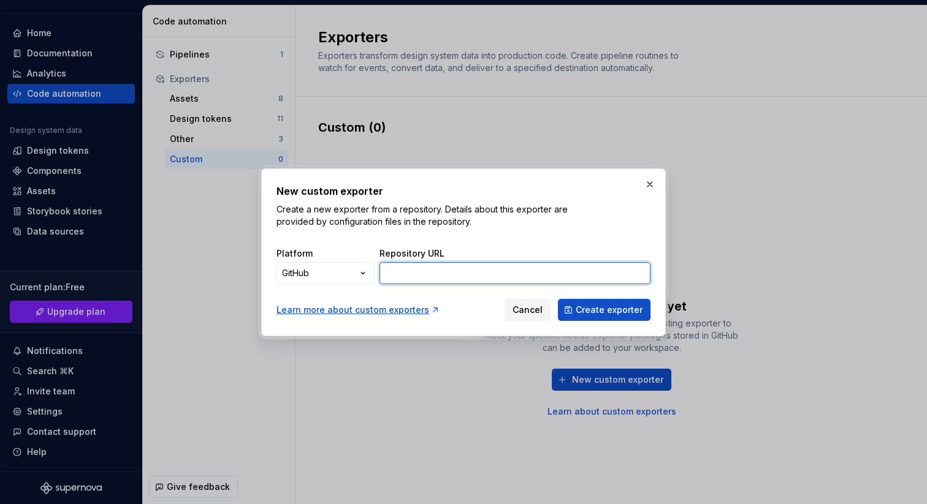
paste input "[URL][DOMAIN_NAME]"
type input "[URL][DOMAIN_NAME]"
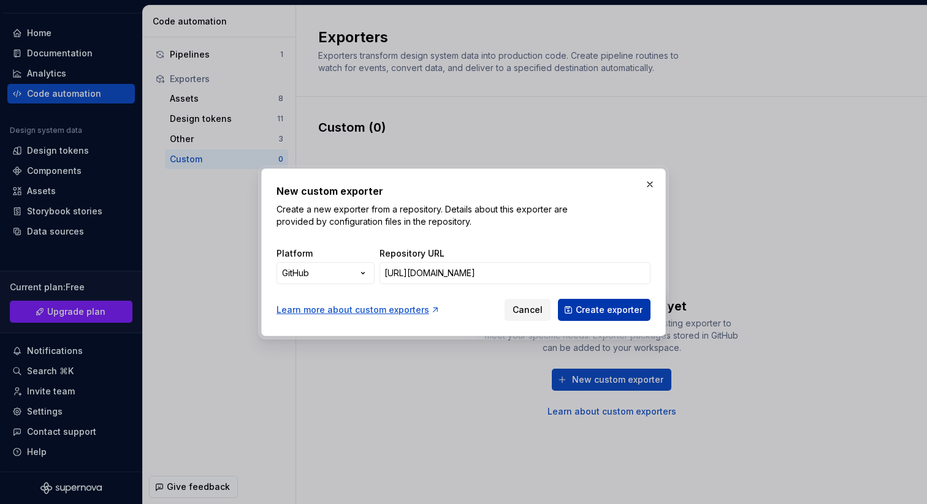
click at [587, 311] on span "Create exporter" at bounding box center [609, 310] width 67 height 12
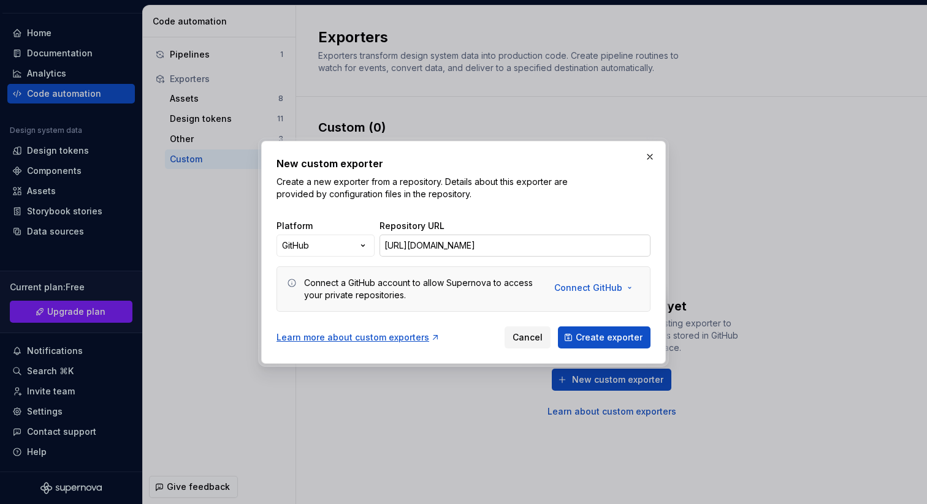
click at [573, 249] on input "[URL][DOMAIN_NAME]" at bounding box center [514, 246] width 271 height 22
click at [609, 340] on span "Create exporter" at bounding box center [609, 338] width 67 height 12
click at [648, 155] on button "button" at bounding box center [649, 156] width 17 height 17
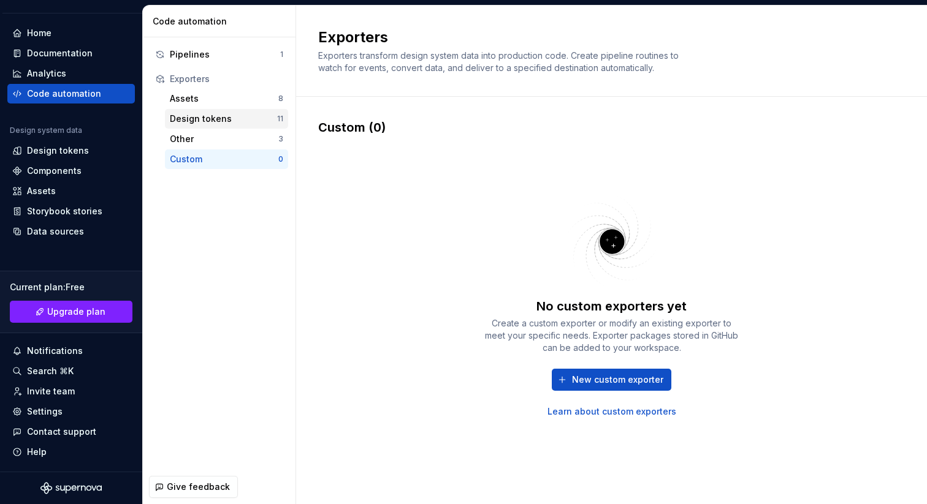
click at [241, 120] on div "Design tokens" at bounding box center [223, 119] width 107 height 12
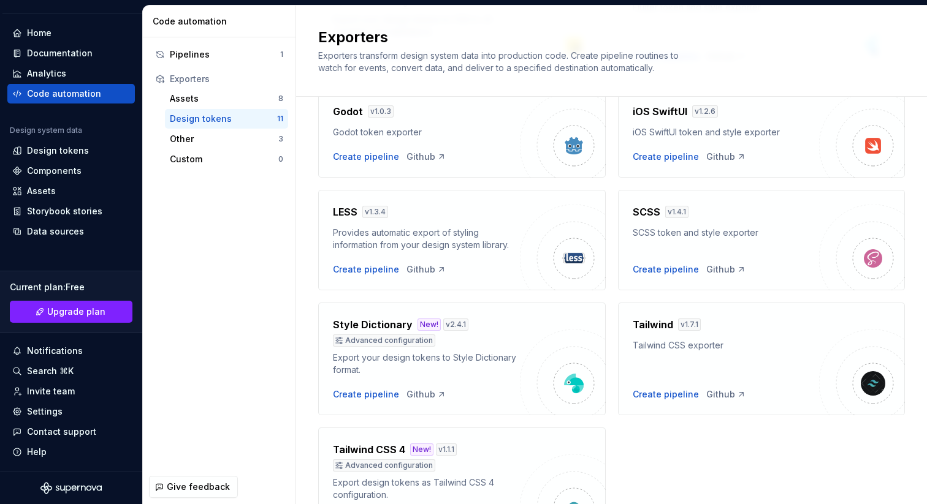
scroll to position [392, 0]
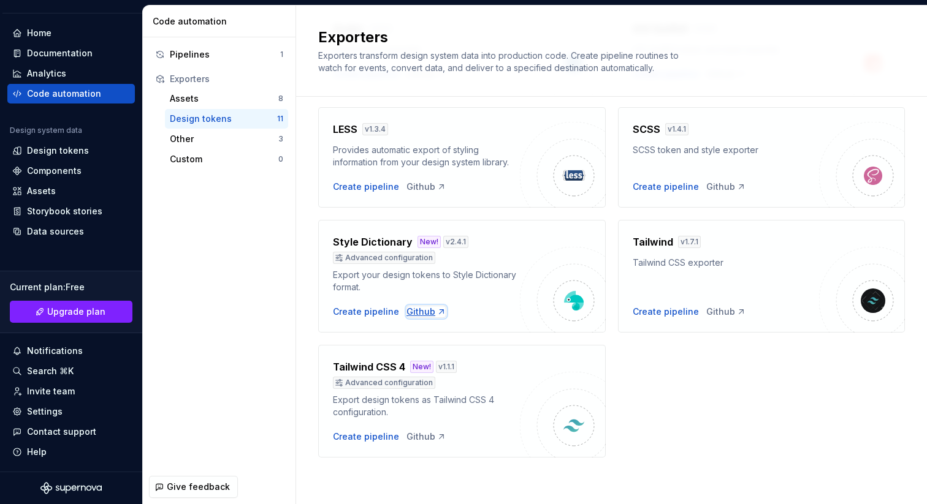
click at [424, 315] on div "Github" at bounding box center [426, 312] width 40 height 12
click at [208, 59] on div "Pipelines" at bounding box center [225, 54] width 110 height 12
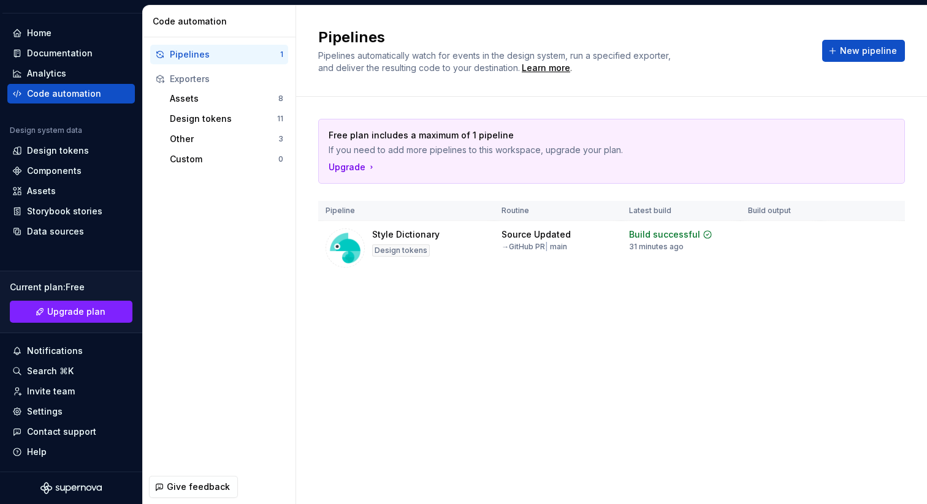
click at [72, 94] on div "Code automation" at bounding box center [64, 94] width 74 height 12
click at [885, 238] on html "TH AT Design System TT Version Current draft Home Documentation Analytics Code …" at bounding box center [463, 252] width 927 height 504
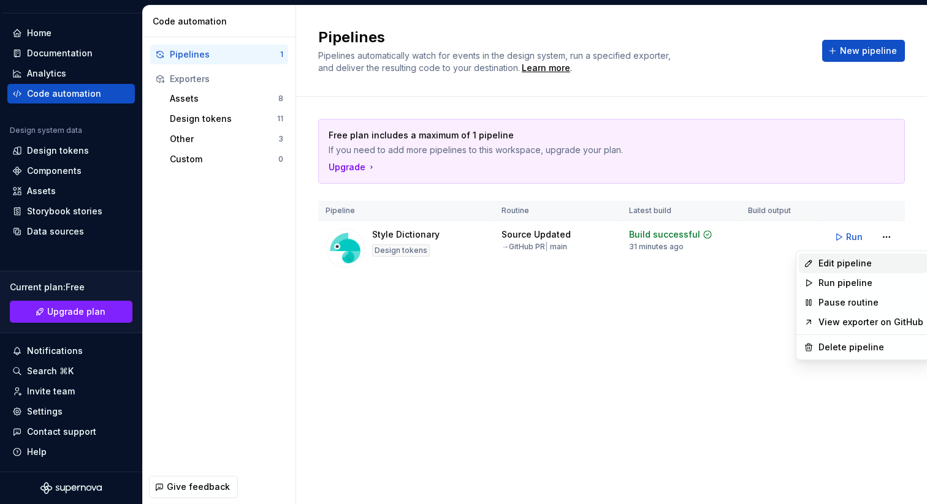
click at [872, 264] on div "Edit pipeline" at bounding box center [870, 263] width 105 height 12
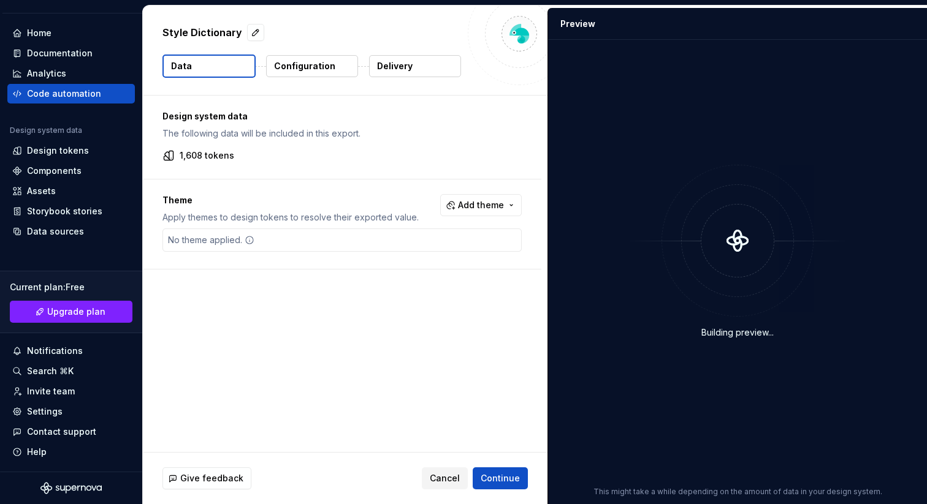
click at [425, 62] on button "Delivery" at bounding box center [415, 66] width 92 height 22
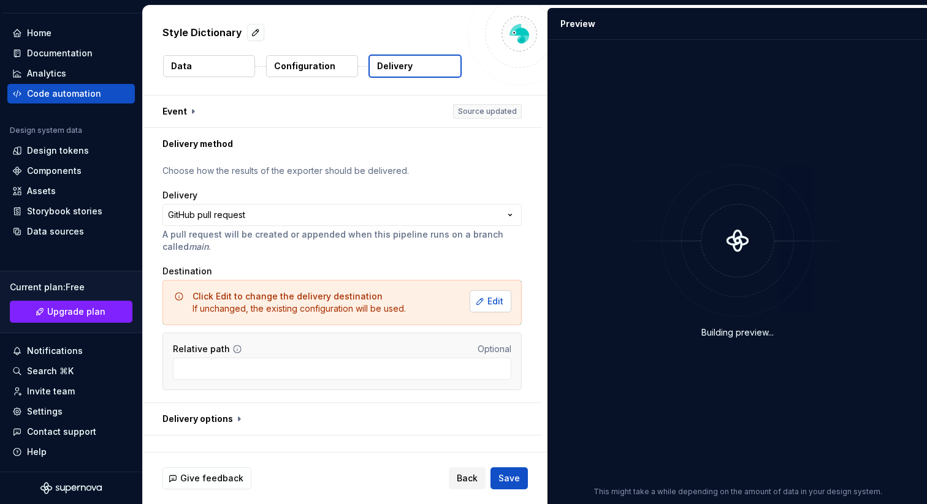
click at [490, 300] on span "Edit" at bounding box center [495, 301] width 16 height 12
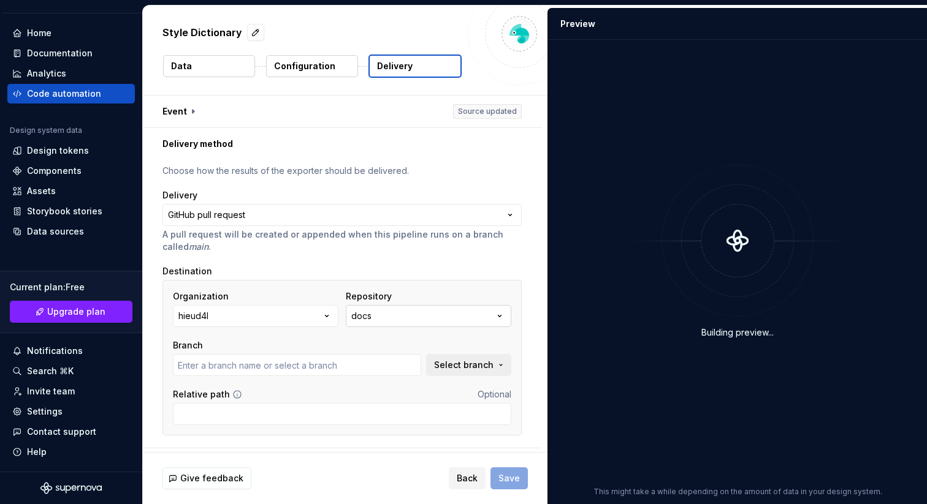
click at [500, 316] on icon "button" at bounding box center [499, 316] width 12 height 12
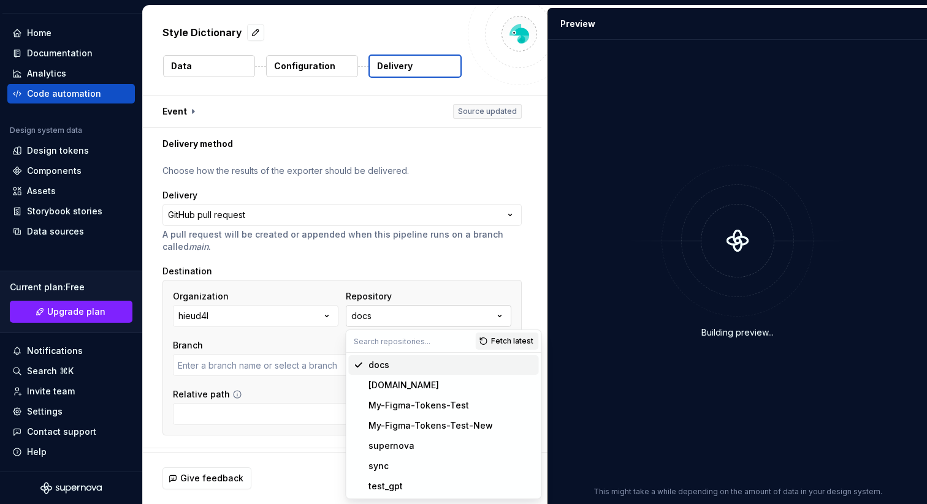
type input "main"
click at [422, 448] on div "supernova" at bounding box center [450, 446] width 165 height 12
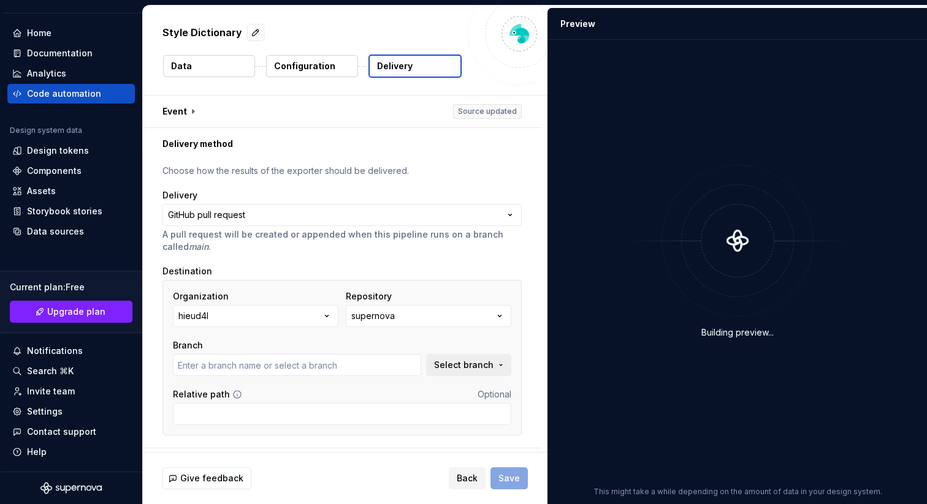
type input "main"
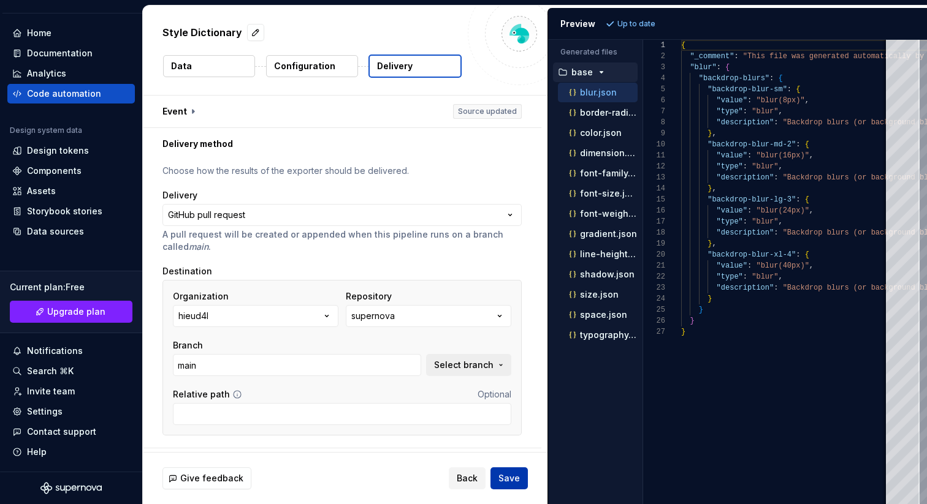
click at [512, 474] on span "Save" at bounding box center [508, 479] width 21 height 12
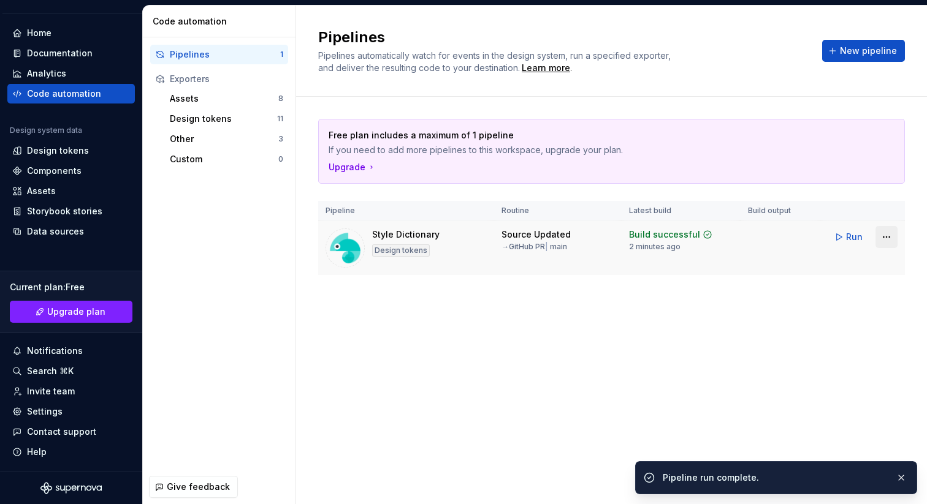
click at [887, 243] on html "TH AT Design System TT Version Current draft Home Documentation Analytics Code …" at bounding box center [463, 252] width 927 height 504
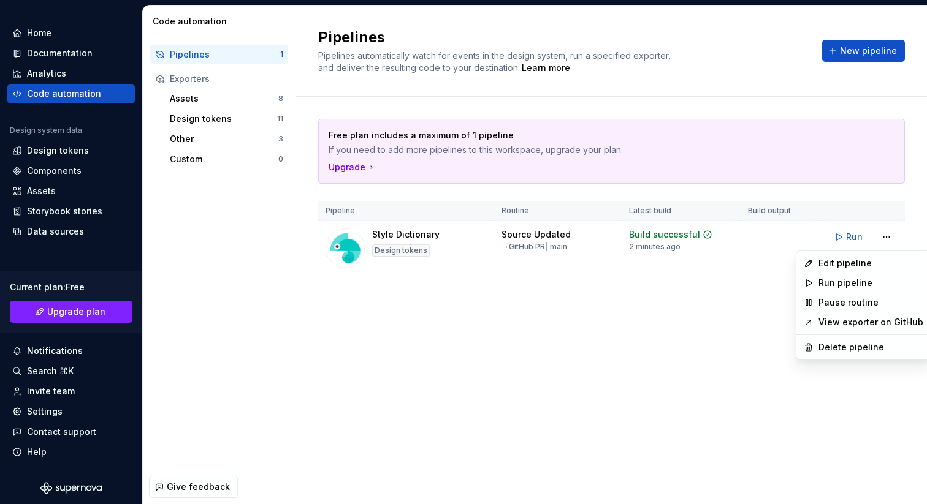
click at [748, 322] on html "TH AT Design System TT Version Current draft Home Documentation Analytics Code …" at bounding box center [463, 252] width 927 height 504
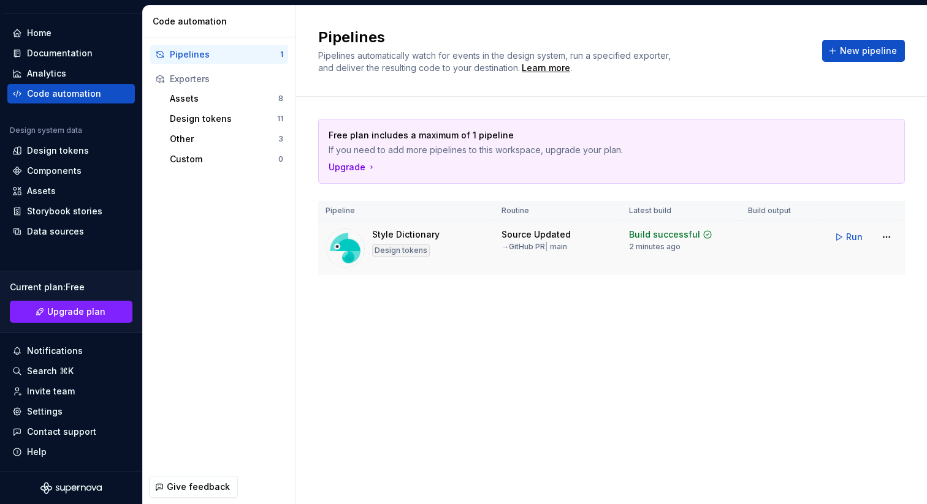
click at [457, 240] on div "Style Dictionary Design tokens" at bounding box center [405, 248] width 161 height 39
click at [848, 236] on span "Run" at bounding box center [854, 237] width 17 height 12
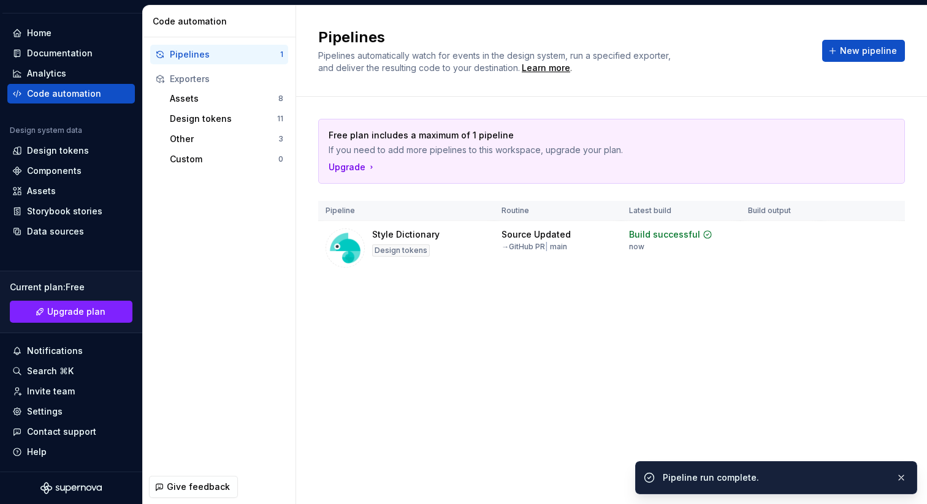
click at [821, 289] on div "Free plan includes a maximum of 1 pipeline If you need to add more pipelines to…" at bounding box center [611, 209] width 587 height 225
drag, startPoint x: 899, startPoint y: 477, endPoint x: 756, endPoint y: 330, distance: 205.5
click at [899, 477] on button "button" at bounding box center [901, 477] width 16 height 17
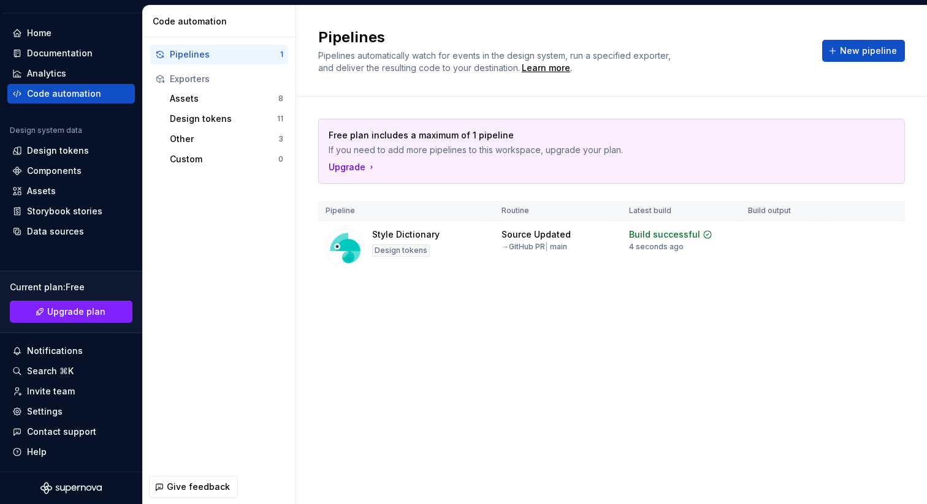
click at [744, 319] on div "Free plan includes a maximum of 1 pipeline If you need to add more pipelines to…" at bounding box center [611, 209] width 587 height 225
click at [880, 237] on html "TH AT Design System TT Version Current draft Home Documentation Analytics Code …" at bounding box center [463, 252] width 927 height 504
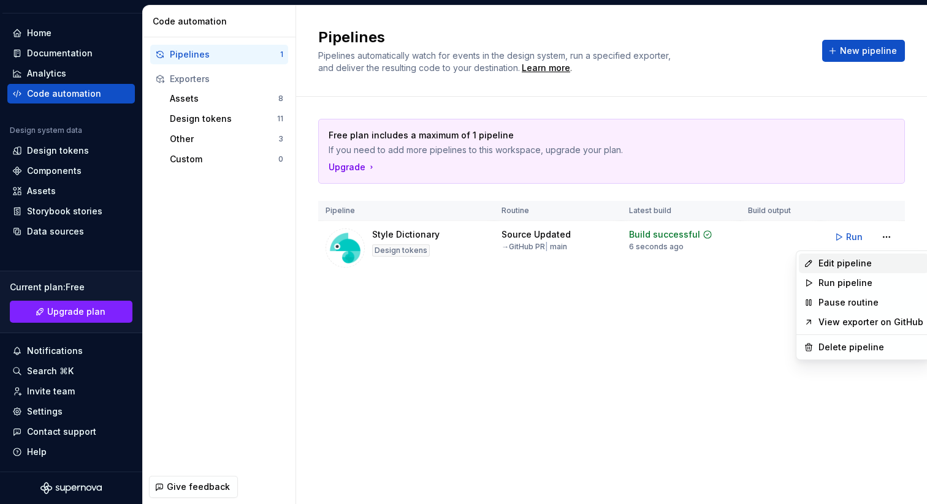
click at [868, 257] on div "Edit pipeline" at bounding box center [870, 263] width 105 height 12
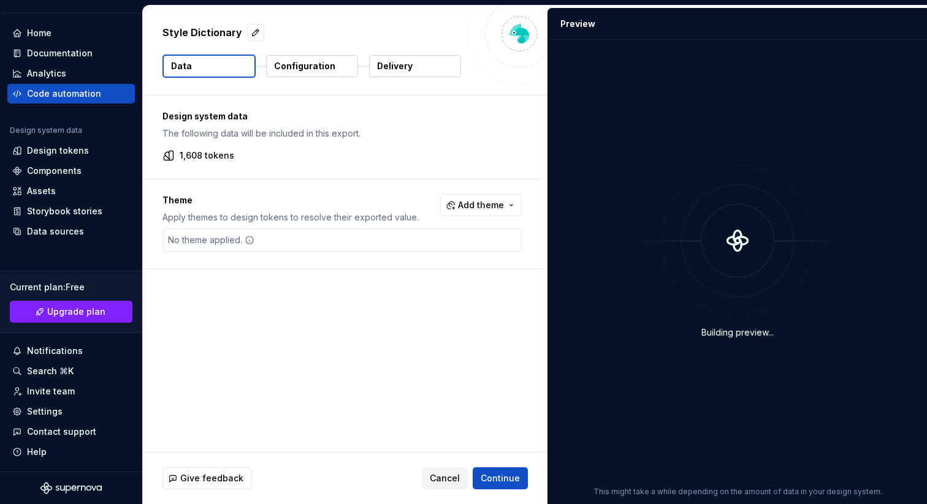
click at [421, 69] on button "Delivery" at bounding box center [415, 66] width 92 height 22
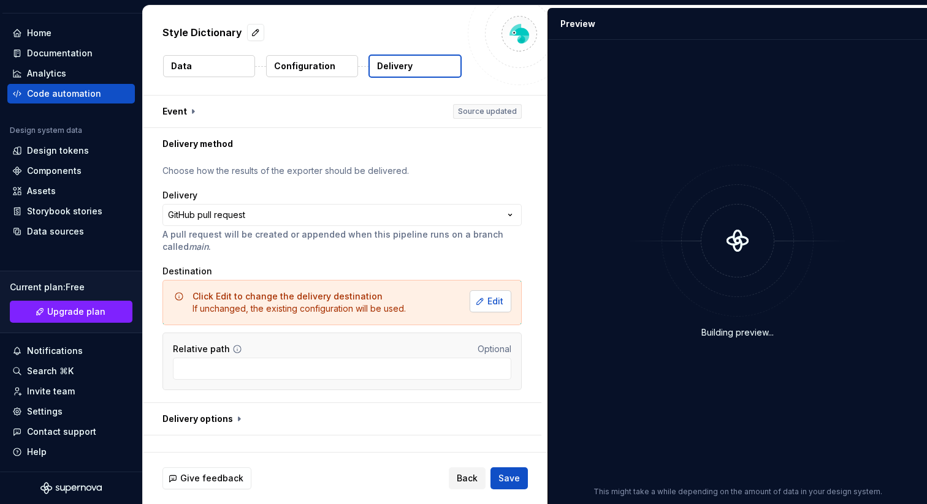
click at [500, 299] on span "Edit" at bounding box center [495, 301] width 16 height 12
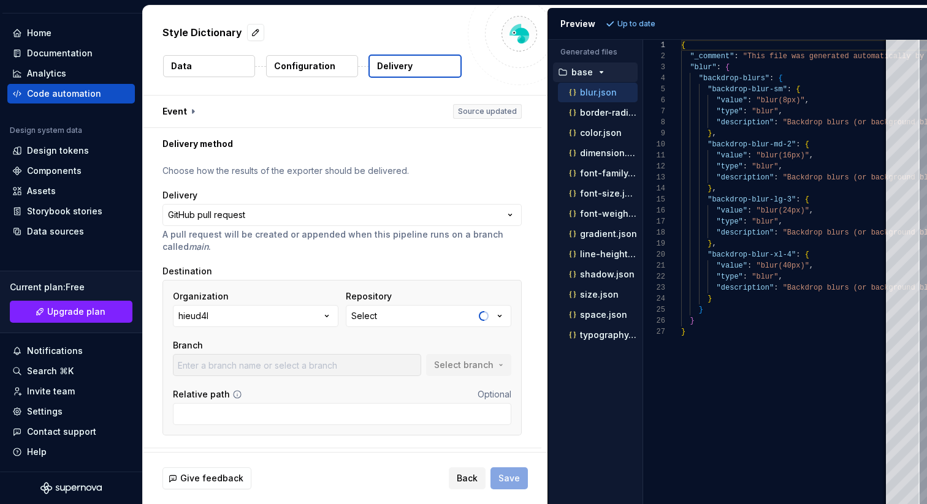
click at [420, 313] on button "Select" at bounding box center [428, 316] width 165 height 22
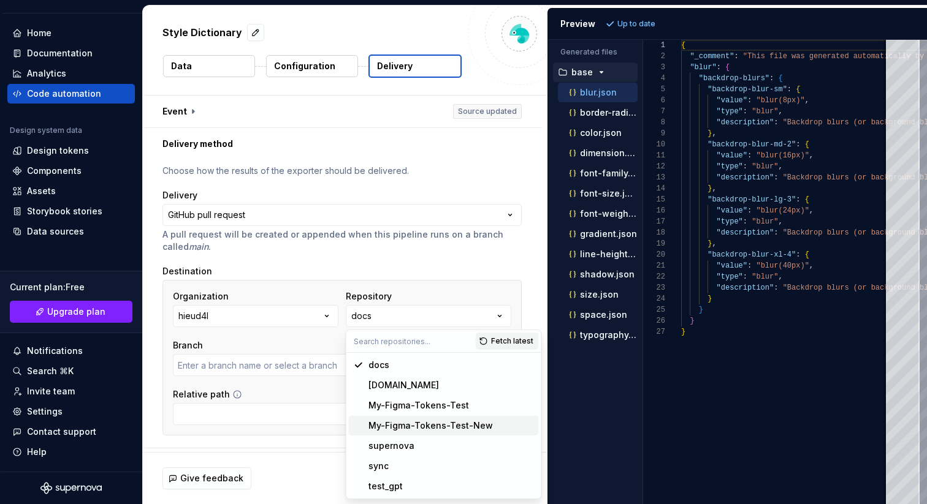
type input "main"
click at [428, 447] on div "supernova" at bounding box center [450, 446] width 165 height 12
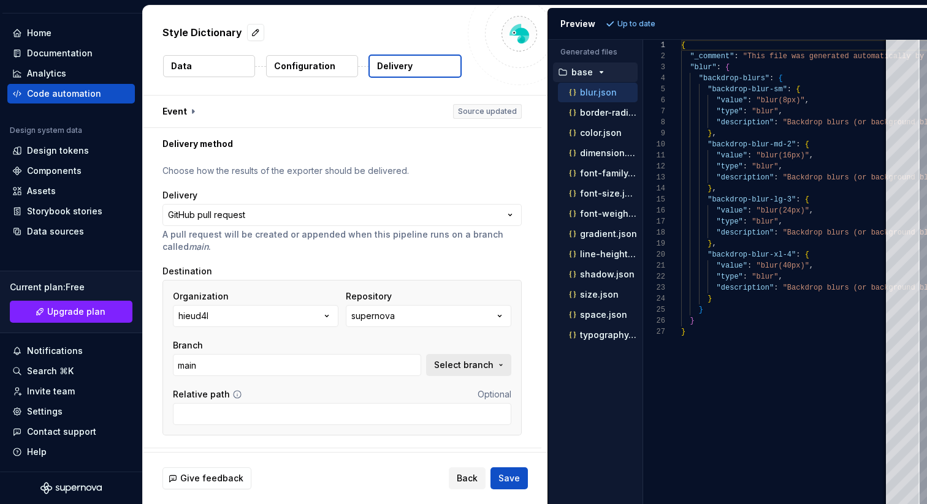
click at [457, 368] on span "Select branch" at bounding box center [463, 365] width 59 height 12
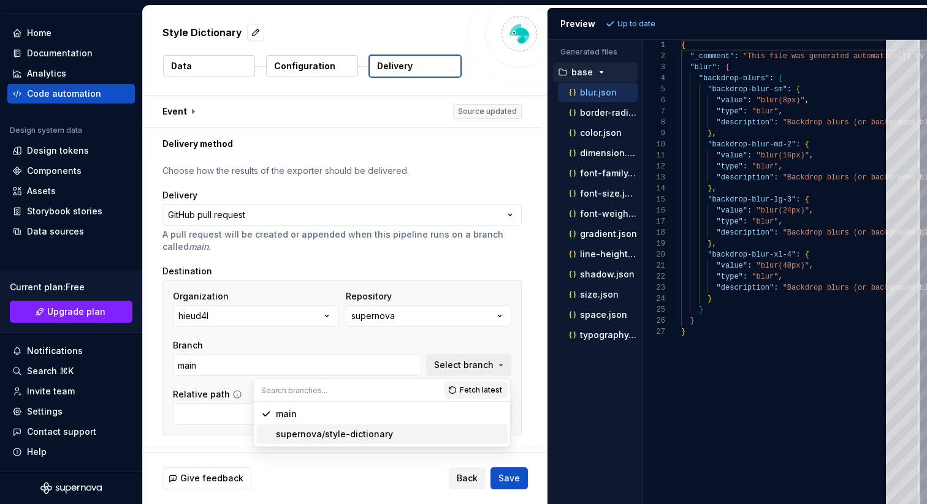
click at [389, 433] on div "supernova/style-dictionary" at bounding box center [389, 434] width 227 height 12
type input "supernova/style-dictionary"
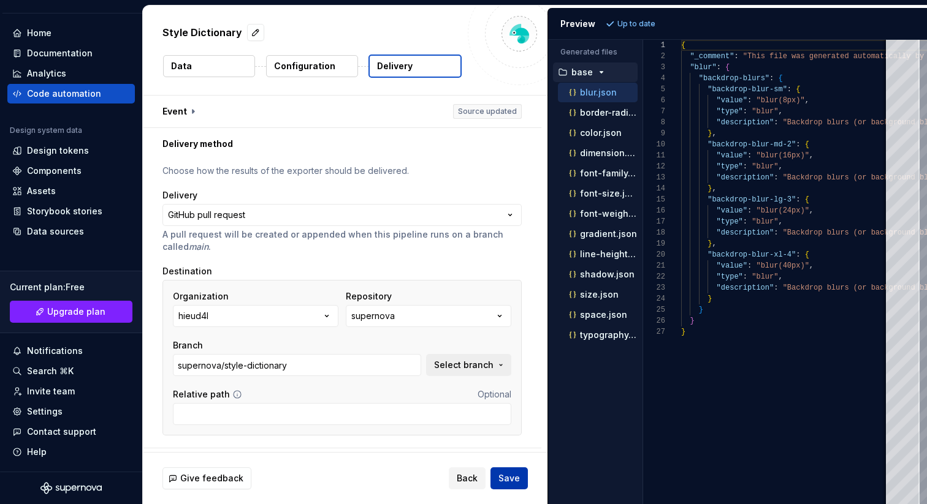
click at [514, 484] on span "Save" at bounding box center [508, 479] width 21 height 12
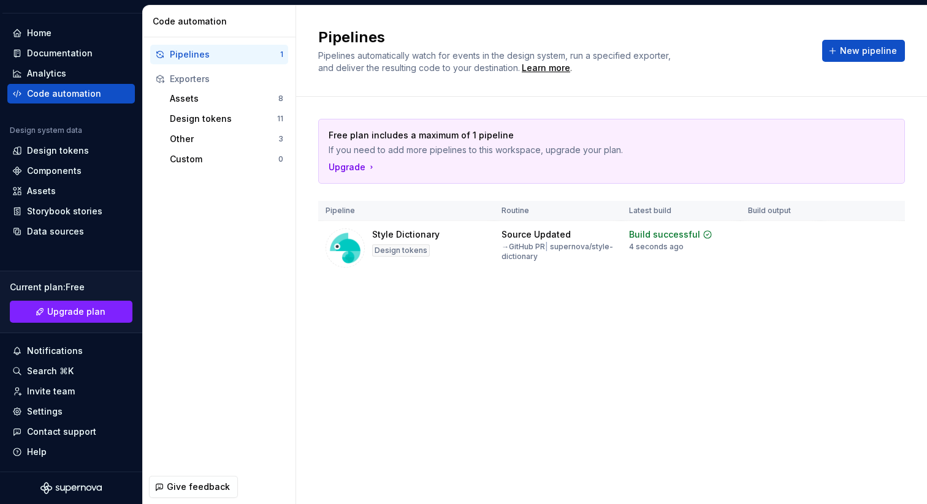
click at [65, 97] on div "Code automation" at bounding box center [64, 94] width 74 height 12
click at [64, 33] on div "Home" at bounding box center [71, 33] width 118 height 12
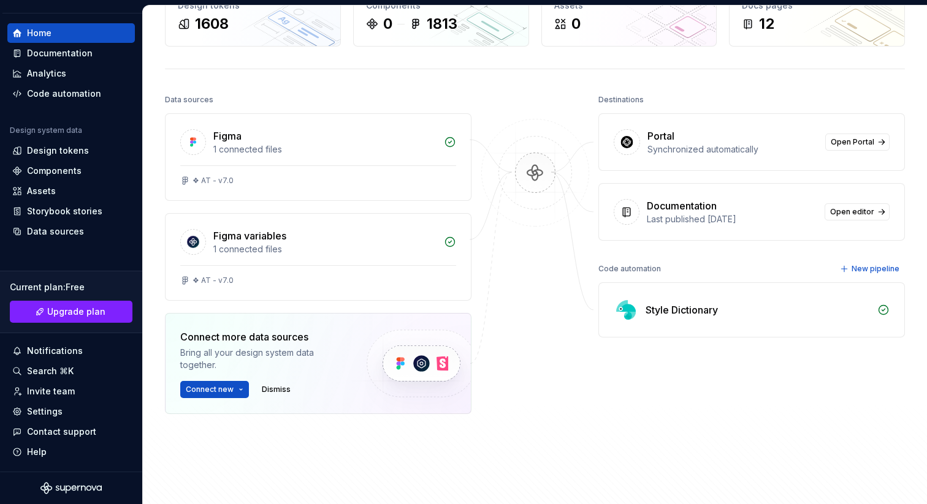
scroll to position [90, 0]
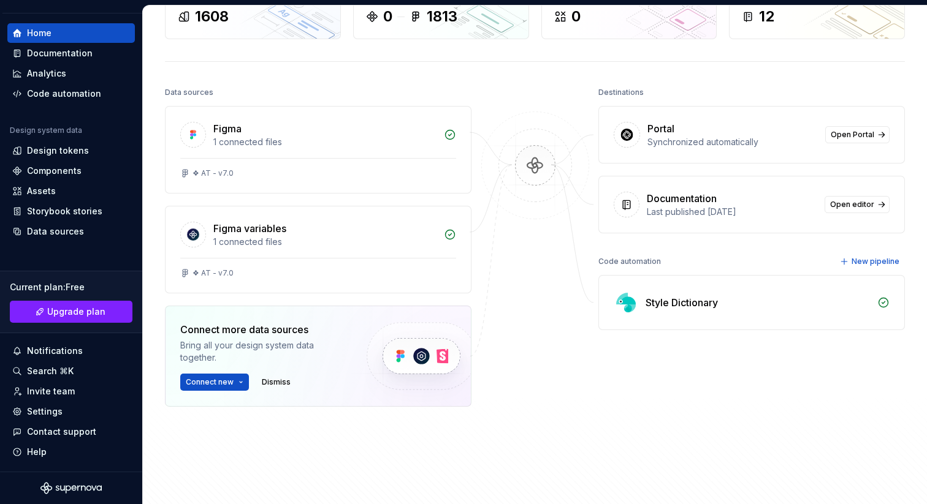
click at [702, 300] on div "Style Dictionary" at bounding box center [681, 302] width 72 height 15
click at [62, 88] on div "Code automation" at bounding box center [64, 94] width 74 height 12
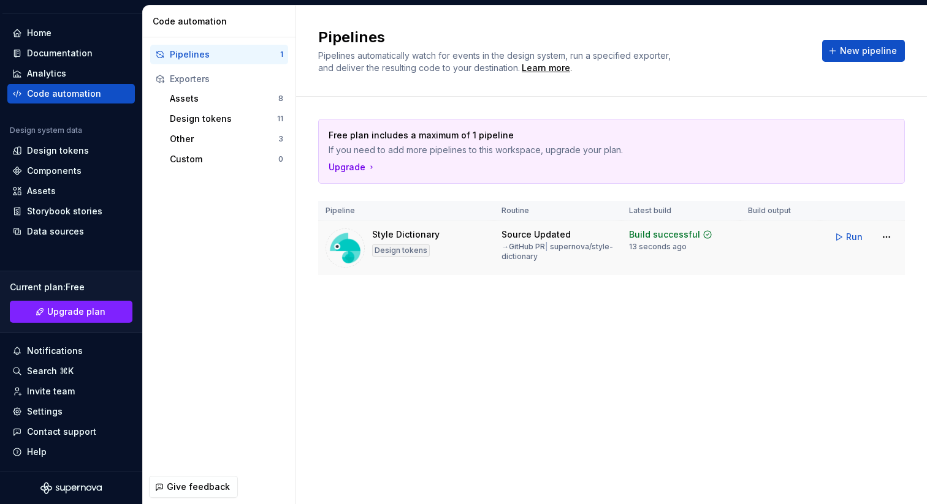
click at [470, 241] on div "Style Dictionary Design tokens" at bounding box center [405, 248] width 161 height 39
click at [885, 237] on html "TH AT Design System TT Version Current draft Home Documentation Analytics Code …" at bounding box center [463, 252] width 927 height 504
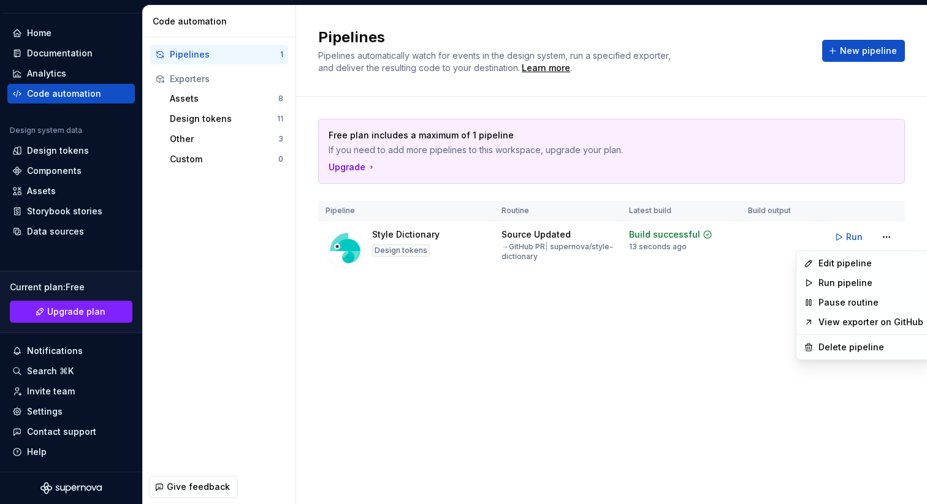
click at [861, 321] on link "View exporter on GitHub" at bounding box center [870, 322] width 105 height 12
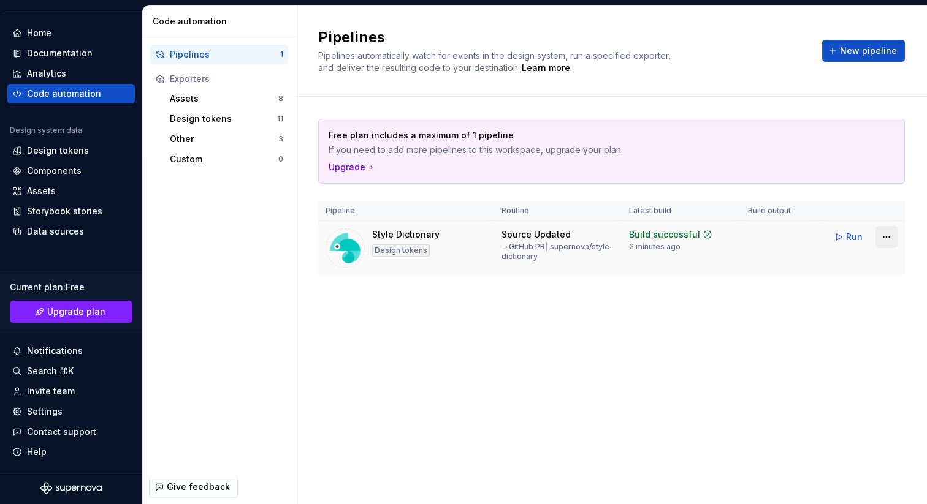
click at [886, 242] on html "TH AT Design System TT Version Current draft Home Documentation Analytics Code …" at bounding box center [463, 252] width 927 height 504
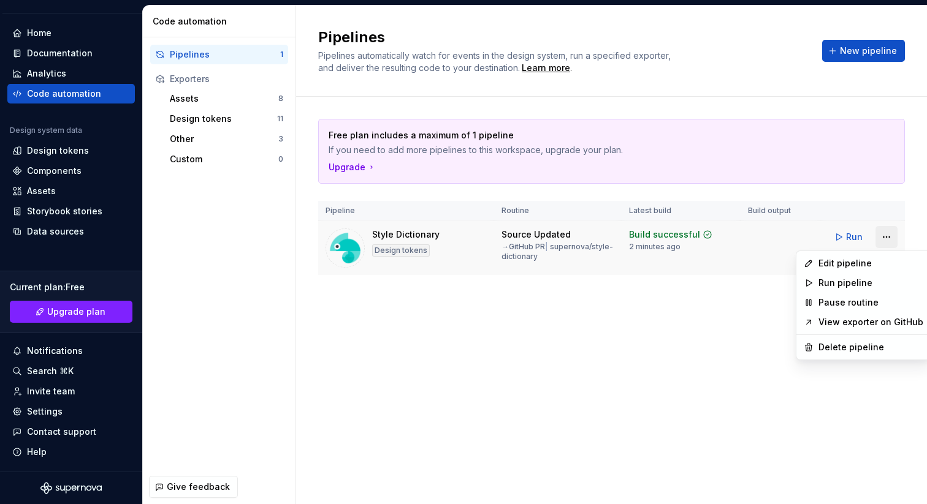
click at [886, 242] on html "TH AT Design System TT Version Current draft Home Documentation Analytics Code …" at bounding box center [463, 252] width 927 height 504
